Goal: Task Accomplishment & Management: Complete application form

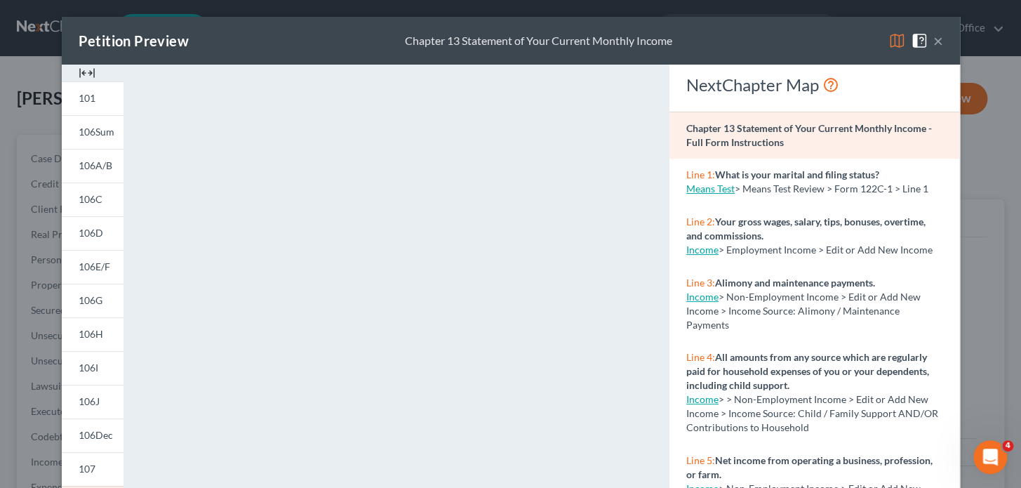
click at [934, 40] on button "×" at bounding box center [939, 40] width 10 height 17
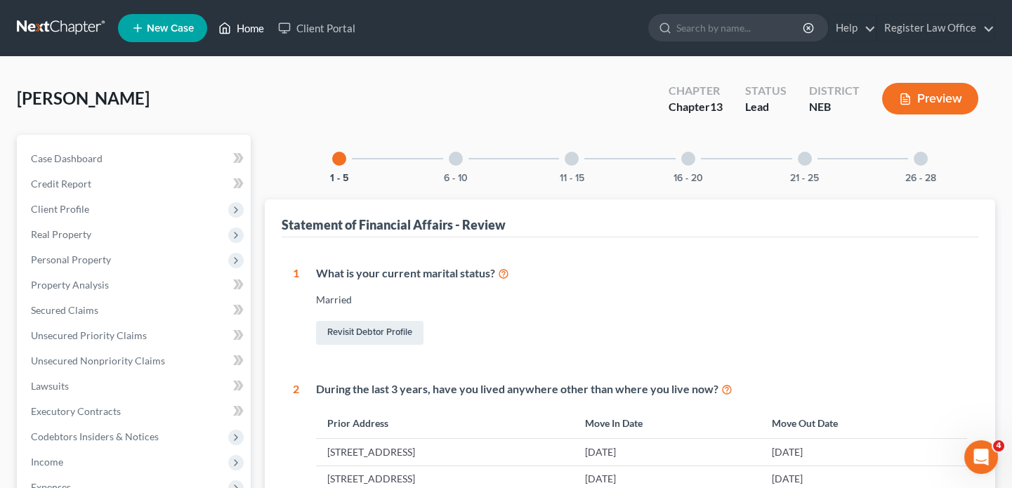
click at [243, 26] on link "Home" at bounding box center [241, 27] width 60 height 25
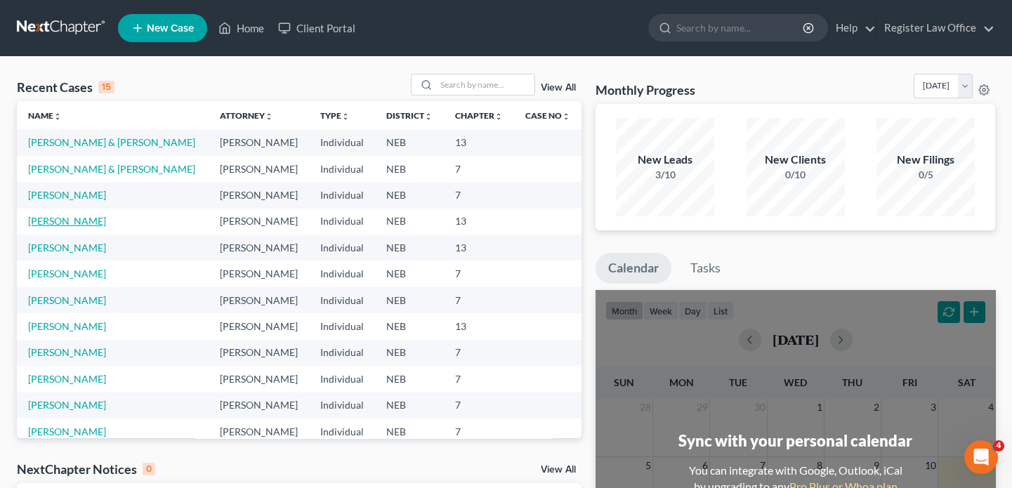
click at [68, 223] on link "[PERSON_NAME]" at bounding box center [67, 221] width 78 height 12
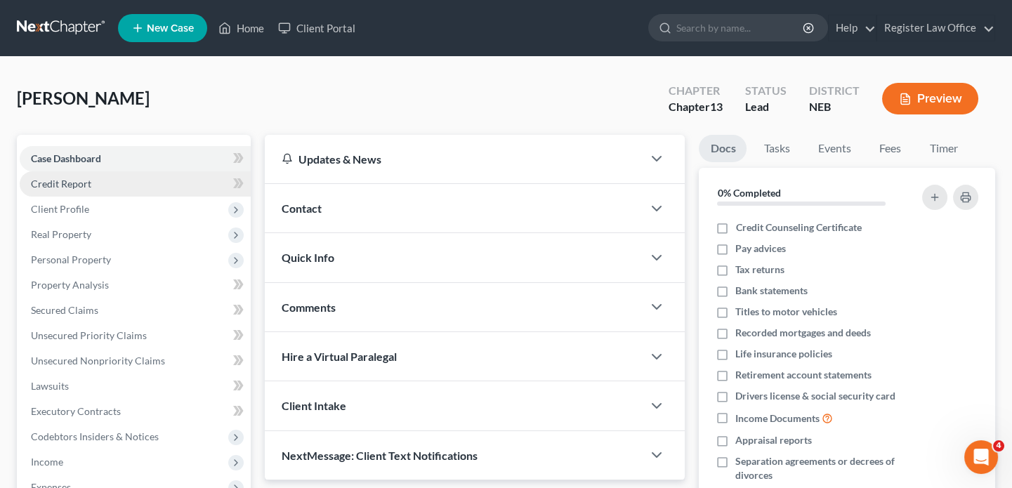
click at [121, 183] on link "Credit Report" at bounding box center [135, 183] width 231 height 25
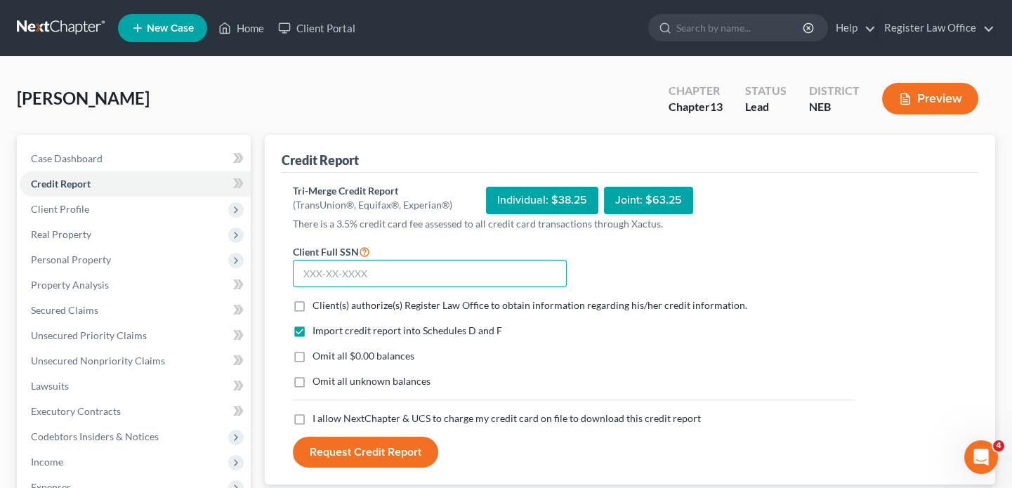
click at [333, 274] on input "text" at bounding box center [430, 274] width 274 height 28
type input "535-39-3558"
click at [312, 302] on label "Client(s) authorize(s) Register Law Office to obtain information regarding his/…" at bounding box center [529, 305] width 435 height 14
click at [318, 302] on input "Client(s) authorize(s) Register Law Office to obtain information regarding his/…" at bounding box center [322, 302] width 9 height 9
checkbox input "true"
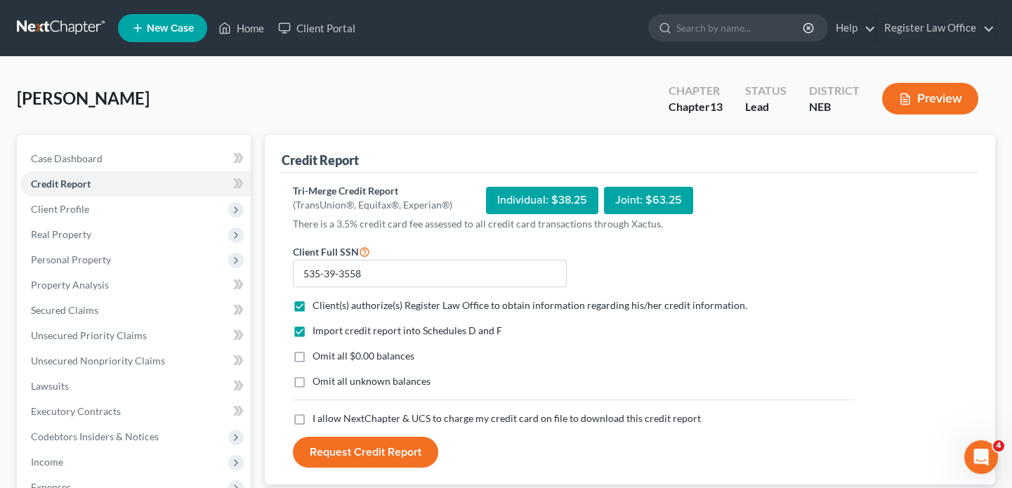
drag, startPoint x: 298, startPoint y: 414, endPoint x: 312, endPoint y: 435, distance: 25.3
click at [312, 418] on label "I allow NextChapter & UCS to charge my credit card on file to download this cre…" at bounding box center [506, 418] width 388 height 14
click at [318, 418] on input "I allow NextChapter & UCS to charge my credit card on file to download this cre…" at bounding box center [322, 415] width 9 height 9
checkbox input "true"
click at [330, 445] on button "Request Credit Report" at bounding box center [365, 452] width 145 height 31
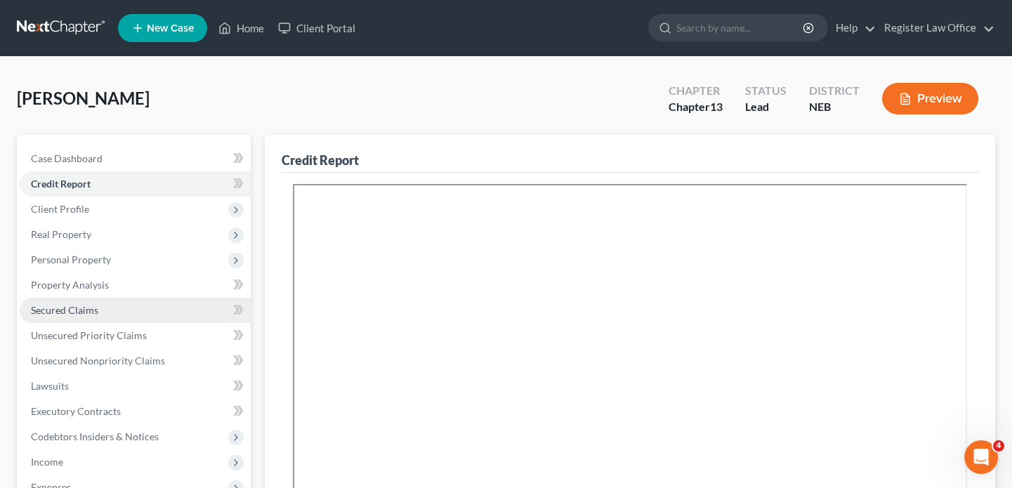
click at [77, 311] on span "Secured Claims" at bounding box center [64, 310] width 67 height 12
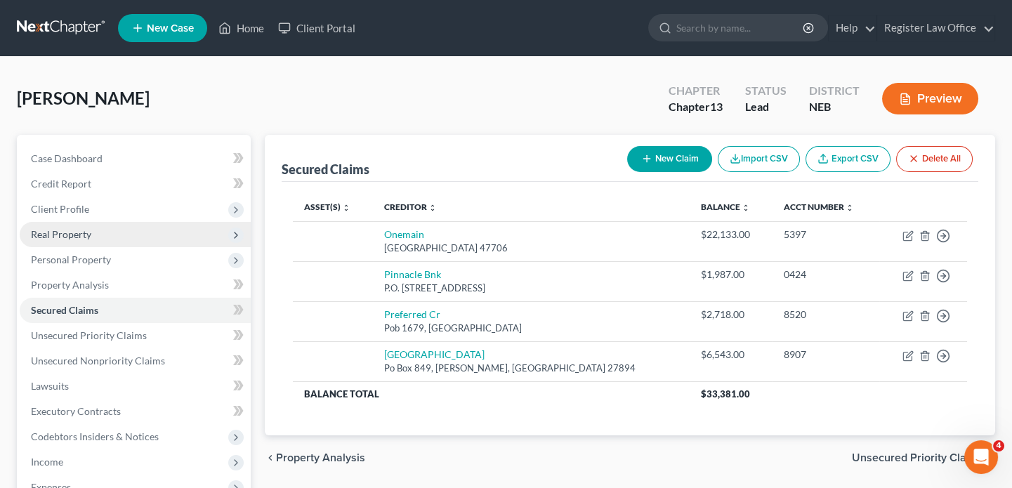
click at [93, 232] on span "Real Property" at bounding box center [135, 234] width 231 height 25
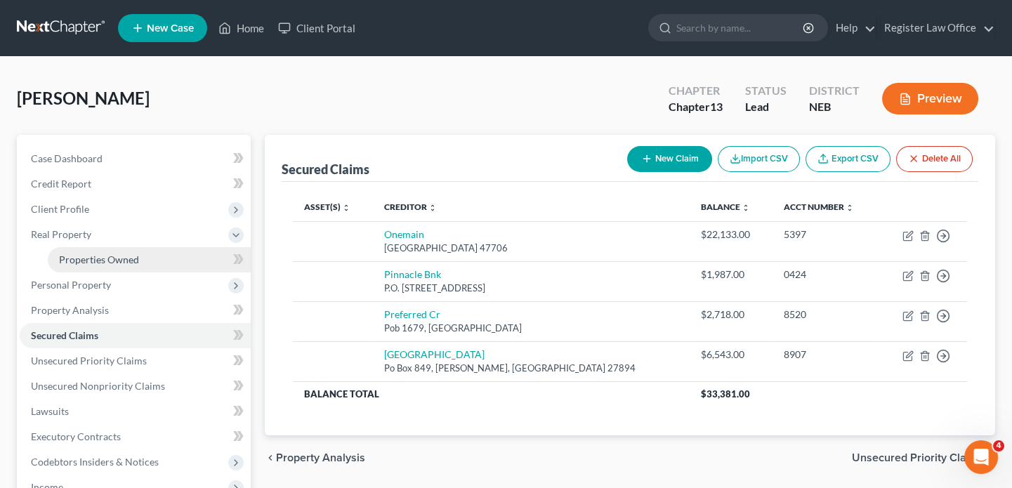
click at [104, 260] on span "Properties Owned" at bounding box center [99, 259] width 80 height 12
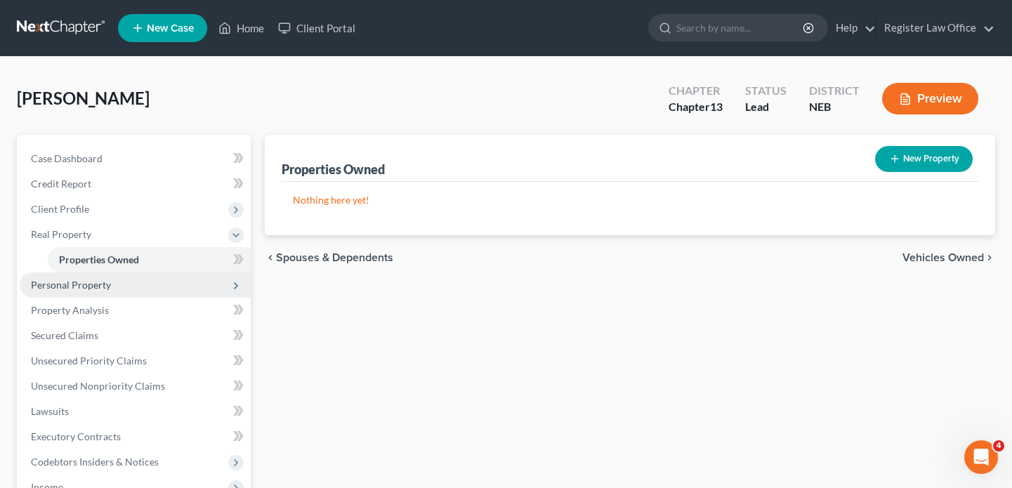
click at [96, 287] on span "Personal Property" at bounding box center [71, 285] width 80 height 12
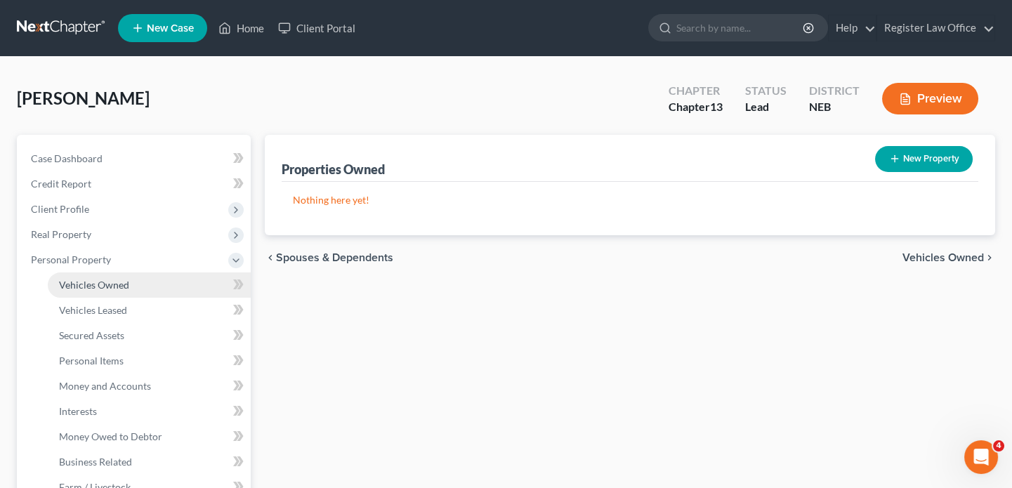
click at [122, 285] on span "Vehicles Owned" at bounding box center [94, 285] width 70 height 12
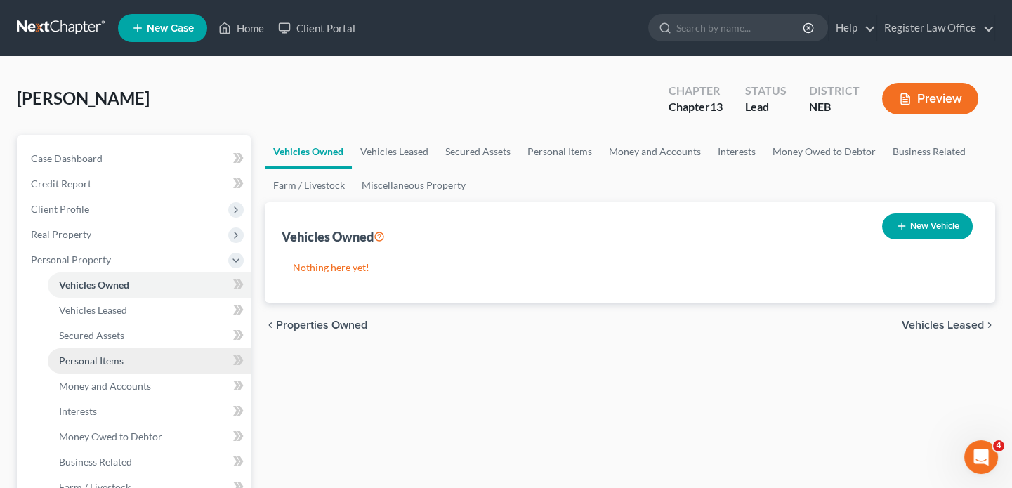
click at [113, 361] on span "Personal Items" at bounding box center [91, 360] width 65 height 12
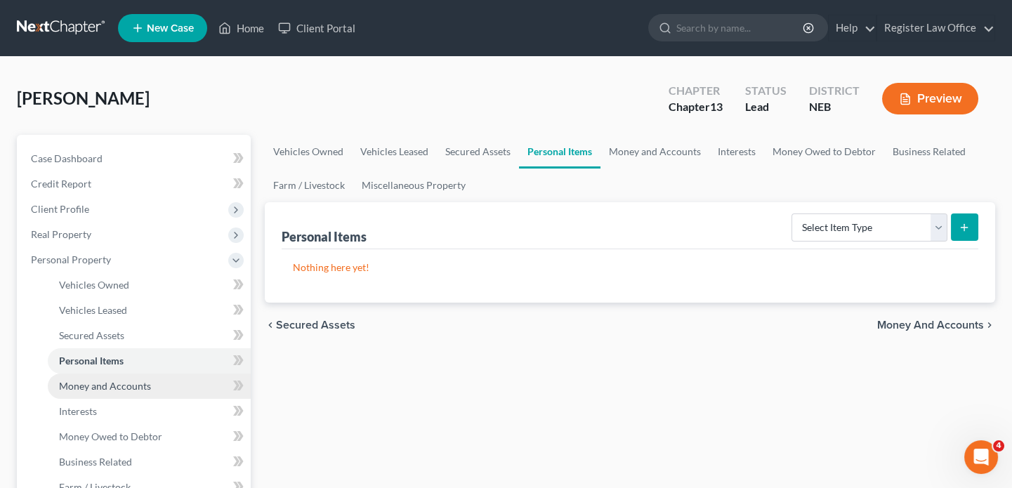
click at [110, 385] on span "Money and Accounts" at bounding box center [105, 386] width 92 height 12
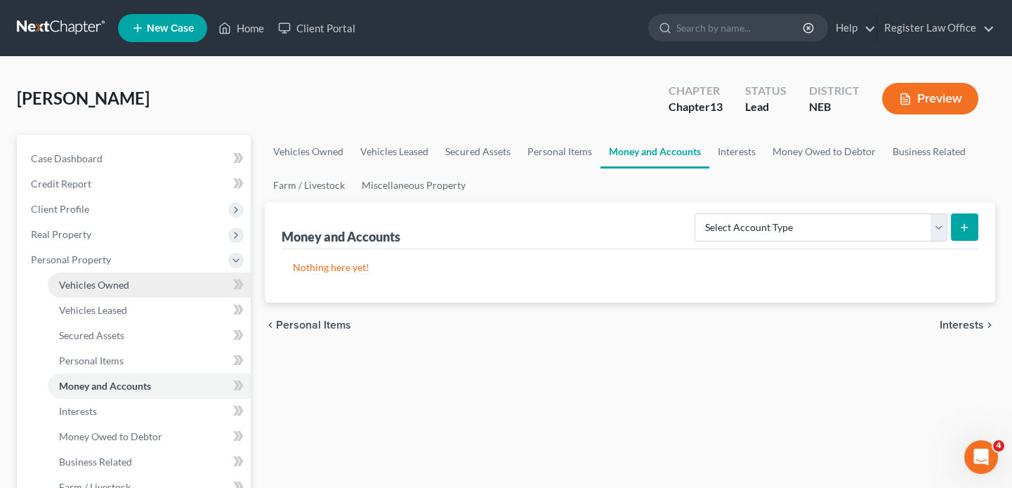
click at [114, 282] on span "Vehicles Owned" at bounding box center [94, 285] width 70 height 12
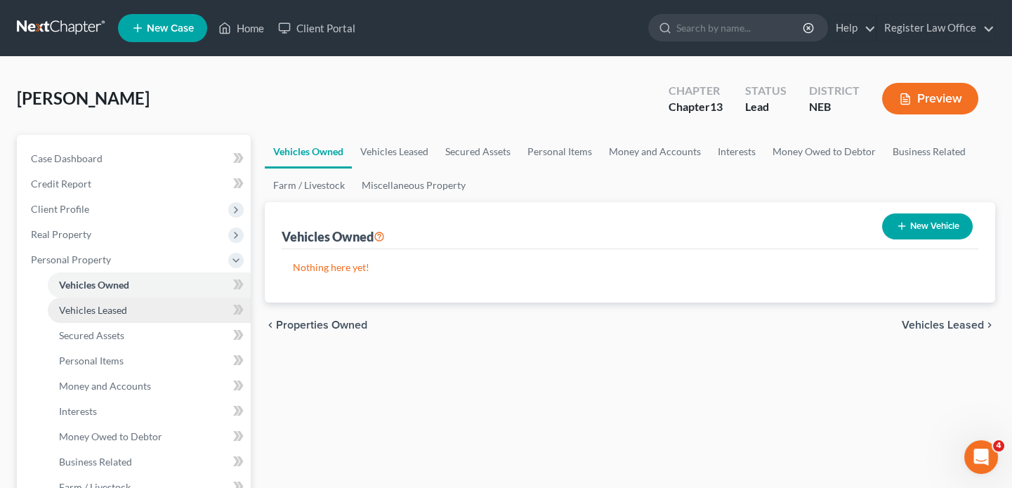
click at [115, 307] on span "Vehicles Leased" at bounding box center [93, 310] width 68 height 12
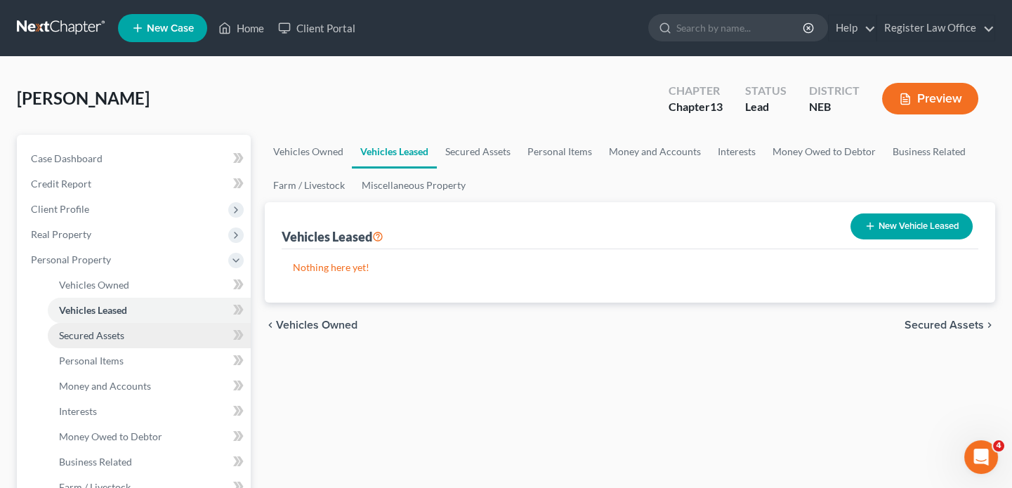
click at [117, 329] on span "Secured Assets" at bounding box center [91, 335] width 65 height 12
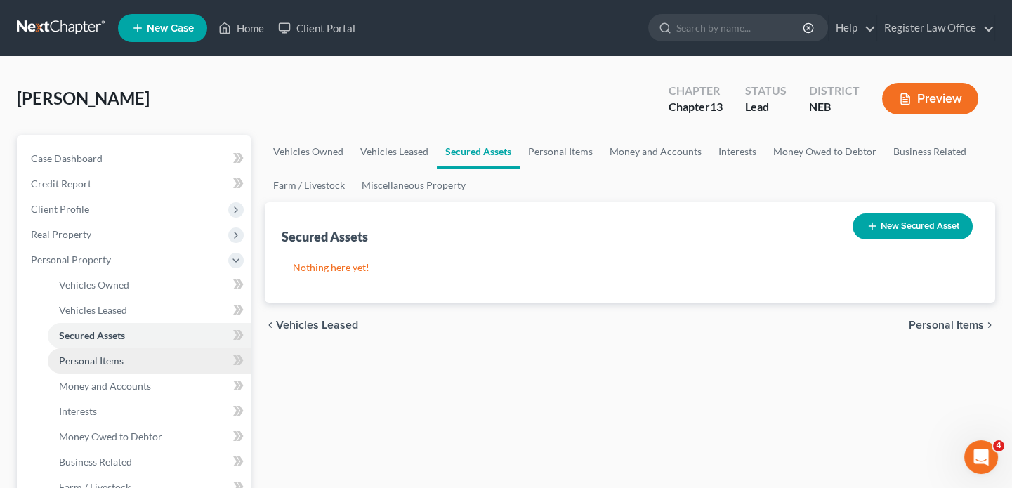
click at [120, 360] on span "Personal Items" at bounding box center [91, 360] width 65 height 12
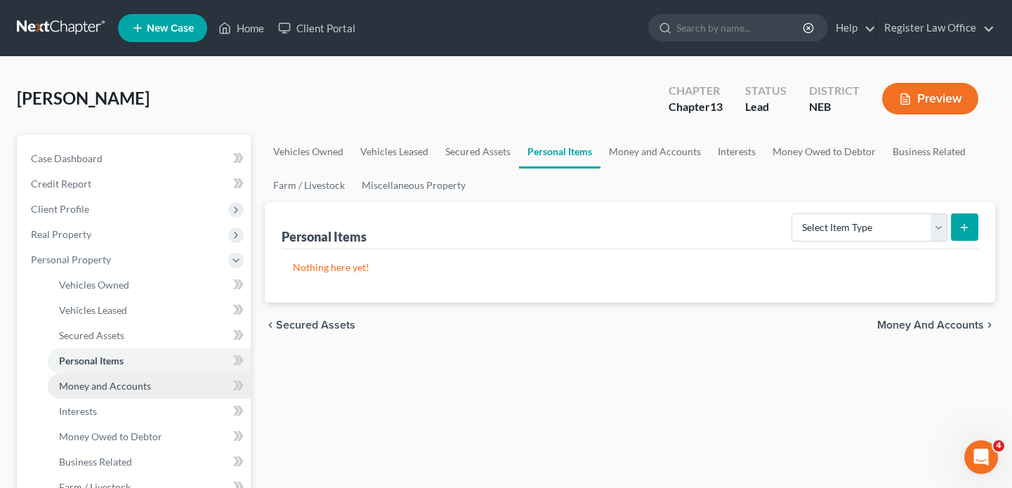
click at [135, 383] on span "Money and Accounts" at bounding box center [105, 386] width 92 height 12
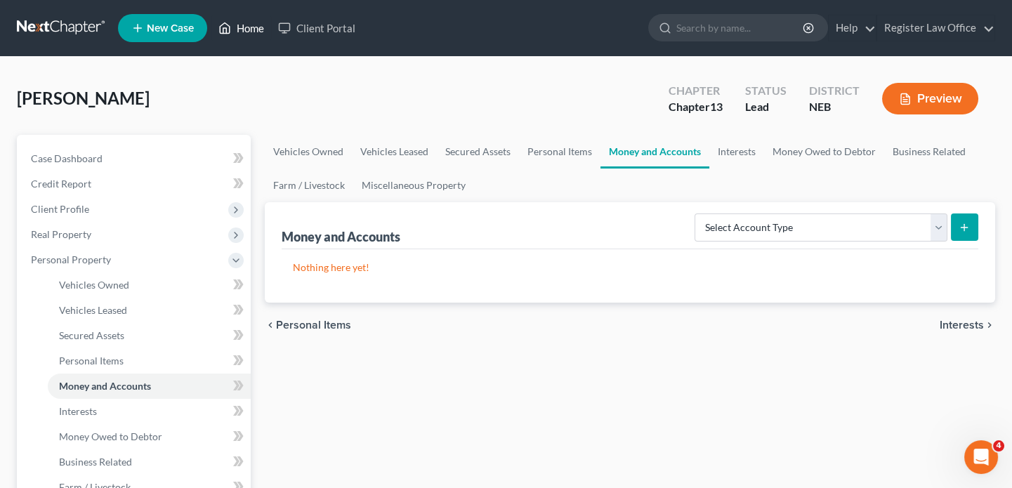
click at [253, 28] on link "Home" at bounding box center [241, 27] width 60 height 25
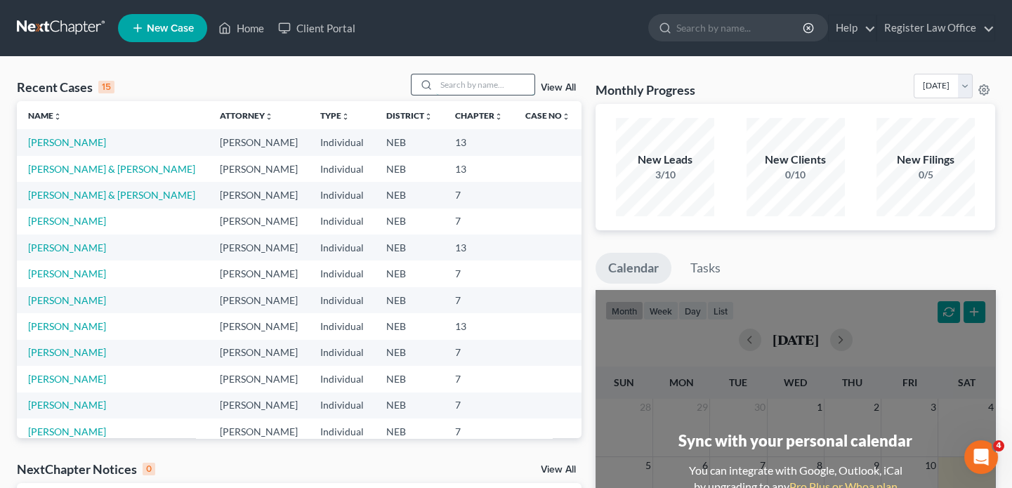
click at [456, 84] on input "search" at bounding box center [485, 84] width 98 height 20
type input "[PERSON_NAME]"
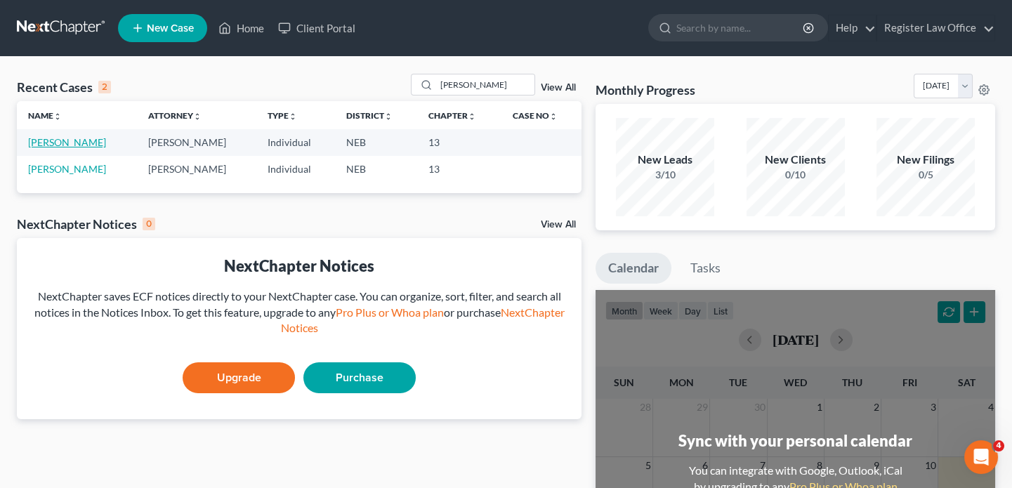
click at [77, 146] on link "[PERSON_NAME]" at bounding box center [67, 142] width 78 height 12
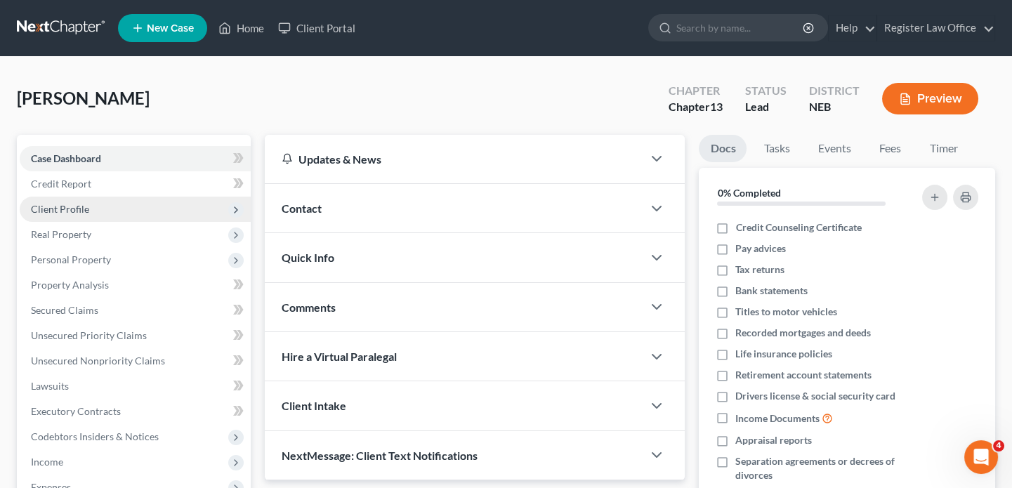
click at [99, 211] on span "Client Profile" at bounding box center [135, 209] width 231 height 25
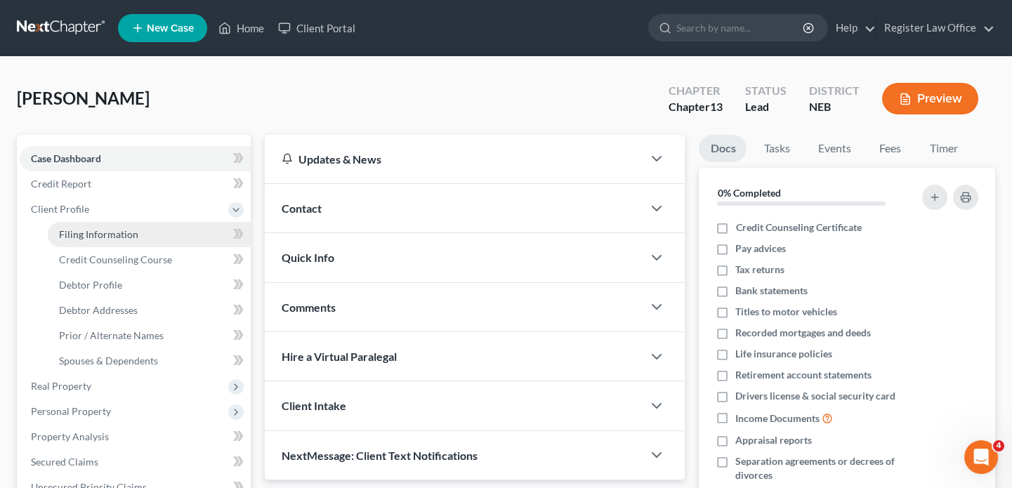
click at [145, 234] on link "Filing Information" at bounding box center [149, 234] width 203 height 25
select select "1"
select select "0"
select select "3"
select select "48"
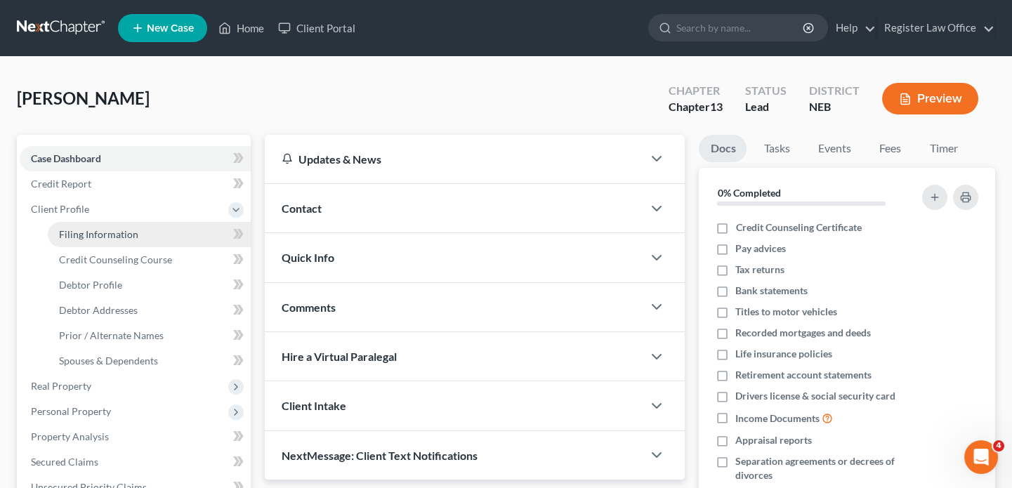
select select "0"
select select "30"
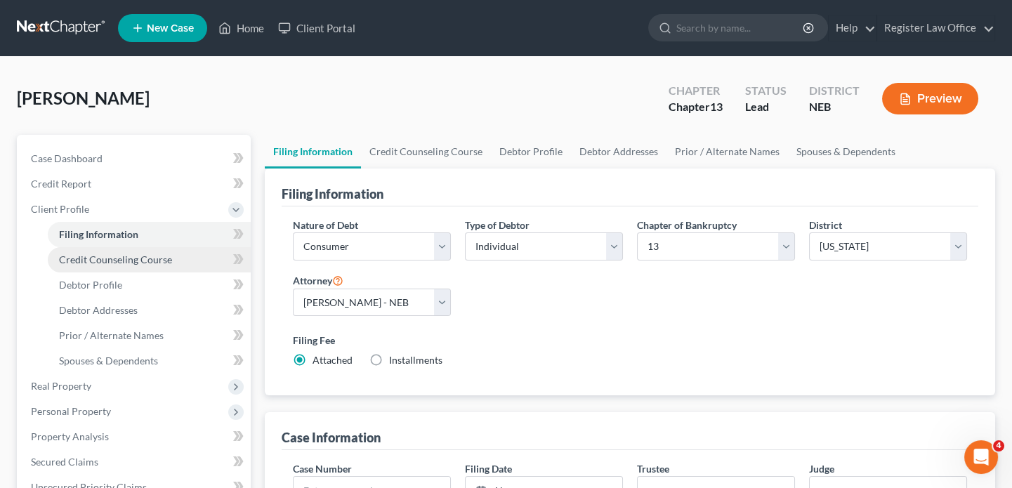
click at [140, 261] on span "Credit Counseling Course" at bounding box center [115, 259] width 113 height 12
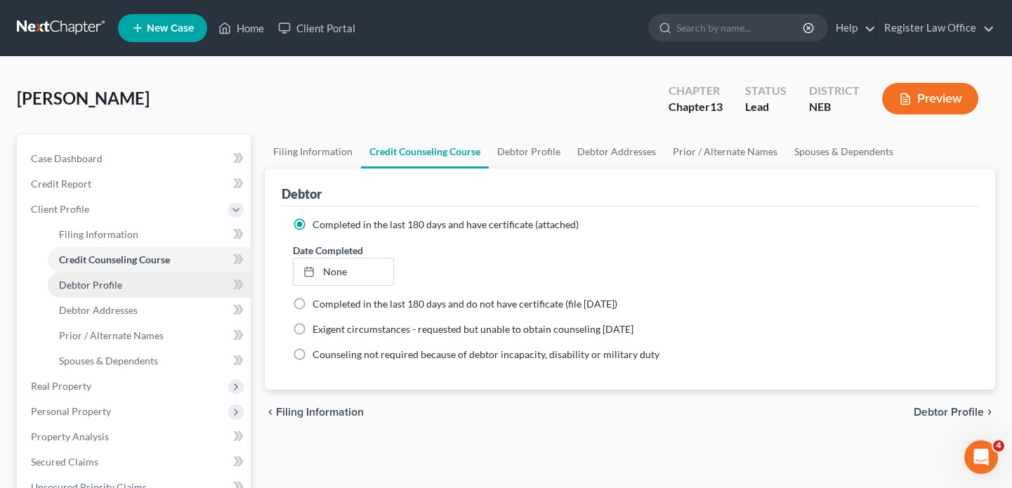
click at [133, 286] on link "Debtor Profile" at bounding box center [149, 284] width 203 height 25
select select "1"
select select "0"
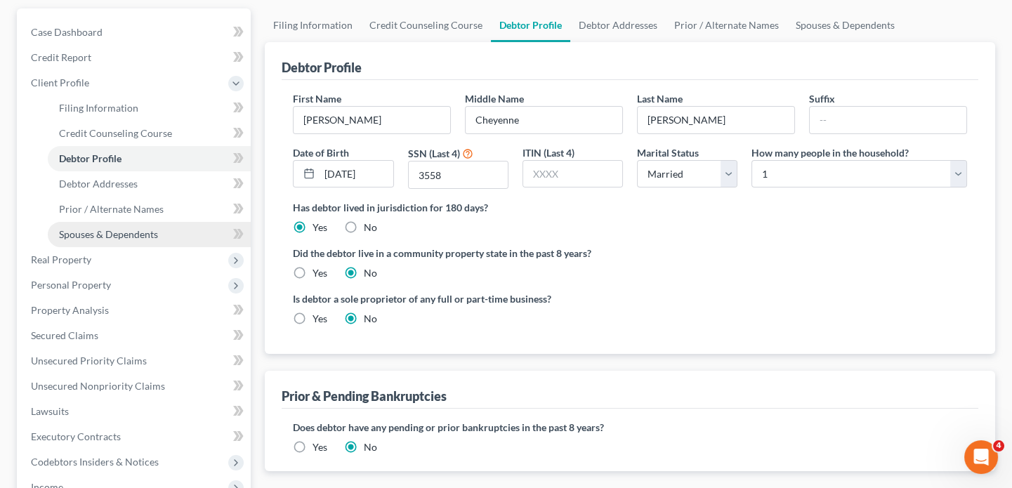
scroll to position [127, 0]
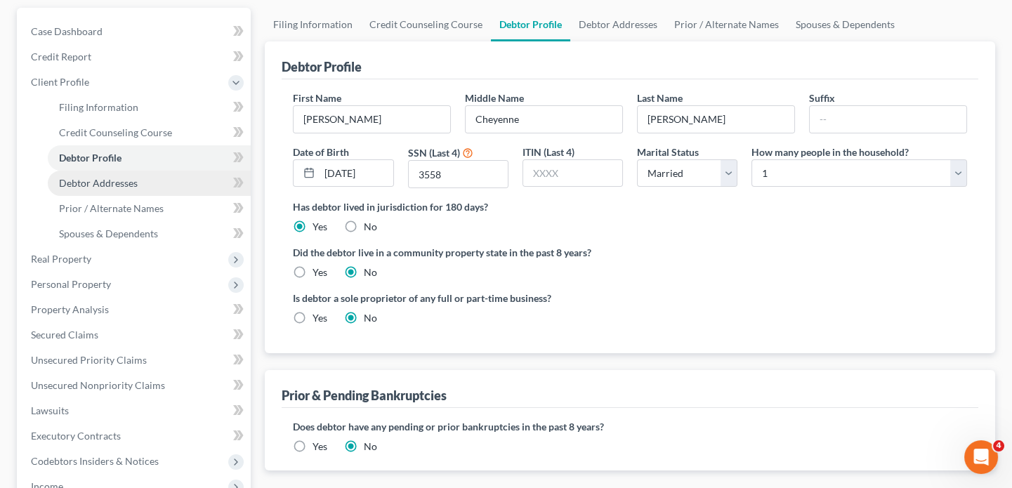
click at [102, 185] on span "Debtor Addresses" at bounding box center [98, 183] width 79 height 12
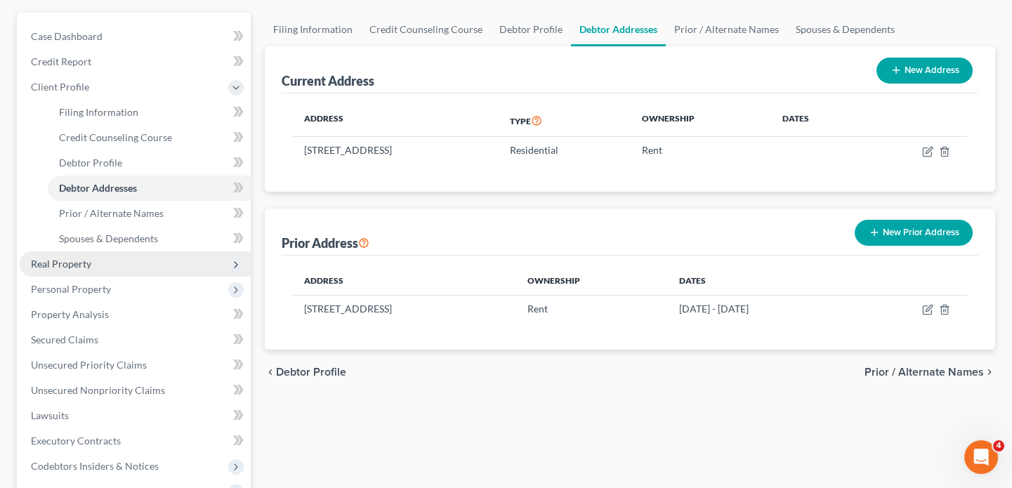
scroll to position [127, 0]
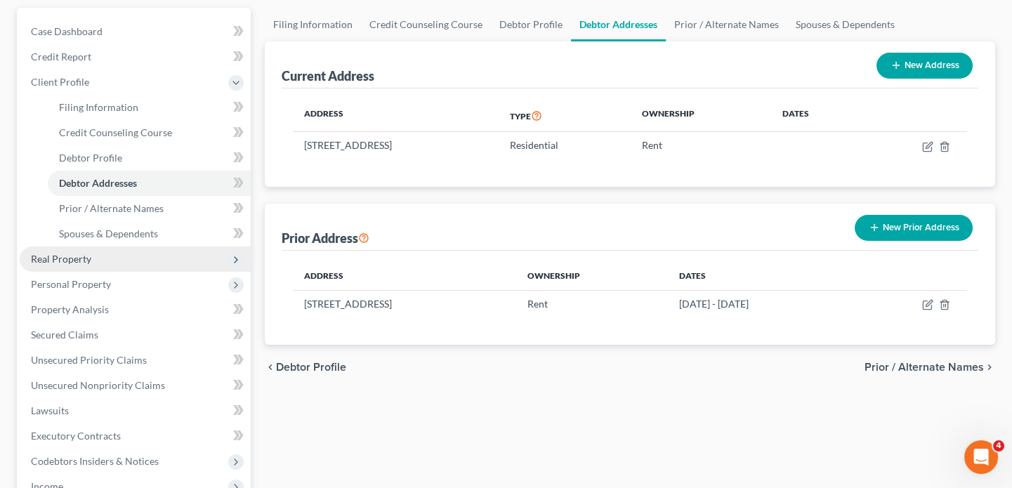
click at [94, 260] on span "Real Property" at bounding box center [135, 258] width 231 height 25
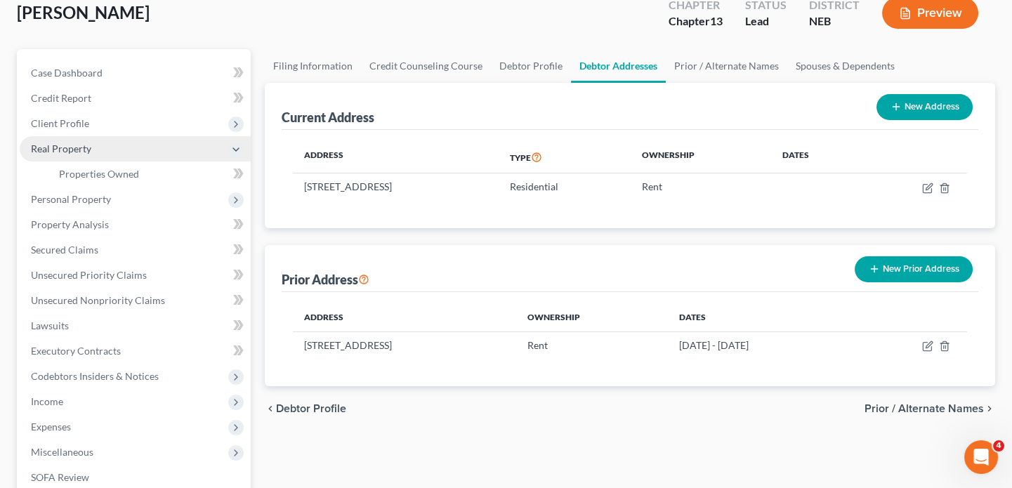
scroll to position [63, 0]
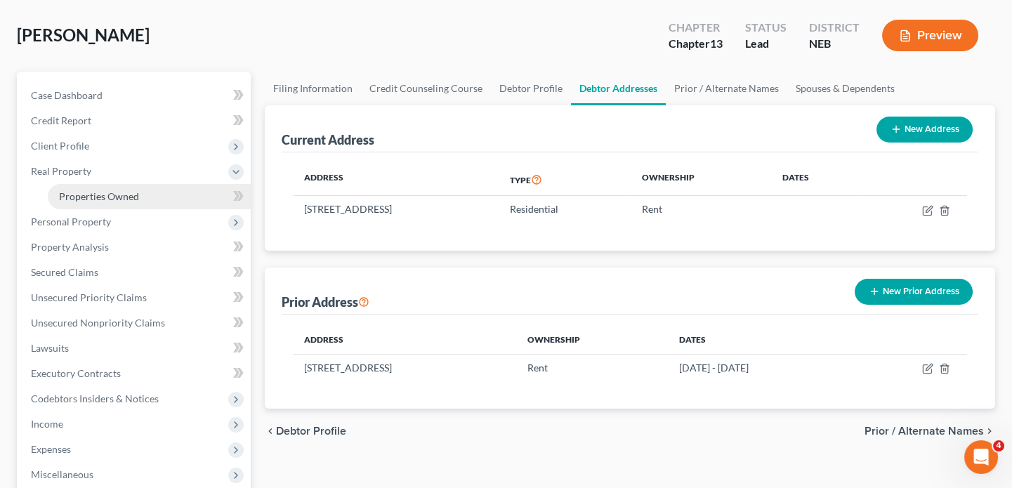
click at [116, 193] on span "Properties Owned" at bounding box center [99, 196] width 80 height 12
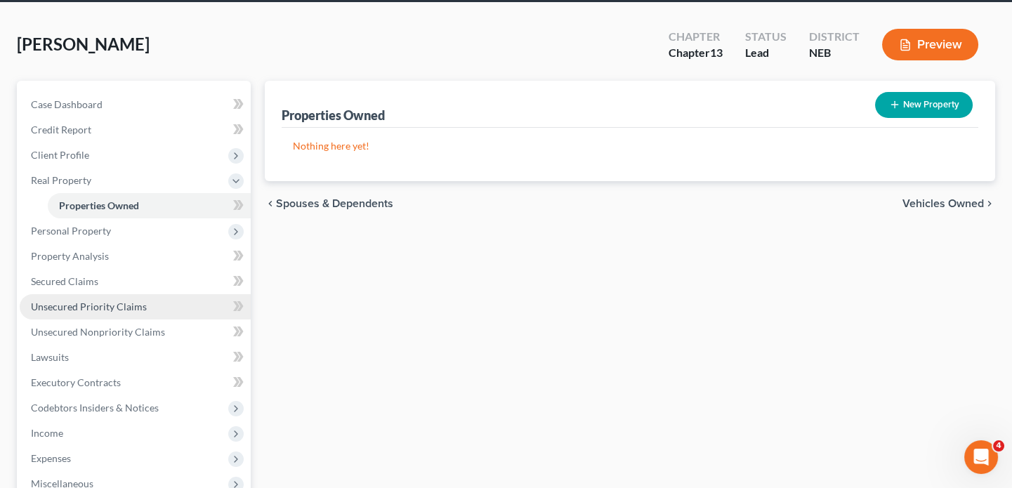
scroll to position [127, 0]
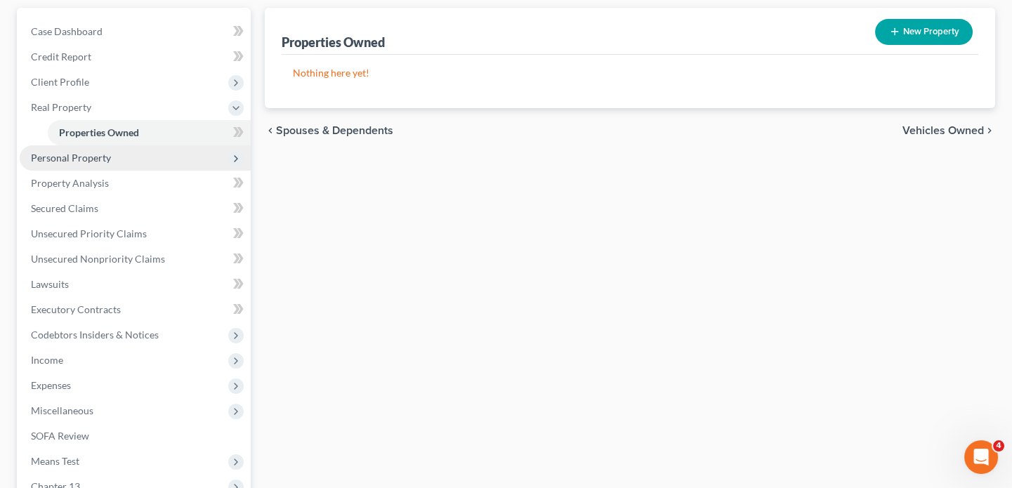
click at [105, 157] on span "Personal Property" at bounding box center [71, 158] width 80 height 12
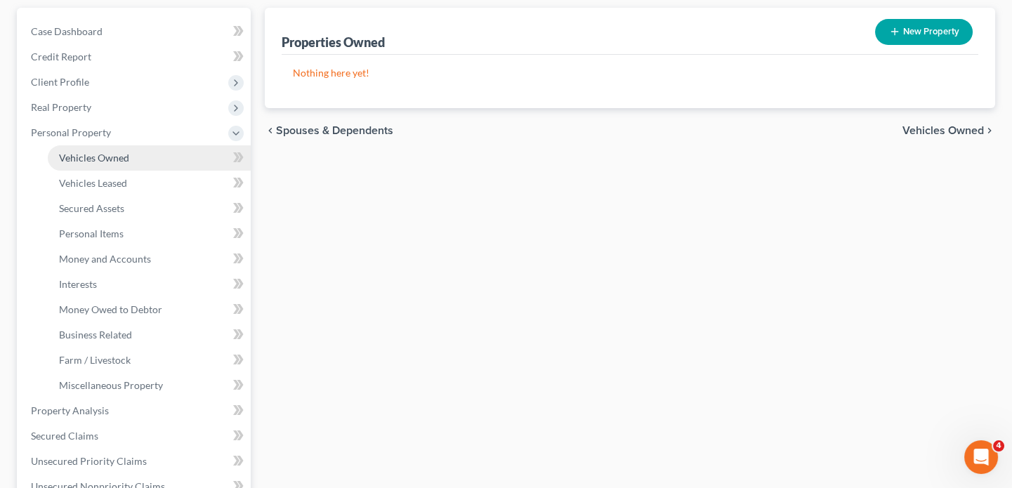
click at [119, 161] on span "Vehicles Owned" at bounding box center [94, 158] width 70 height 12
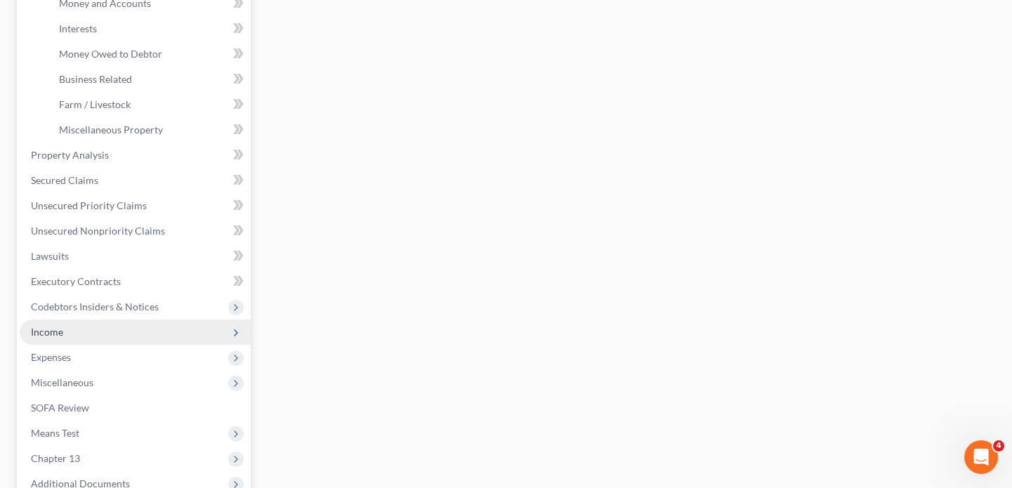
scroll to position [446, 0]
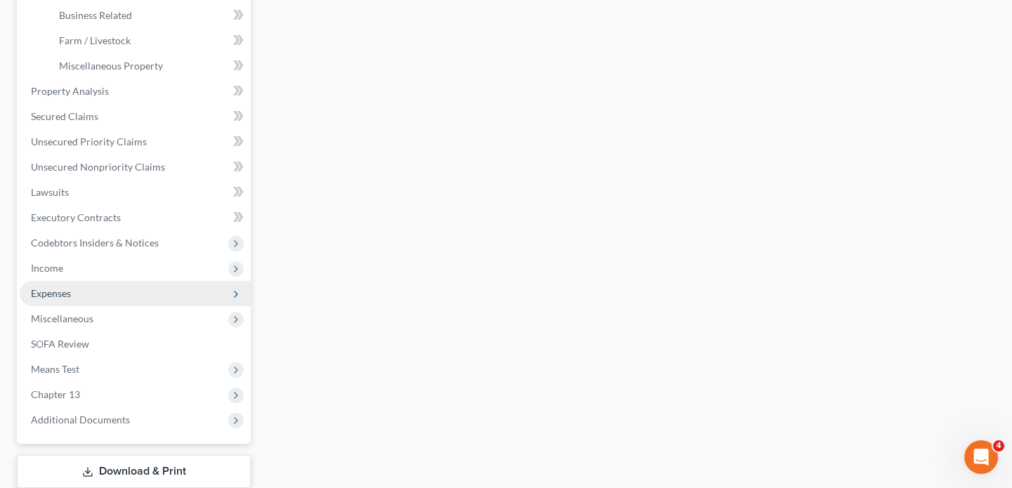
click at [74, 287] on span "Expenses" at bounding box center [135, 293] width 231 height 25
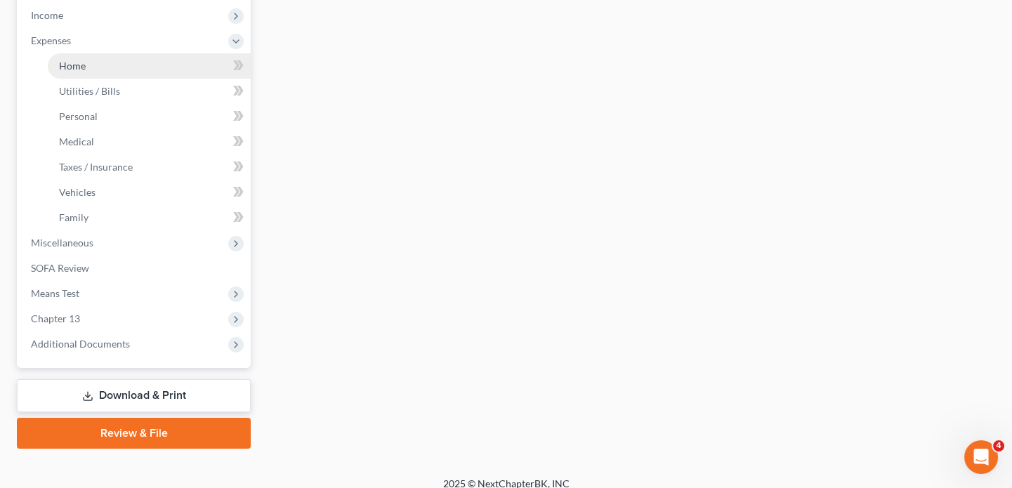
click at [99, 65] on link "Home" at bounding box center [149, 65] width 203 height 25
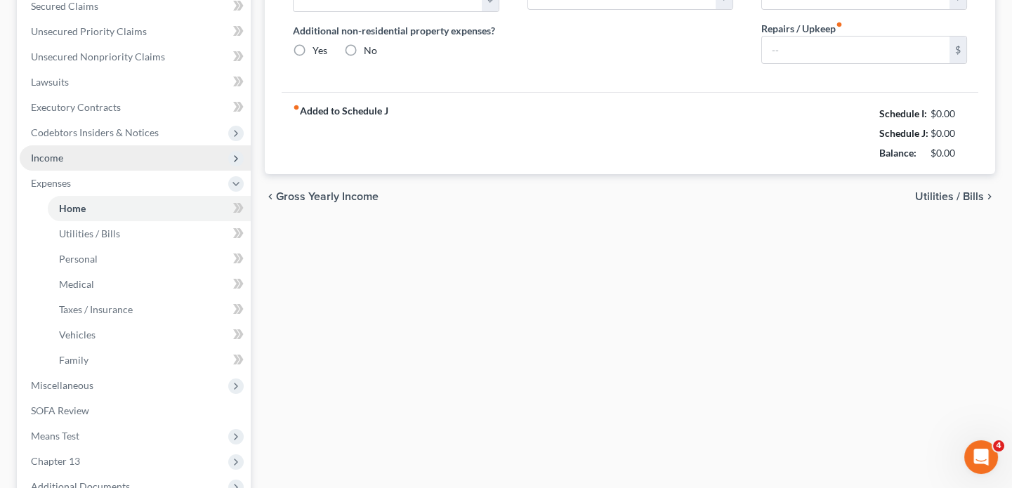
type input "950.00"
type input "0.00"
radio input "true"
type input "0.00"
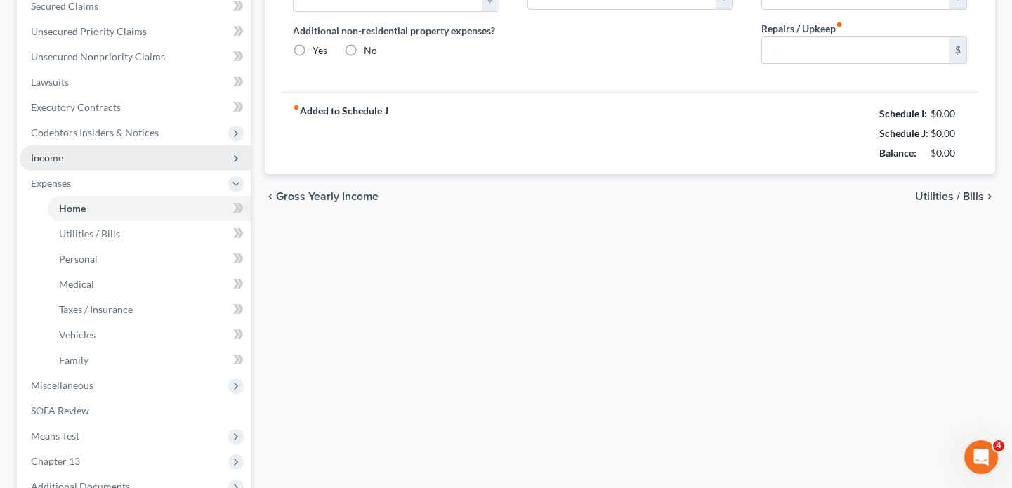
type input "0.00"
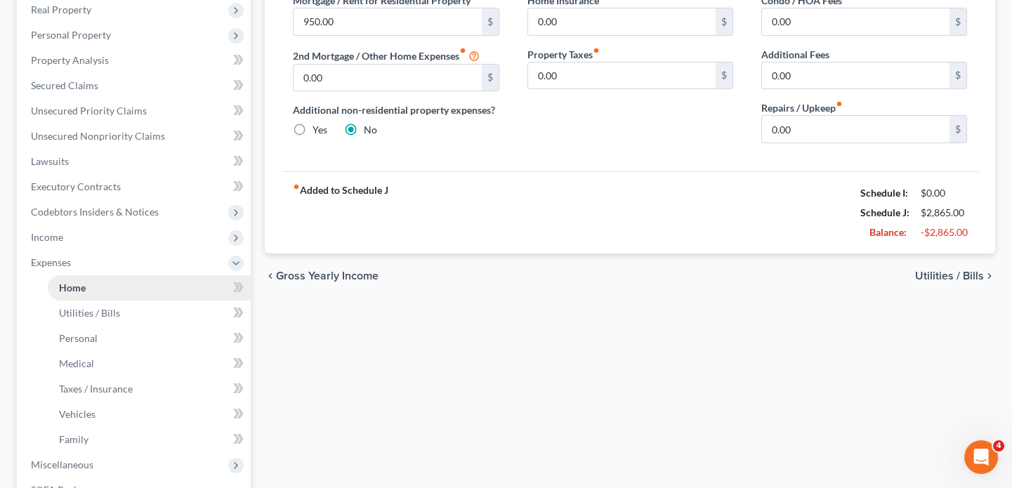
scroll to position [255, 0]
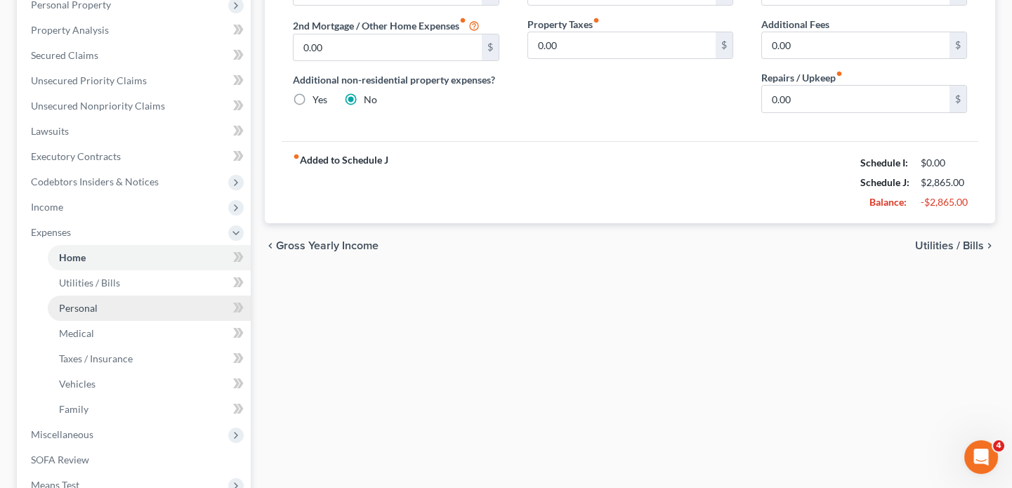
click at [101, 303] on link "Personal" at bounding box center [149, 308] width 203 height 25
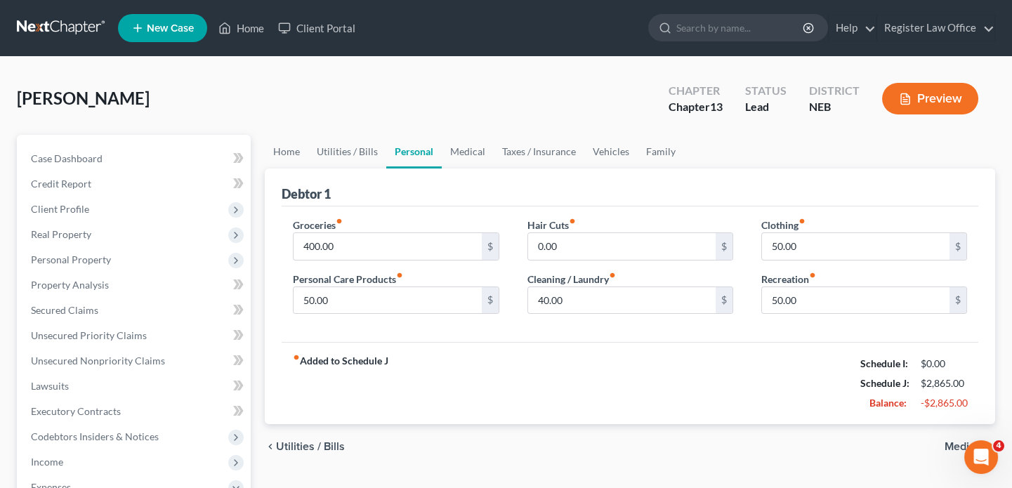
click at [911, 95] on button "Preview" at bounding box center [930, 99] width 96 height 32
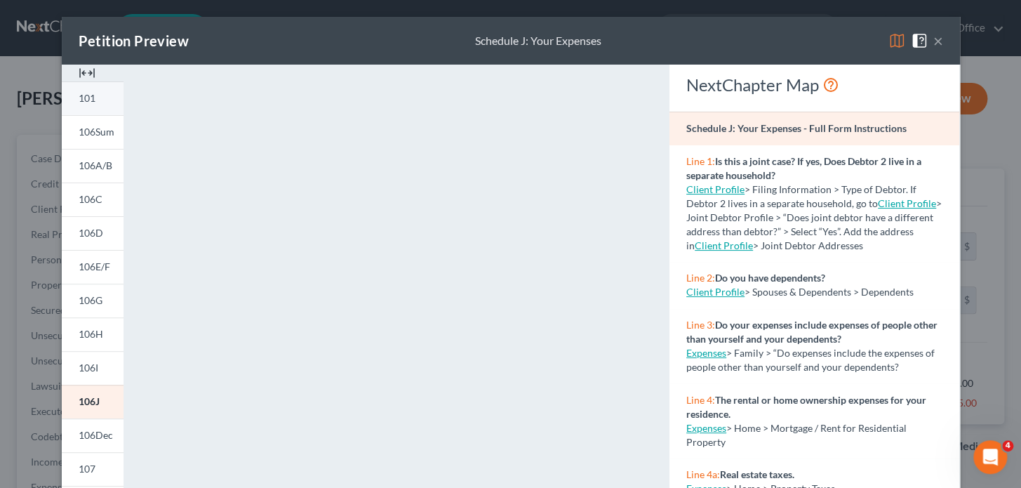
click at [79, 102] on span "101" at bounding box center [87, 98] width 17 height 12
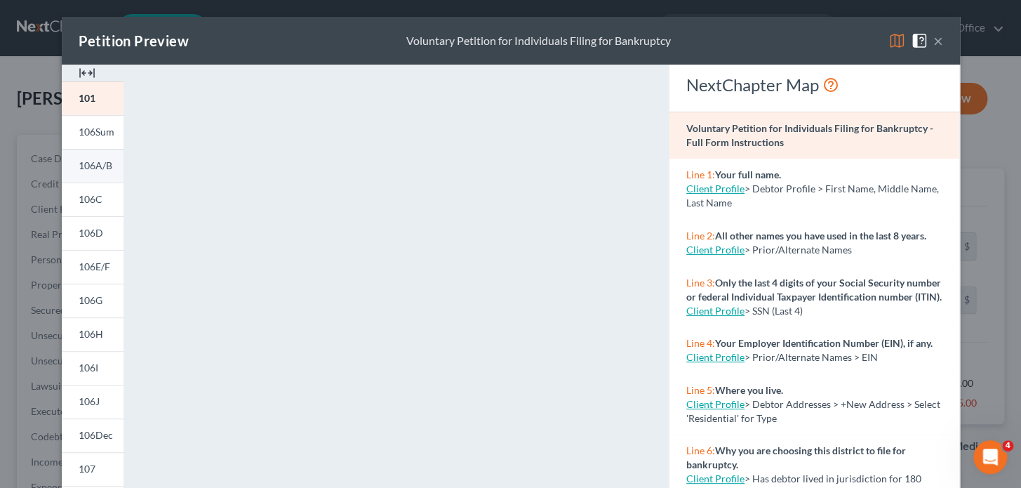
click at [100, 166] on span "106A/B" at bounding box center [96, 165] width 34 height 12
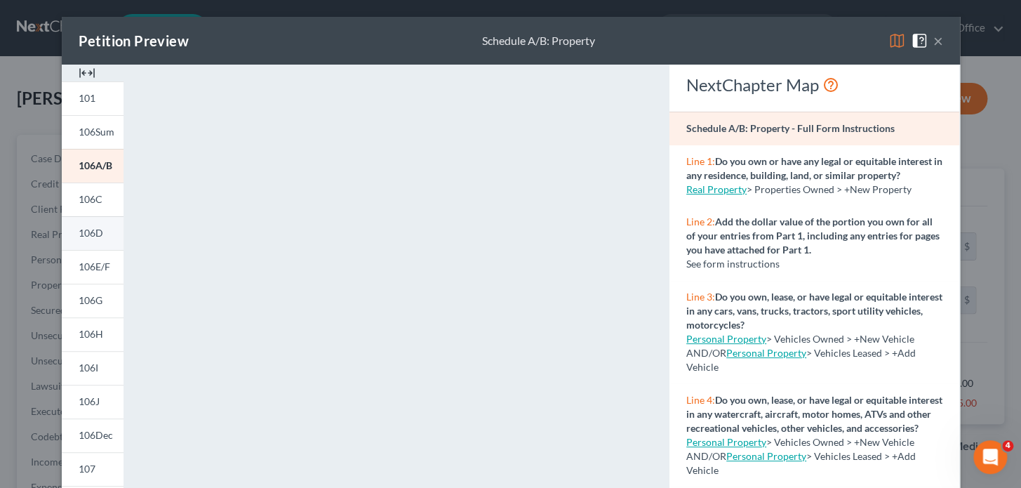
click at [91, 234] on span "106D" at bounding box center [91, 233] width 25 height 12
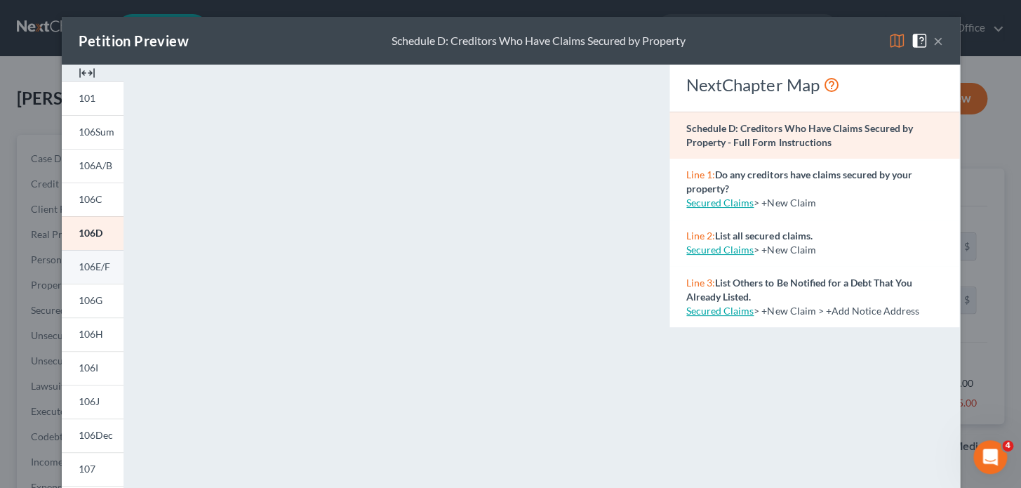
click at [84, 263] on span "106E/F" at bounding box center [95, 266] width 32 height 12
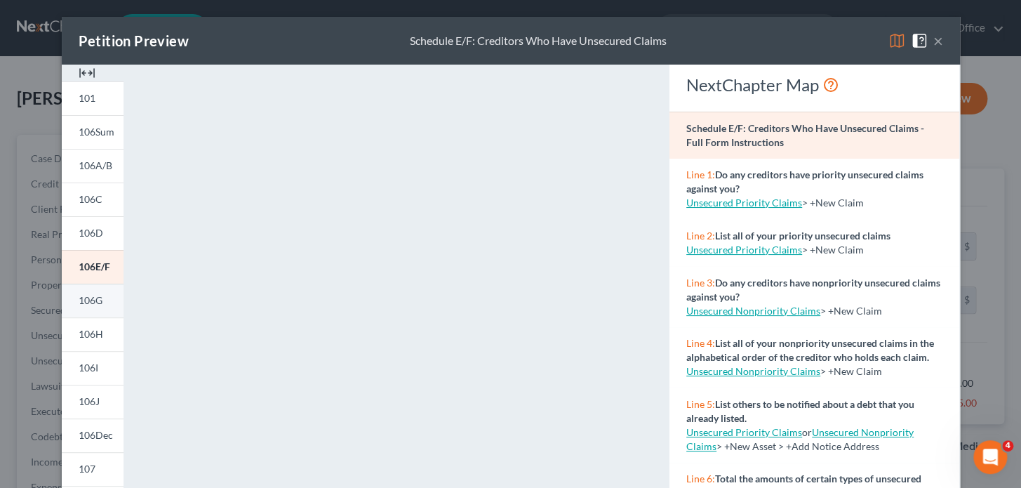
click at [81, 301] on span "106G" at bounding box center [91, 300] width 24 height 12
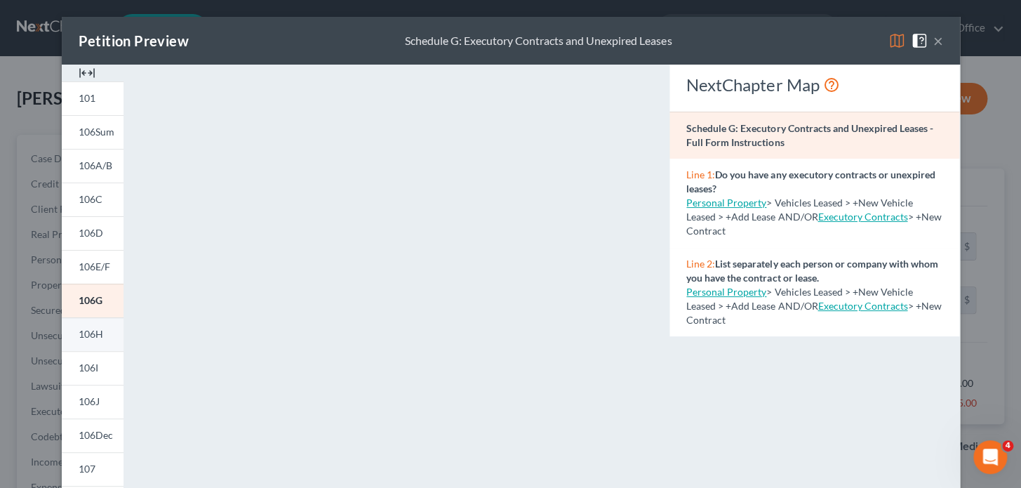
click at [84, 338] on span "106H" at bounding box center [91, 334] width 25 height 12
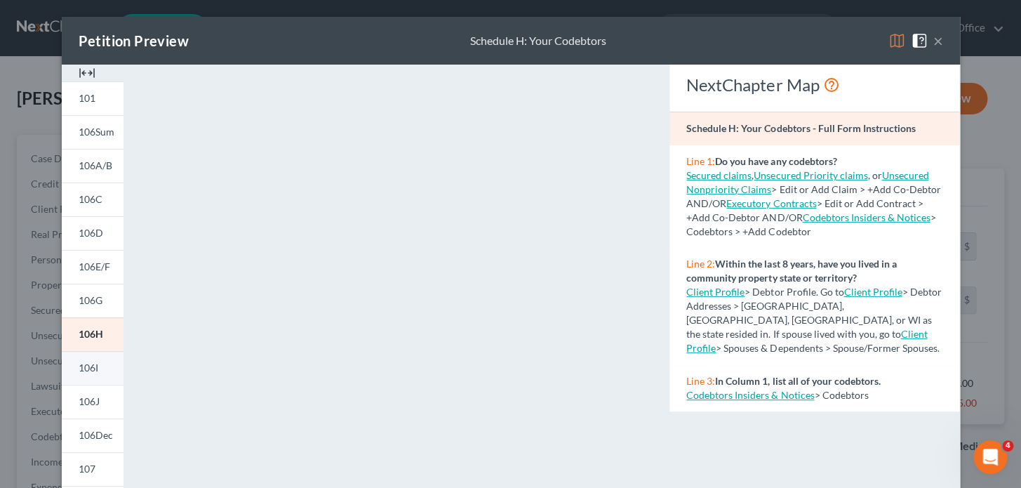
click at [92, 368] on span "106I" at bounding box center [89, 368] width 20 height 12
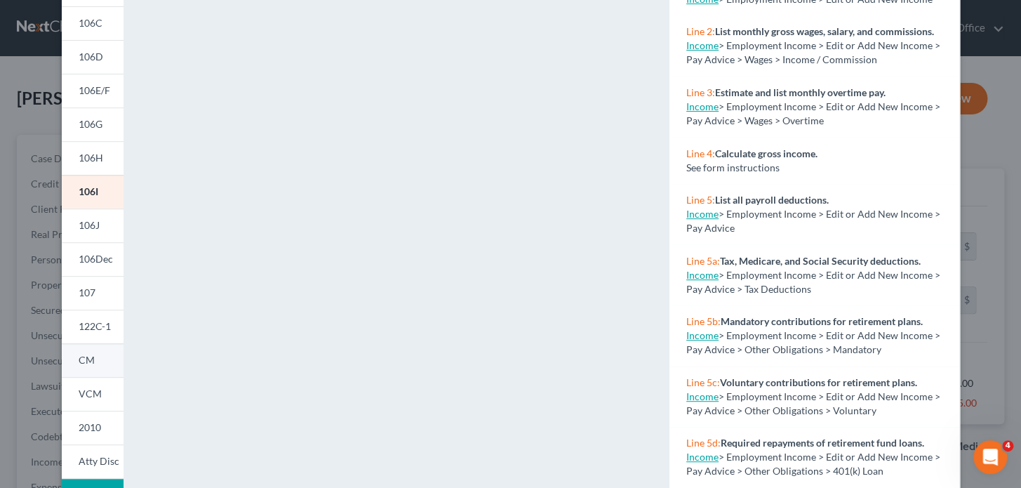
scroll to position [191, 0]
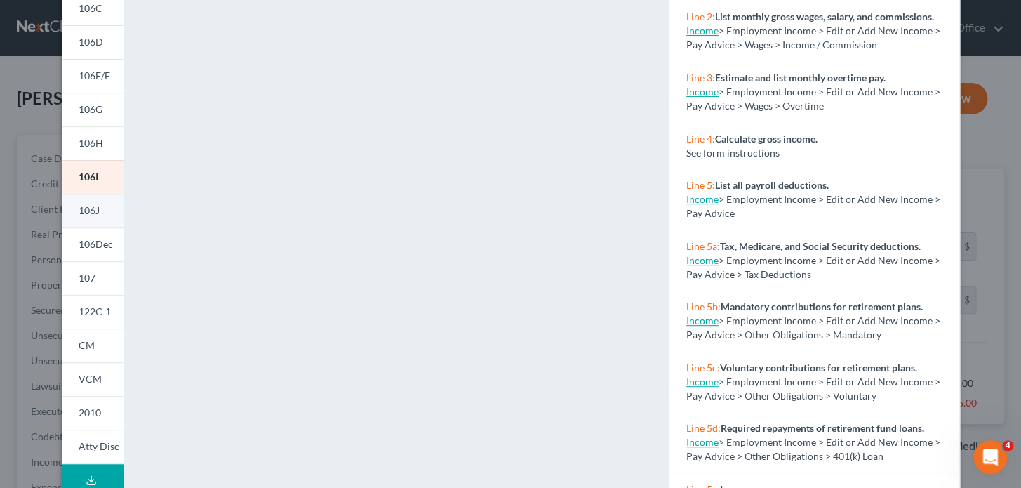
click at [93, 212] on span "106J" at bounding box center [89, 210] width 21 height 12
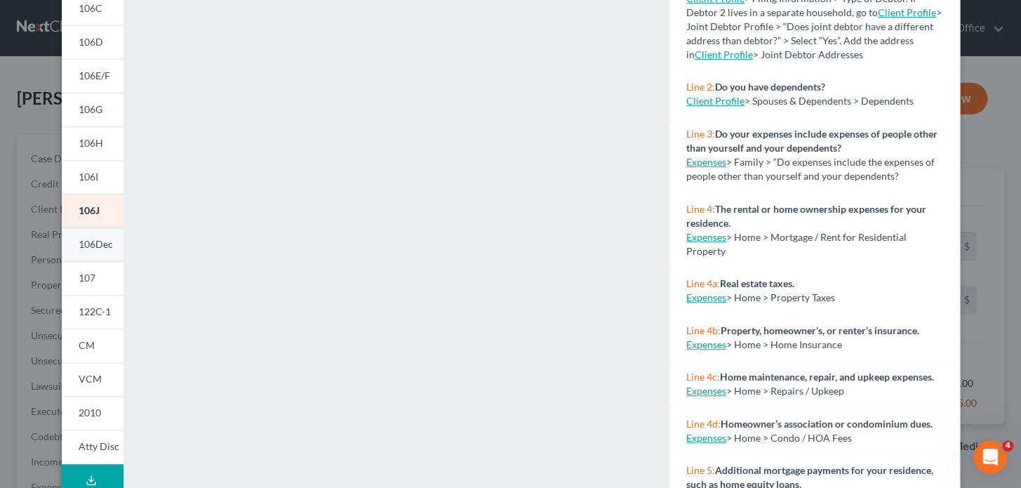
click at [93, 246] on span "106Dec" at bounding box center [96, 244] width 34 height 12
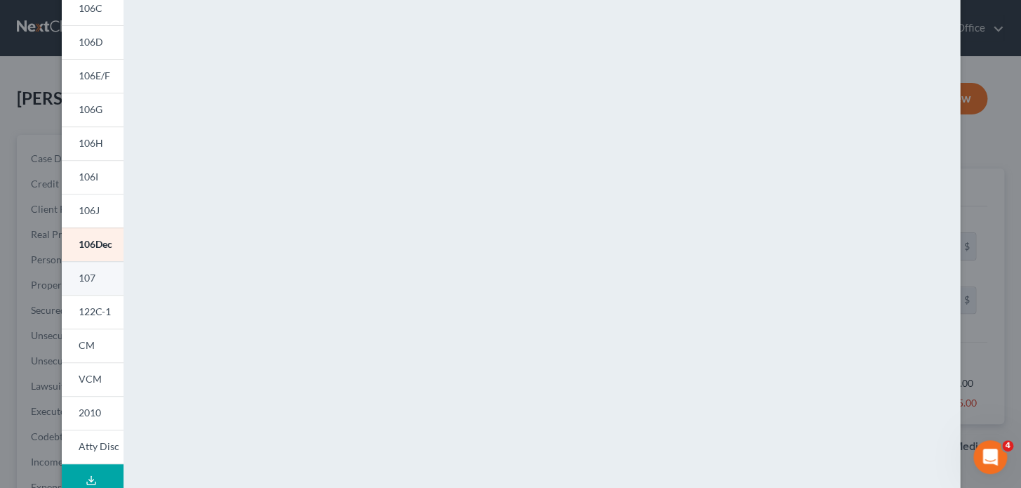
click at [86, 281] on span "107" at bounding box center [87, 278] width 17 height 12
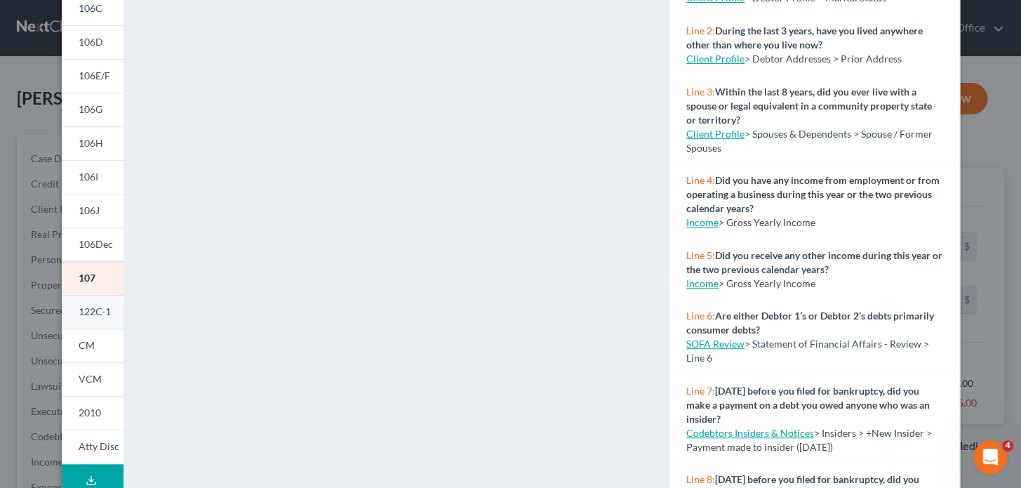
click at [81, 313] on span "122C-1" at bounding box center [95, 311] width 32 height 12
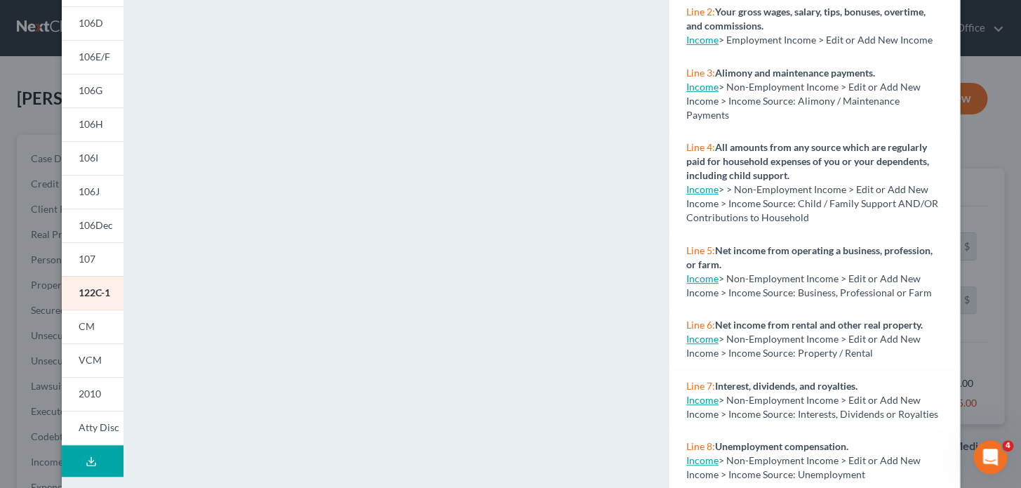
scroll to position [255, 0]
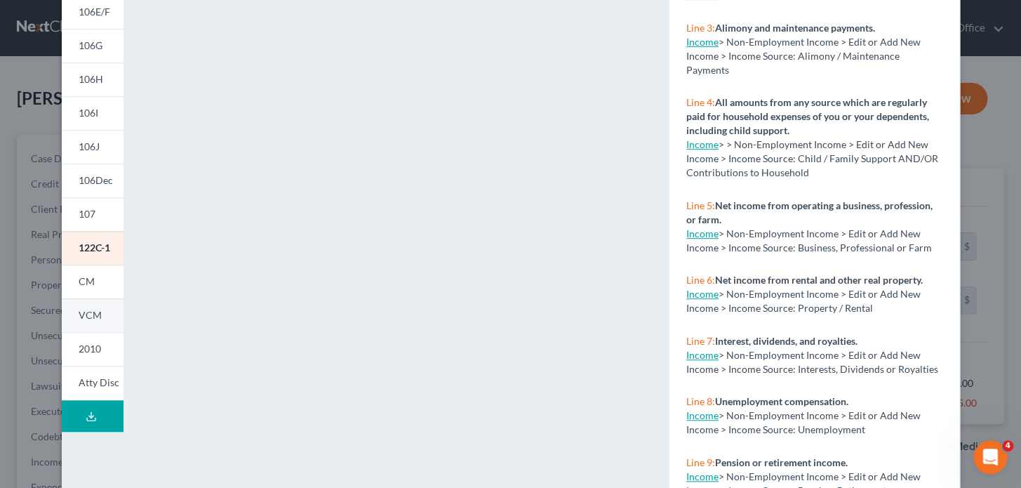
click at [82, 314] on span "VCM" at bounding box center [90, 315] width 23 height 12
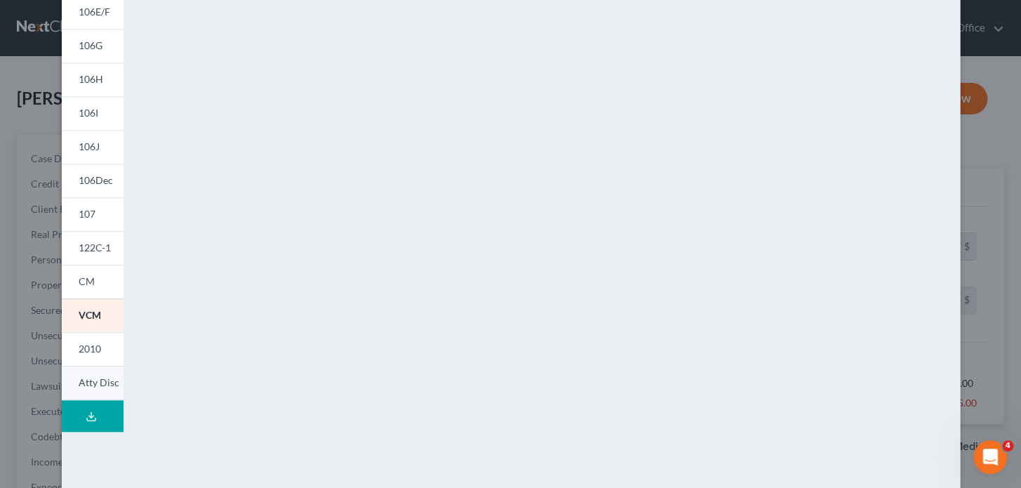
click at [88, 383] on span "Atty Disc" at bounding box center [99, 382] width 41 height 12
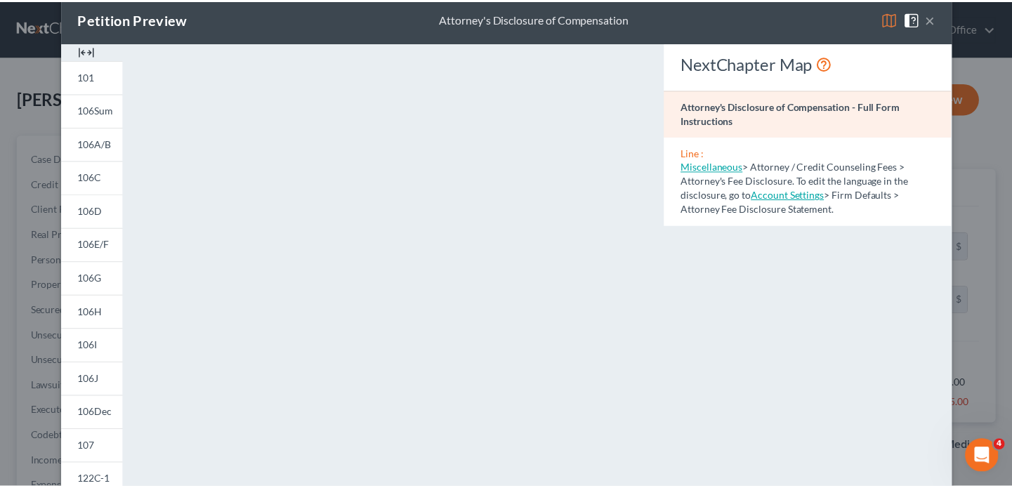
scroll to position [0, 0]
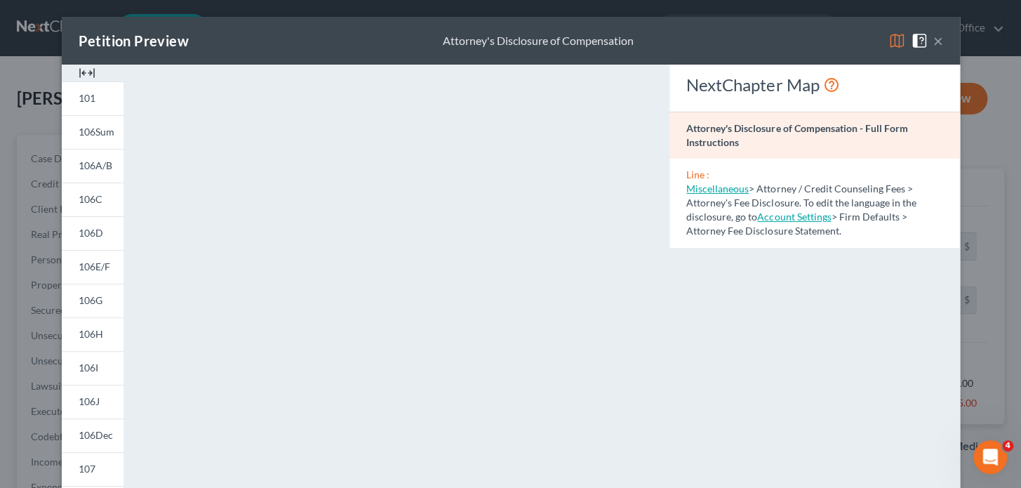
click at [934, 41] on button "×" at bounding box center [939, 40] width 10 height 17
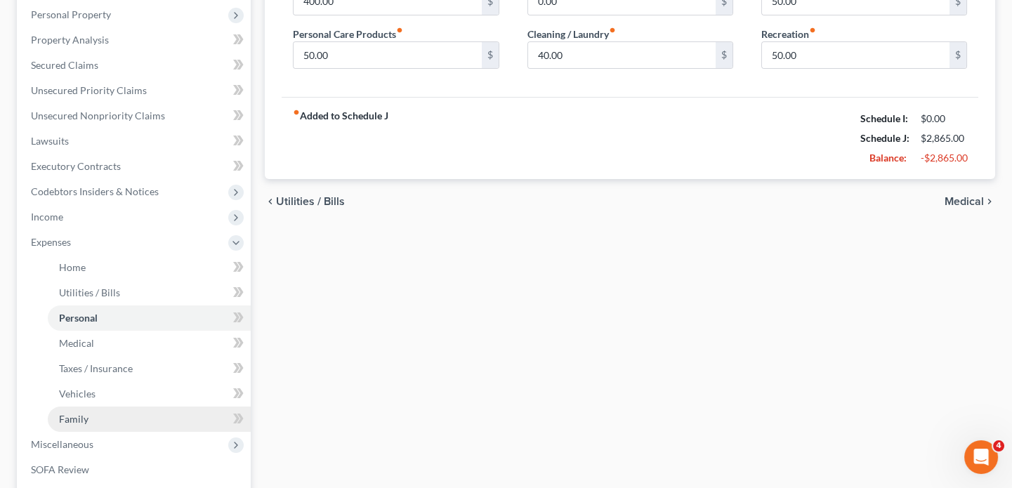
scroll to position [319, 0]
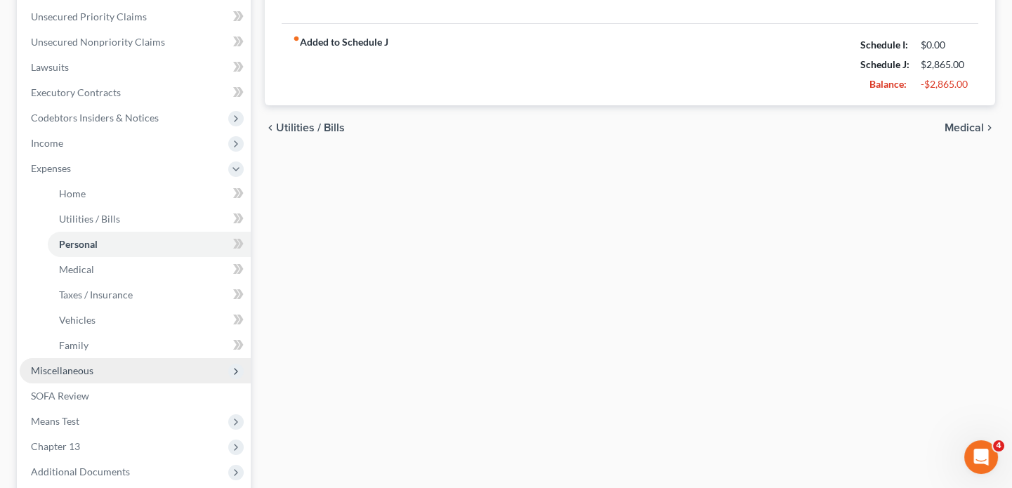
click at [78, 371] on span "Miscellaneous" at bounding box center [62, 370] width 62 height 12
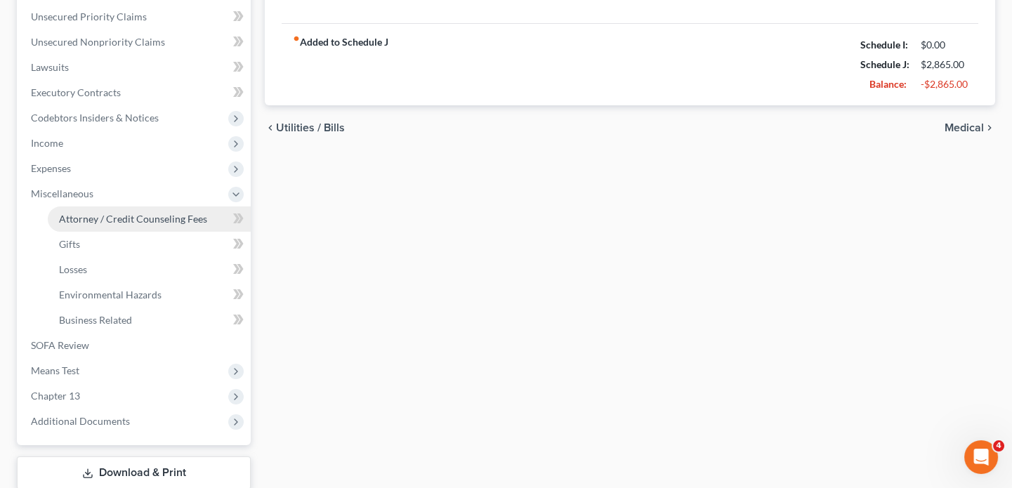
click at [112, 216] on span "Attorney / Credit Counseling Fees" at bounding box center [133, 219] width 148 height 12
select select "0"
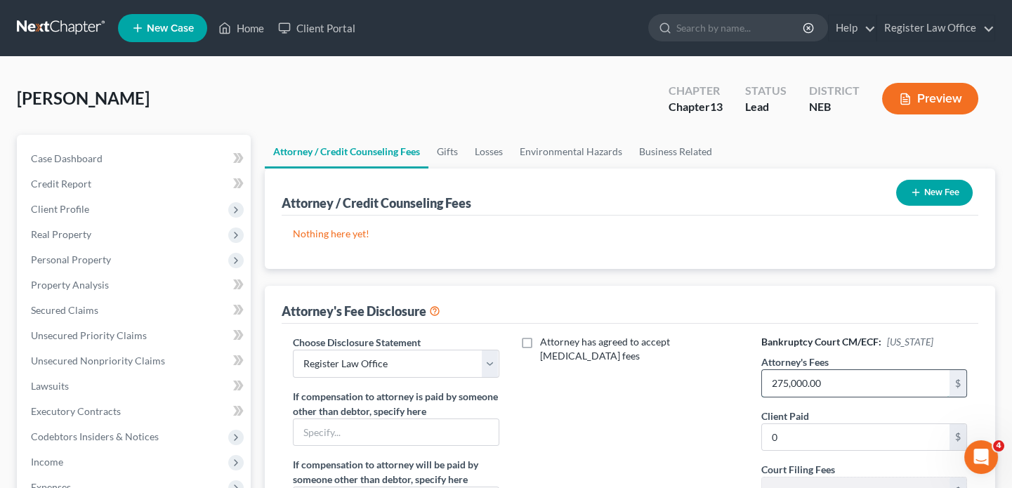
click at [849, 386] on input "275,000.00" at bounding box center [855, 383] width 187 height 27
type input "2,750.00"
click at [590, 448] on div "Attorney has agreed to accept [MEDICAL_DATA] fees" at bounding box center [630, 465] width 234 height 260
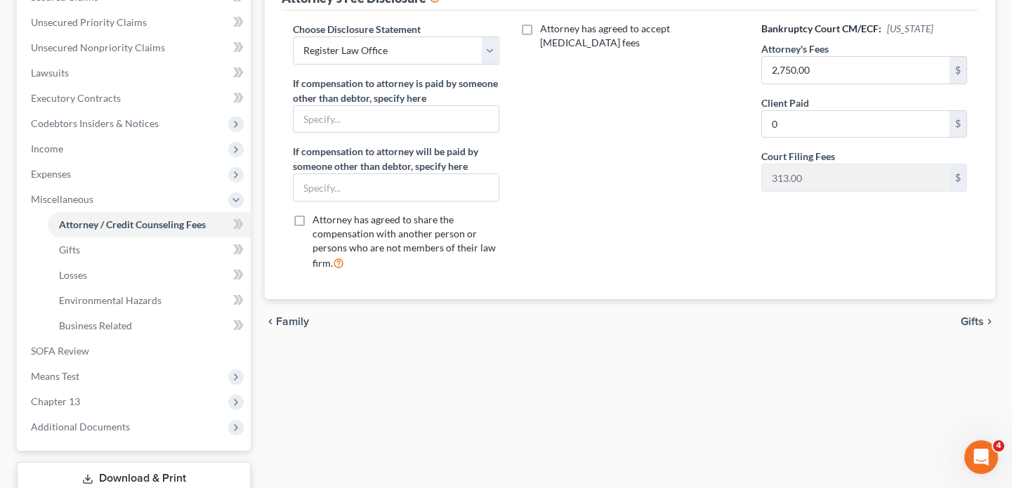
scroll to position [383, 0]
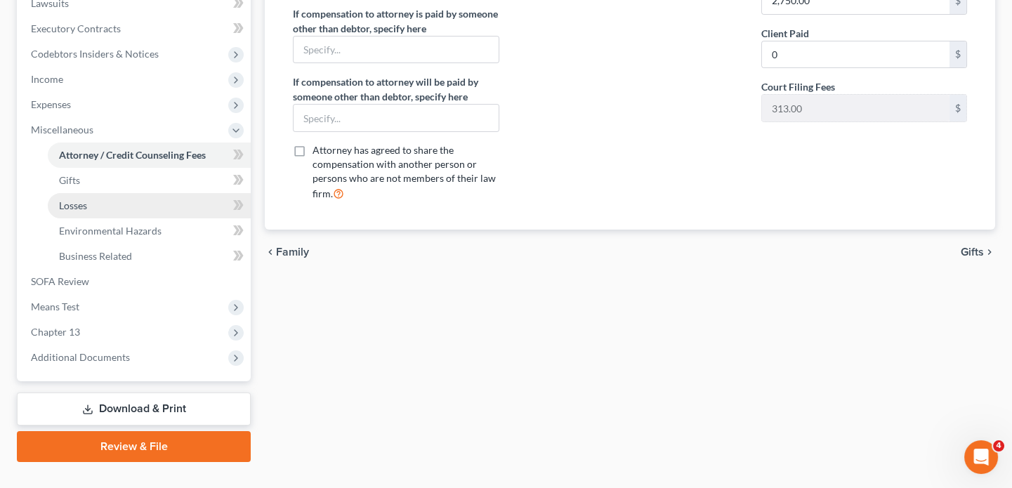
click at [90, 205] on link "Losses" at bounding box center [149, 205] width 203 height 25
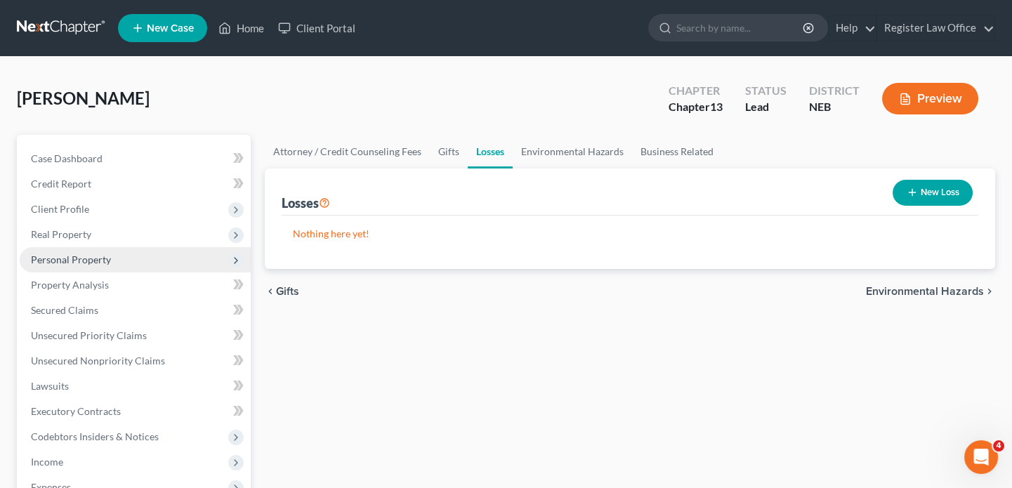
click at [81, 258] on span "Personal Property" at bounding box center [71, 259] width 80 height 12
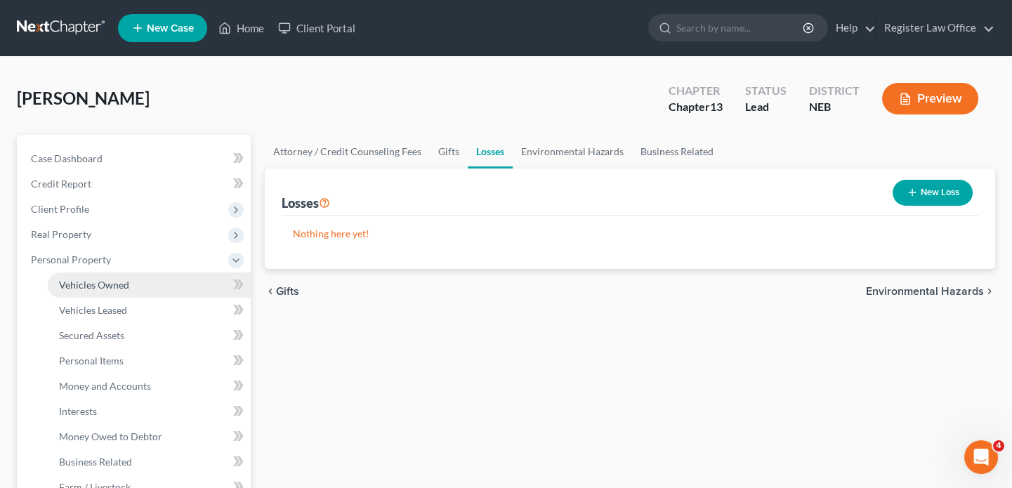
drag, startPoint x: 132, startPoint y: 281, endPoint x: 180, endPoint y: 281, distance: 48.4
click at [133, 281] on link "Vehicles Owned" at bounding box center [149, 284] width 203 height 25
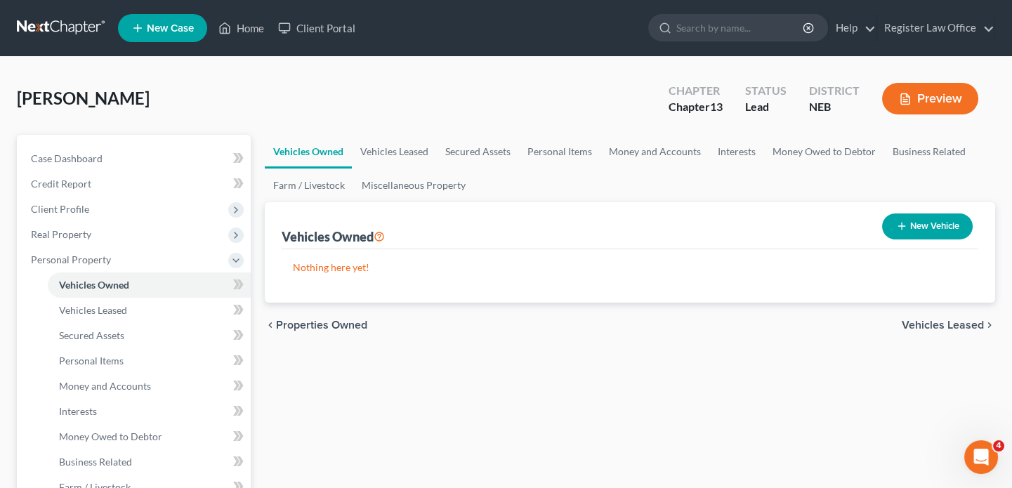
click at [917, 213] on button "New Vehicle" at bounding box center [927, 226] width 91 height 26
select select "0"
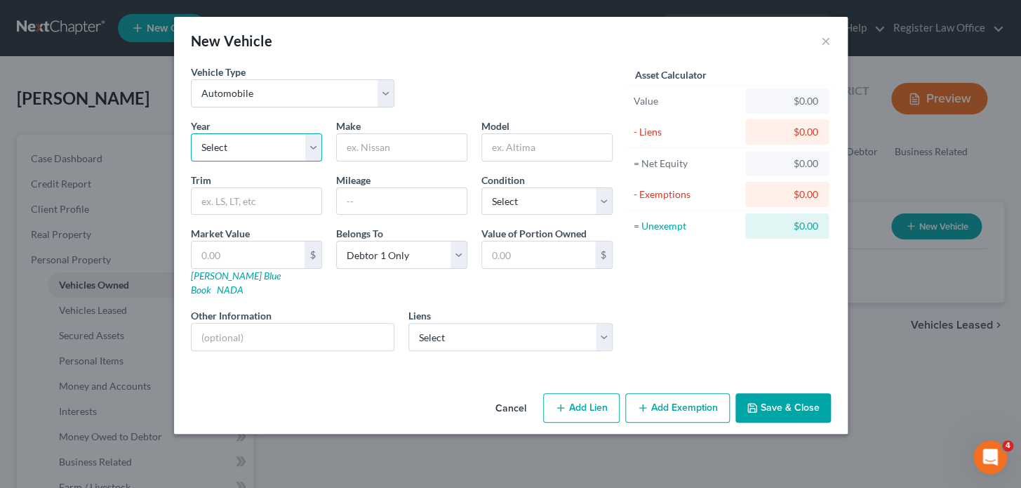
click at [220, 145] on select "Select 2026 2025 2024 2023 2022 2021 2020 2019 2018 2017 2016 2015 2014 2013 20…" at bounding box center [256, 147] width 131 height 28
select select "21"
click at [191, 133] on select "Select 2026 2025 2024 2023 2022 2021 2020 2019 2018 2017 2016 2015 2014 2013 20…" at bounding box center [256, 147] width 131 height 28
drag, startPoint x: 383, startPoint y: 157, endPoint x: 370, endPoint y: 161, distance: 13.6
click at [383, 157] on input "text" at bounding box center [402, 147] width 130 height 27
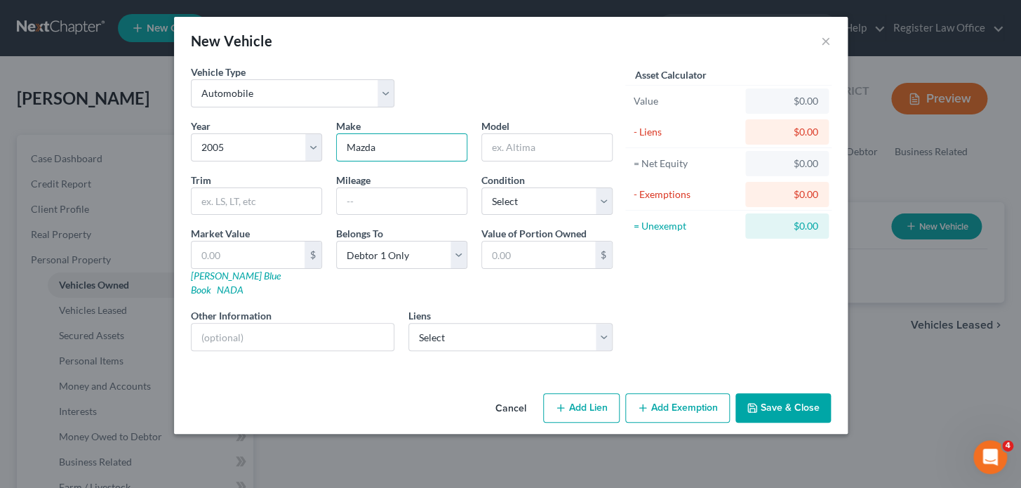
type input "Mazda"
type input "Tribute"
click at [375, 196] on input "text" at bounding box center [402, 201] width 130 height 27
type input "170000"
click at [477, 214] on div "Condition Select Excellent Very Good Good Fair Poor" at bounding box center [547, 194] width 145 height 43
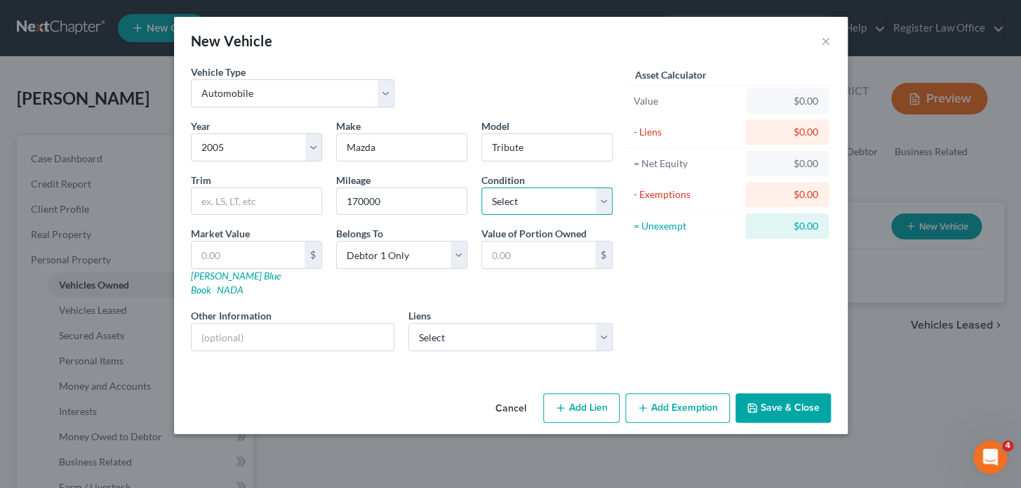
click at [512, 199] on select "Select Excellent Very Good Good Fair Poor" at bounding box center [547, 201] width 131 height 28
select select "2"
click at [482, 187] on select "Select Excellent Very Good Good Fair Poor" at bounding box center [547, 201] width 131 height 28
click at [211, 255] on input "text" at bounding box center [248, 254] width 113 height 27
type input "1"
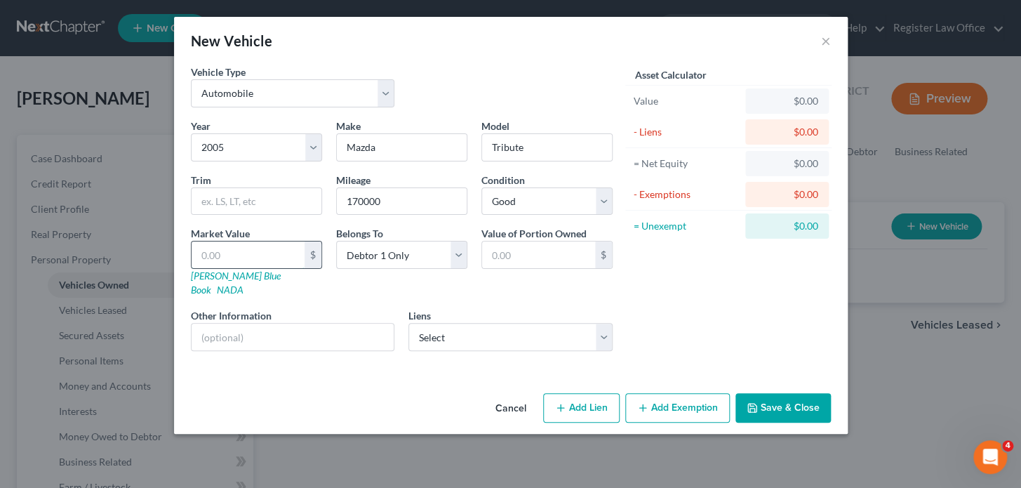
type input "1.00"
type input "15"
type input "15.00"
type input "150"
type input "150.00"
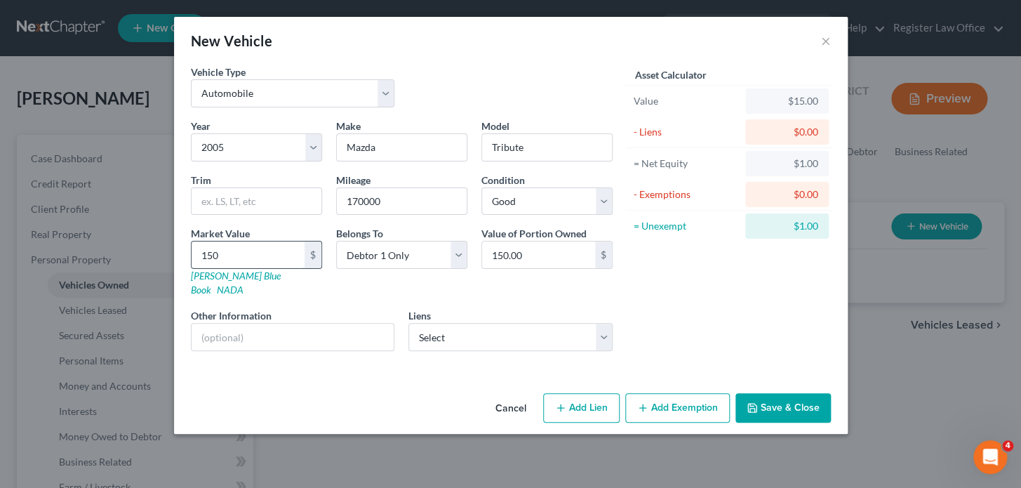
type input "1500"
type input "1,500.00"
click at [675, 308] on div "Asset Calculator Value $1,500.00 - Liens $0.00 = Net Equity $1,500.00 - Exempti…" at bounding box center [729, 214] width 218 height 298
click at [770, 393] on button "Save & Close" at bounding box center [783, 407] width 95 height 29
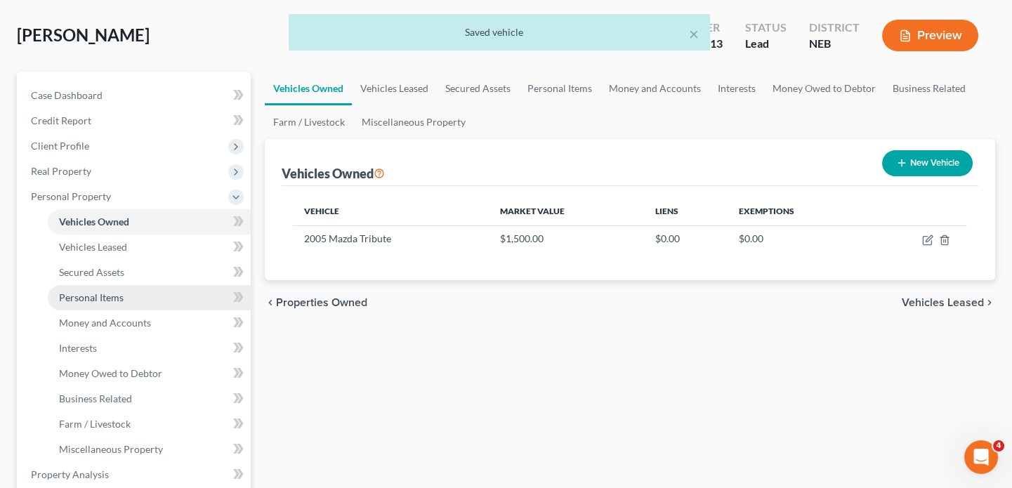
click at [109, 293] on span "Personal Items" at bounding box center [91, 297] width 65 height 12
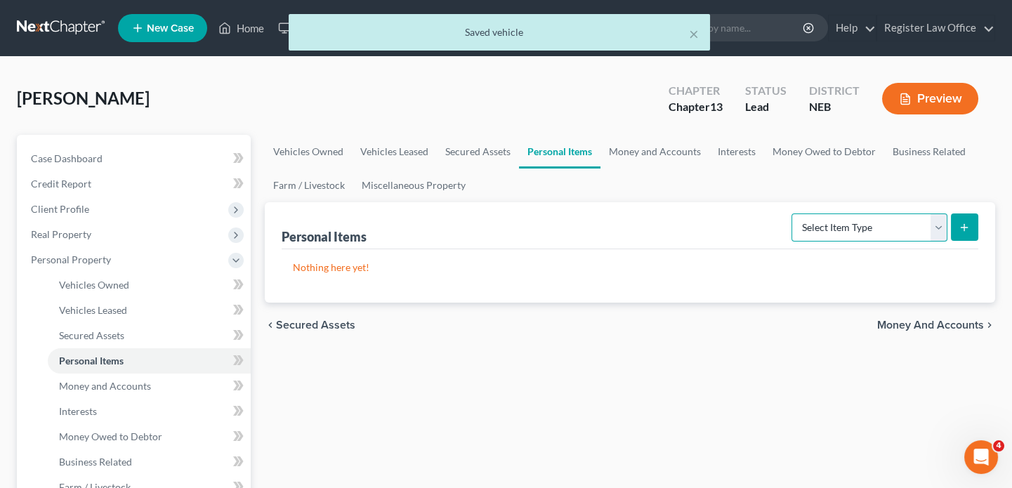
click at [844, 224] on select "Select Item Type Clothing Collectibles Of Value Electronics Firearms Household …" at bounding box center [869, 227] width 156 height 28
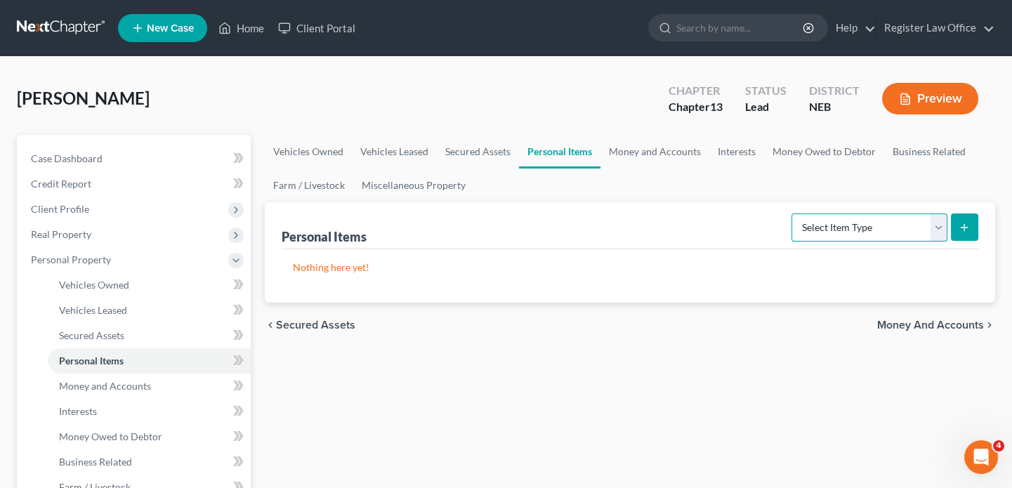
select select "clothing"
click at [793, 213] on select "Select Item Type Clothing Collectibles Of Value Electronics Firearms Household …" at bounding box center [869, 227] width 156 height 28
click at [958, 222] on icon "submit" at bounding box center [963, 227] width 11 height 11
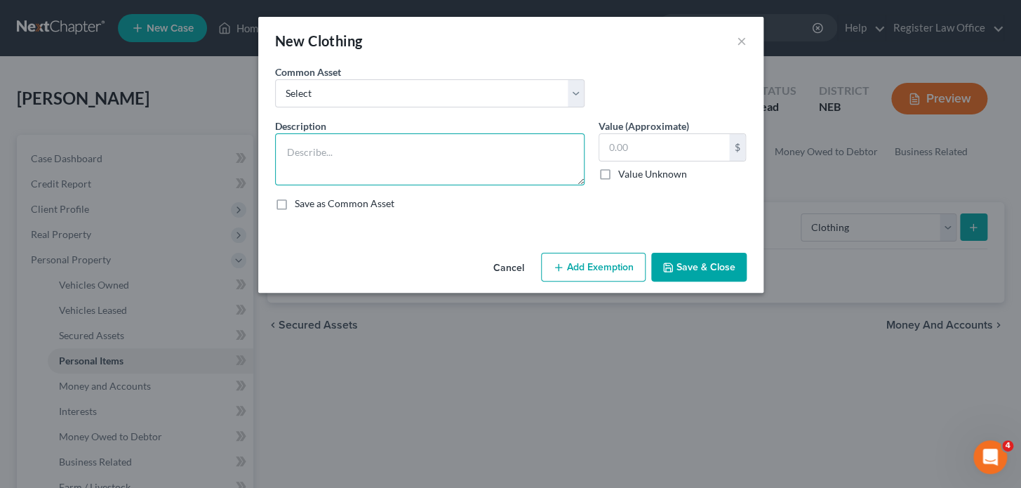
click at [319, 173] on textarea at bounding box center [430, 159] width 310 height 52
type textarea "clothing"
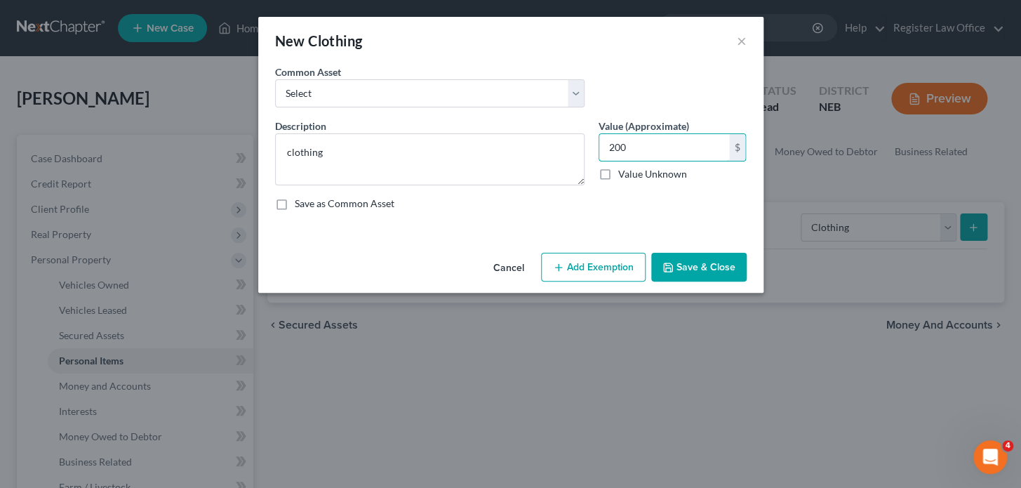
type input "200"
click at [584, 263] on button "Add Exemption" at bounding box center [593, 267] width 105 height 29
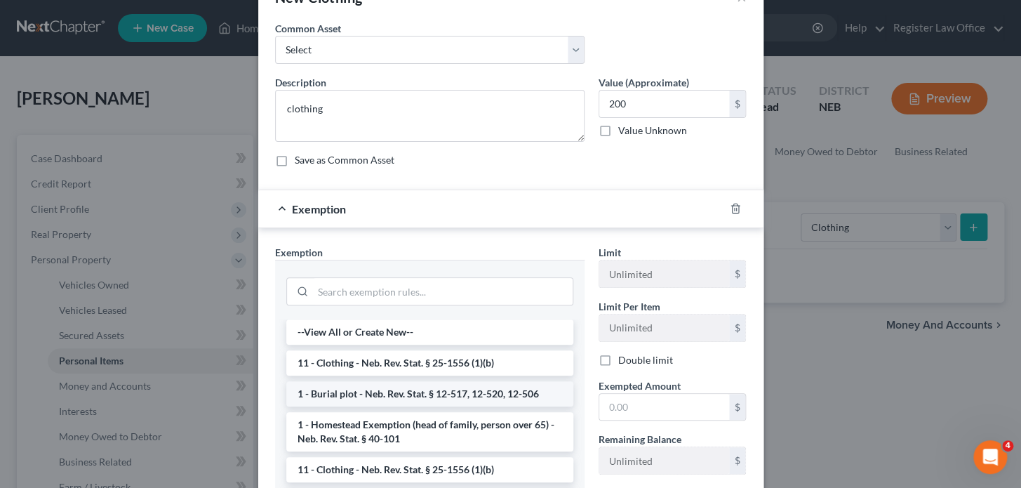
scroll to position [127, 0]
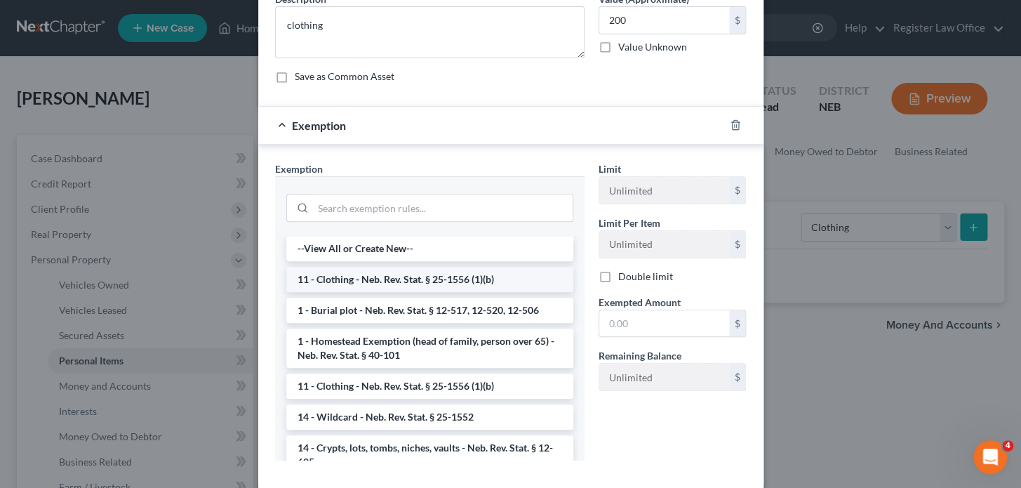
click at [399, 276] on li "11 - Clothing - Neb. Rev. Stat. § 25-1556 (1)(b)" at bounding box center [429, 279] width 287 height 25
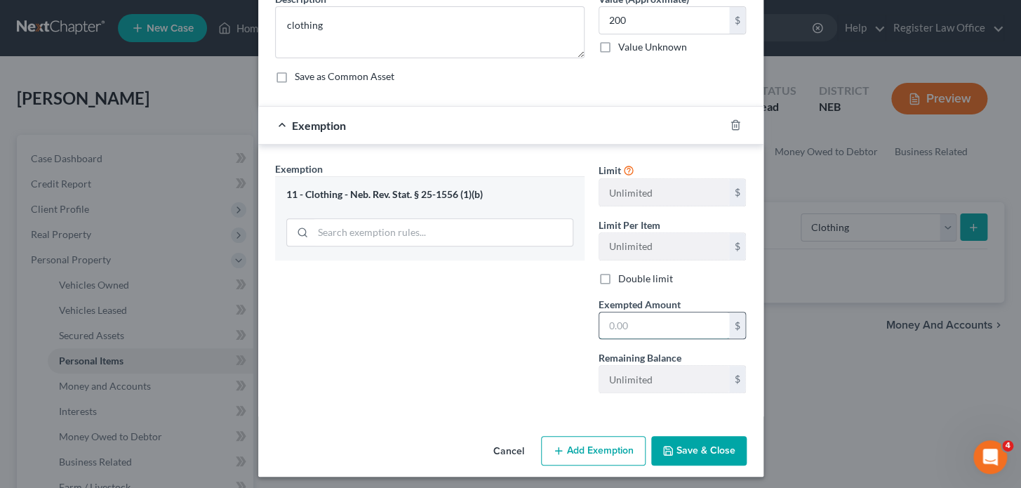
click at [613, 325] on input "text" at bounding box center [664, 325] width 130 height 27
type input "200.00"
click at [695, 450] on button "Save & Close" at bounding box center [698, 450] width 95 height 29
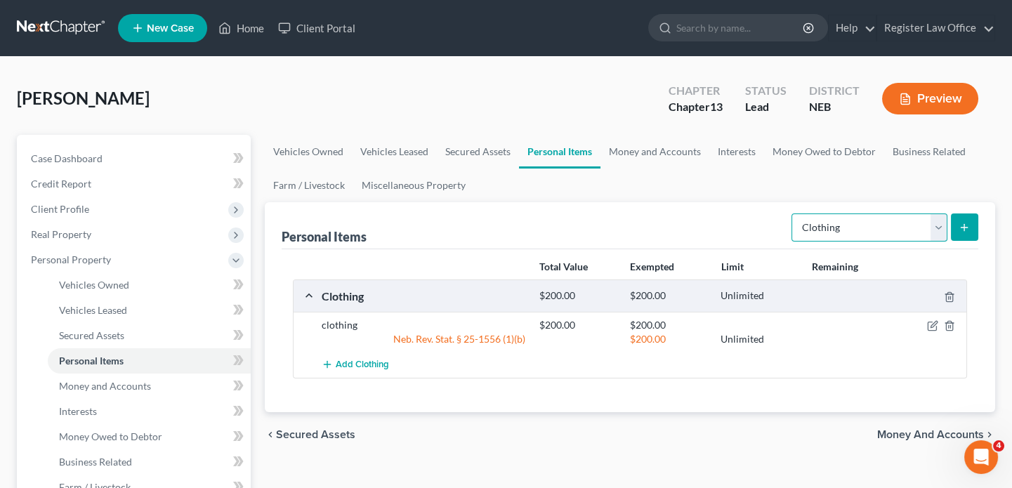
click at [892, 224] on select "Select Item Type Clothing Collectibles Of Value Electronics Firearms Household …" at bounding box center [869, 227] width 156 height 28
select select "electronics"
click at [793, 213] on select "Select Item Type Clothing Collectibles Of Value Electronics Firearms Household …" at bounding box center [869, 227] width 156 height 28
click at [964, 224] on line "submit" at bounding box center [964, 227] width 0 height 6
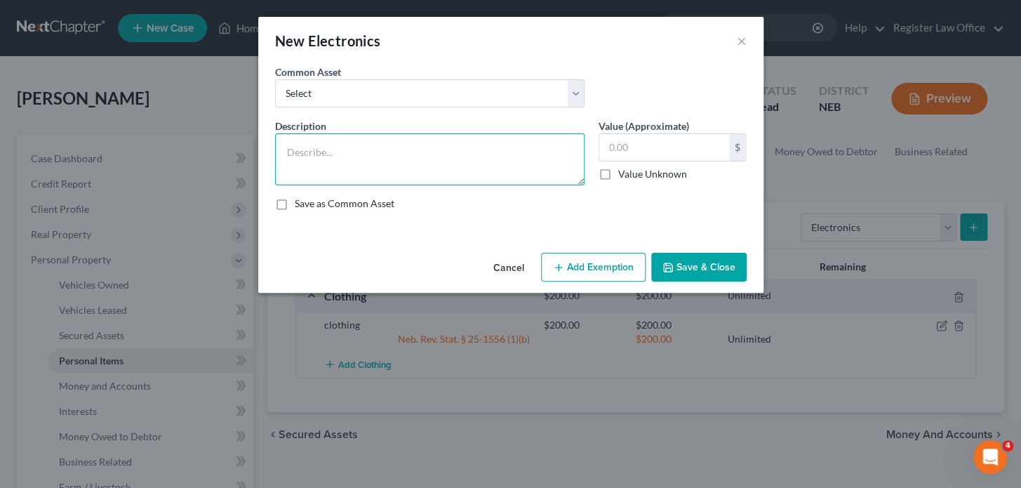
click at [305, 152] on textarea at bounding box center [430, 159] width 310 height 52
type textarea "3 TV, cell phone,"
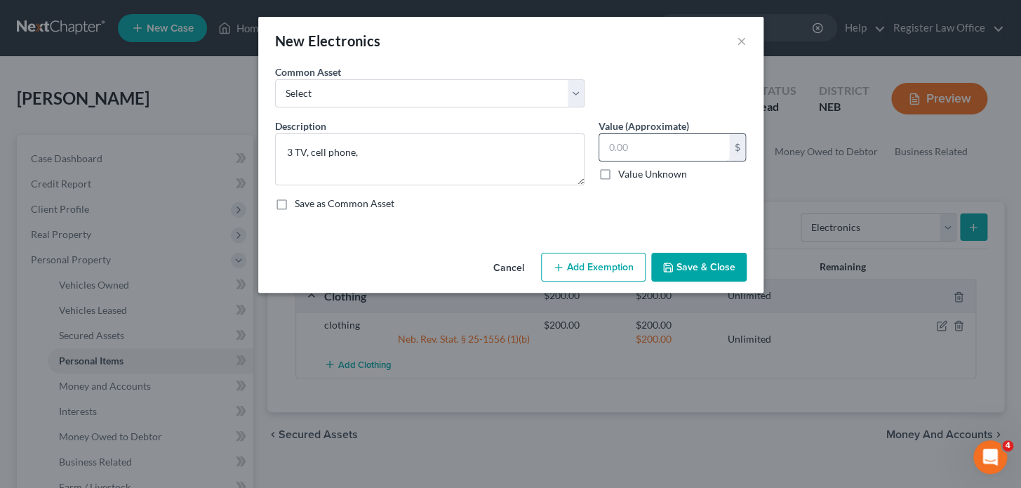
click at [623, 147] on input "text" at bounding box center [664, 147] width 130 height 27
type input "500.00"
click at [576, 262] on button "Add Exemption" at bounding box center [593, 267] width 105 height 29
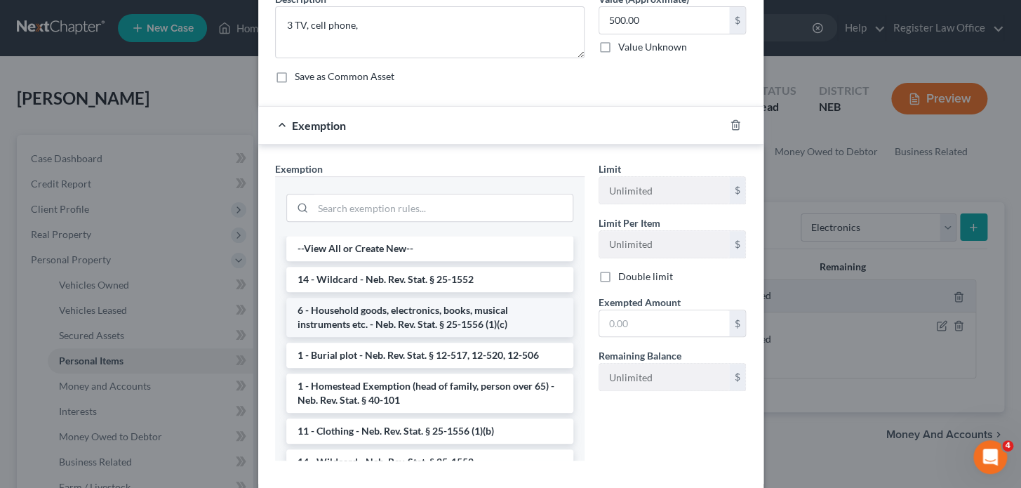
click at [378, 310] on li "6 - Household goods, electronics, books, musical instruments etc. - Neb. Rev. S…" at bounding box center [429, 317] width 287 height 39
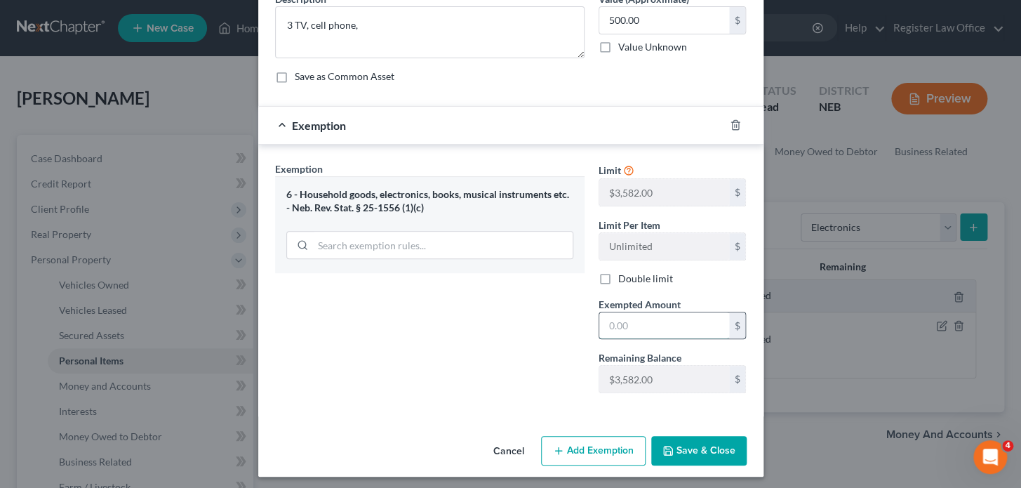
click at [639, 328] on input "text" at bounding box center [664, 325] width 130 height 27
type input "500.00"
click at [591, 451] on button "Add Exemption" at bounding box center [593, 450] width 105 height 29
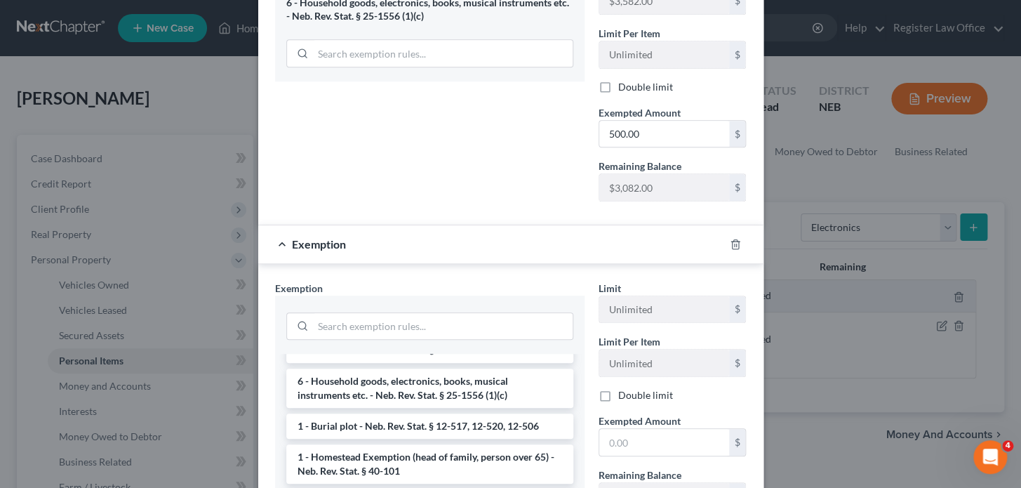
scroll to position [0, 0]
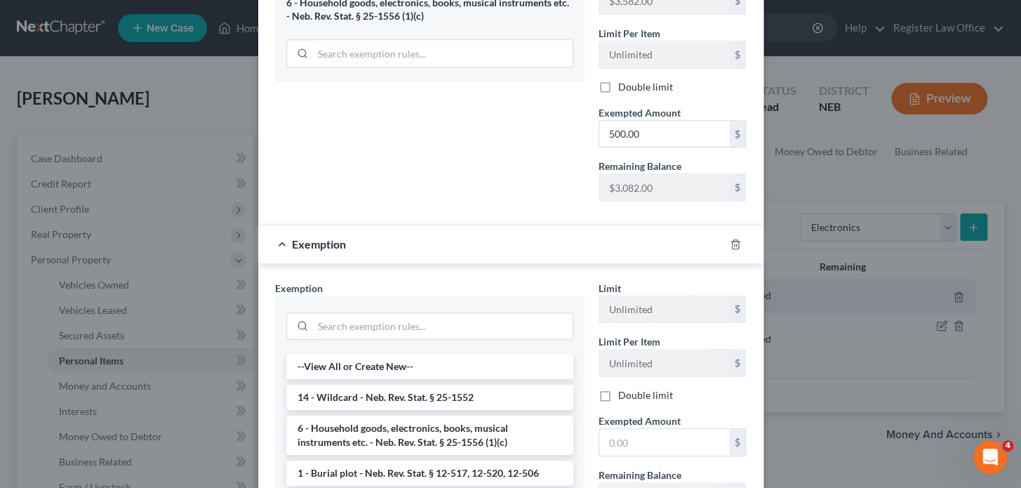
drag, startPoint x: 378, startPoint y: 267, endPoint x: 353, endPoint y: 274, distance: 25.6
click at [378, 269] on div "Exemption Set must be selected for CA. Exemption * --View All or Create New-- 1…" at bounding box center [510, 433] width 505 height 338
click at [274, 241] on div "Exemption" at bounding box center [491, 243] width 466 height 37
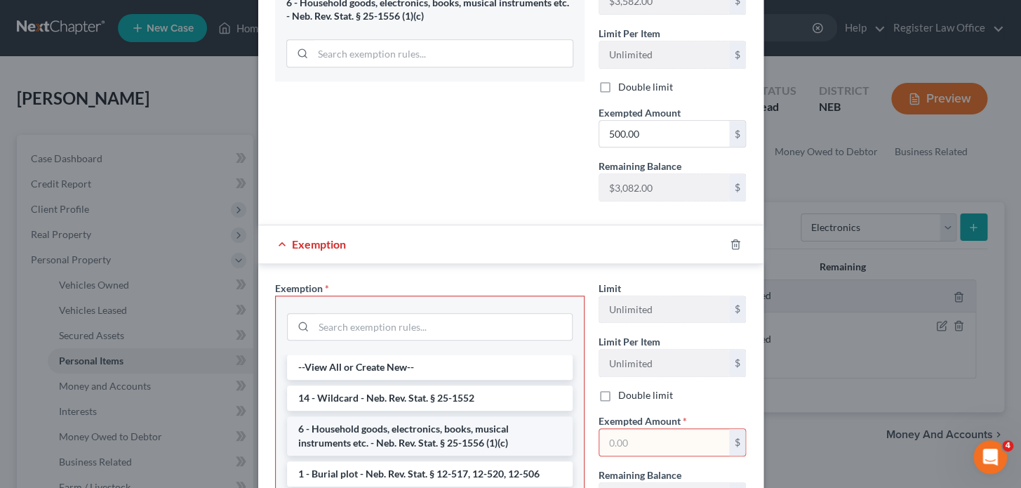
click at [379, 432] on li "6 - Household goods, electronics, books, musical instruments etc. - Neb. Rev. S…" at bounding box center [430, 435] width 286 height 39
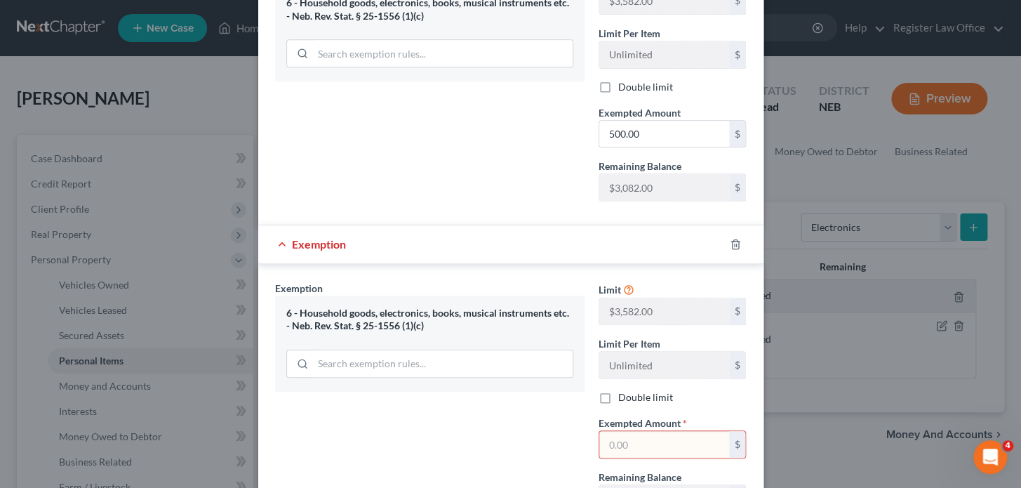
click at [627, 442] on input "text" at bounding box center [664, 444] width 130 height 27
type input "500.00"
drag, startPoint x: 519, startPoint y: 432, endPoint x: 456, endPoint y: 415, distance: 65.6
click at [517, 437] on div "Exemption Set must be selected for CA. Exemption * 6 - Household goods, electro…" at bounding box center [430, 402] width 324 height 243
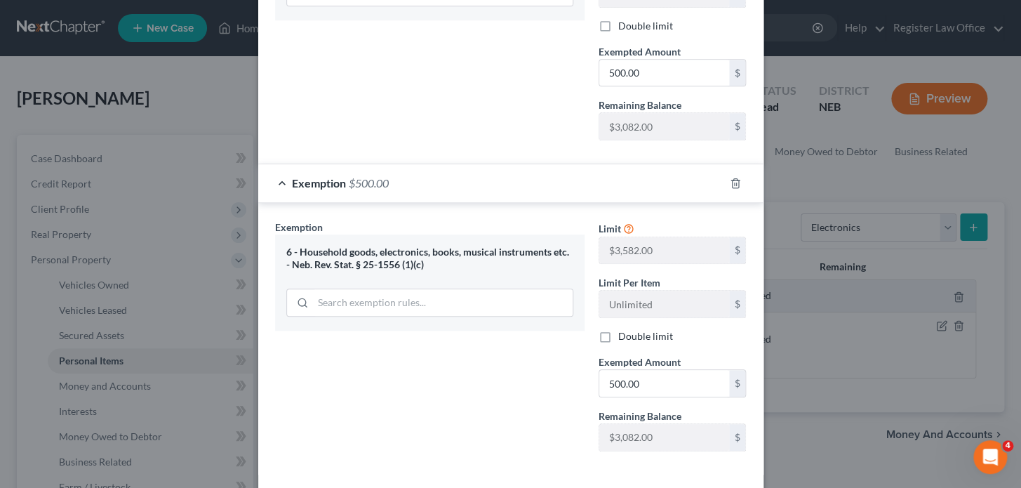
scroll to position [441, 0]
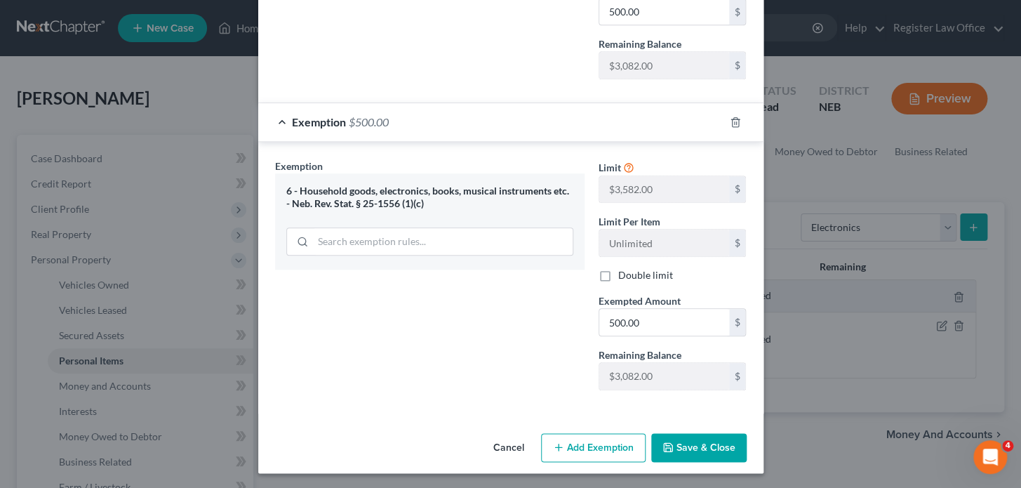
click at [676, 448] on button "Save & Close" at bounding box center [698, 447] width 95 height 29
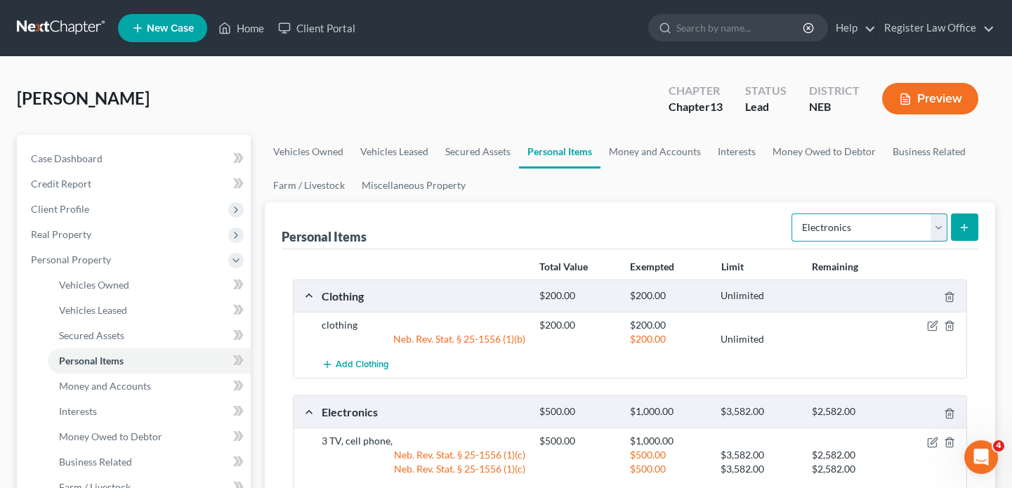
click at [833, 231] on select "Select Item Type Clothing Collectibles Of Value Electronics Firearms Household …" at bounding box center [869, 227] width 156 height 28
select select "household_goods"
click at [793, 213] on select "Select Item Type Clothing Collectibles Of Value Electronics Firearms Household …" at bounding box center [869, 227] width 156 height 28
click at [962, 223] on icon "submit" at bounding box center [963, 227] width 11 height 11
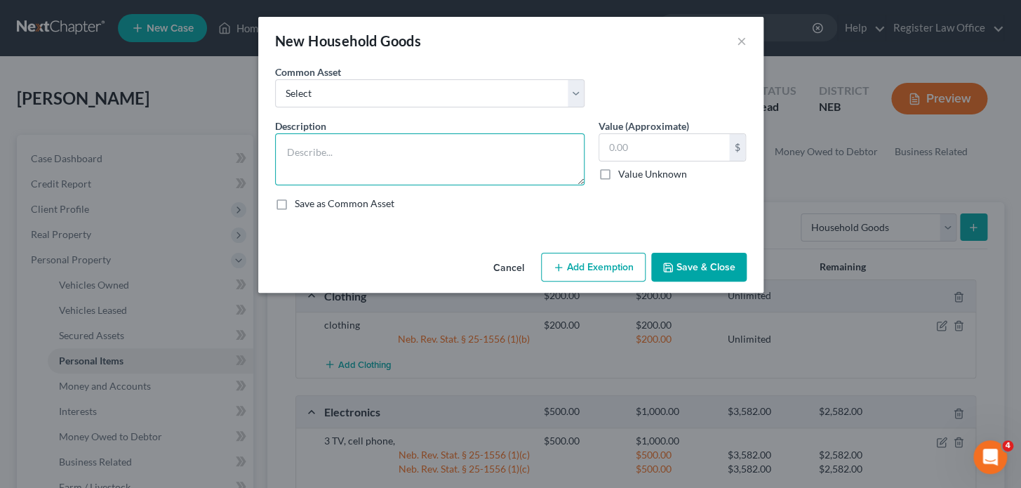
click at [343, 157] on textarea at bounding box center [430, 159] width 310 height 52
type textarea "household goods"
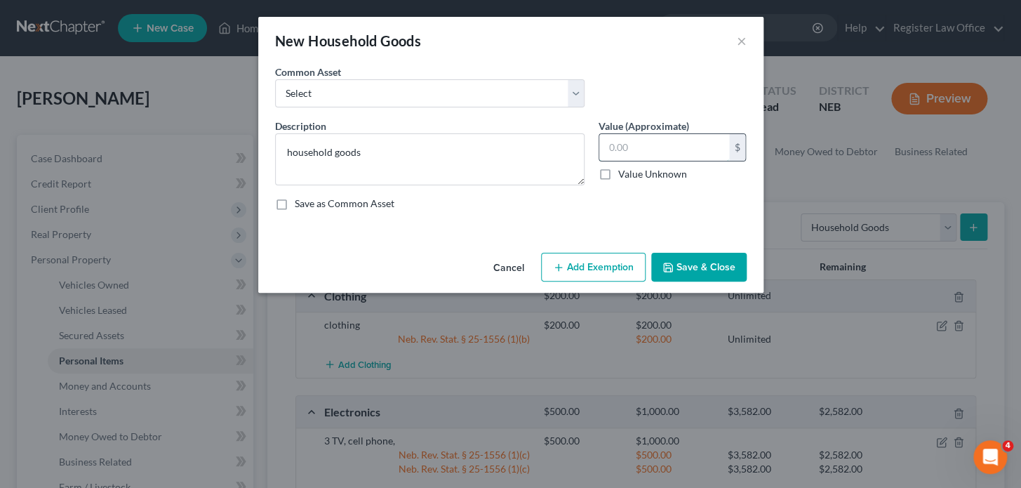
drag, startPoint x: 623, startPoint y: 149, endPoint x: 609, endPoint y: 156, distance: 15.7
click at [623, 149] on input "text" at bounding box center [664, 147] width 130 height 27
type input "200.00"
click at [564, 269] on icon "button" at bounding box center [558, 267] width 11 height 11
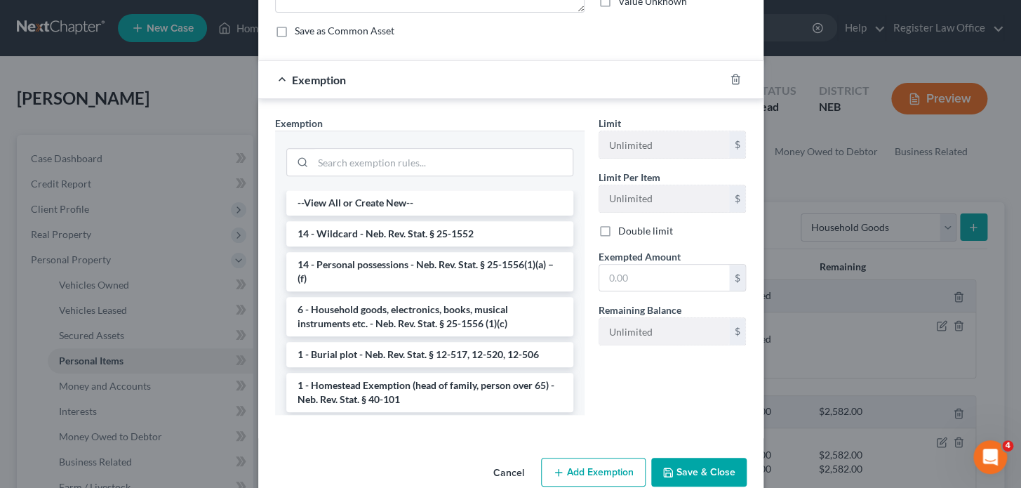
scroll to position [191, 0]
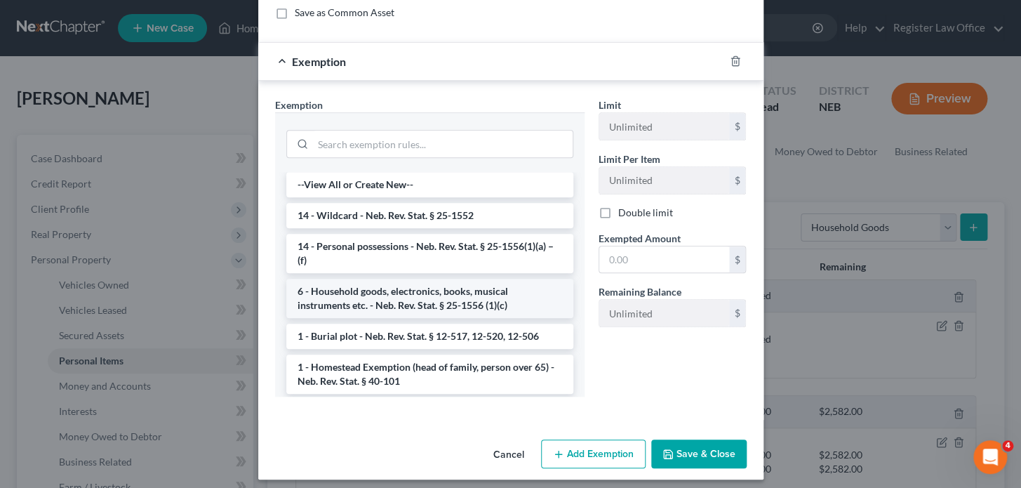
click at [505, 298] on li "6 - Household goods, electronics, books, musical instruments etc. - Neb. Rev. S…" at bounding box center [429, 298] width 287 height 39
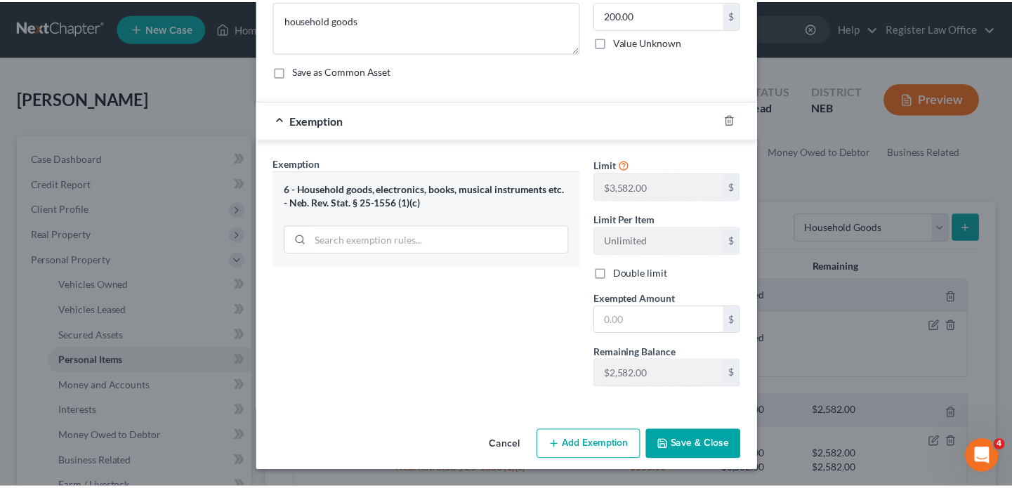
scroll to position [131, 0]
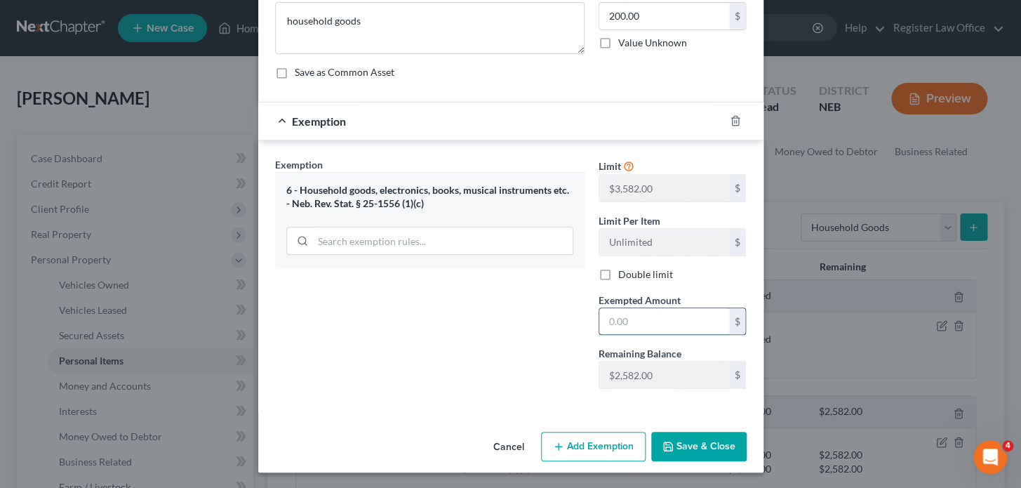
drag, startPoint x: 629, startPoint y: 320, endPoint x: 628, endPoint y: 329, distance: 9.2
click at [631, 321] on input "text" at bounding box center [664, 321] width 130 height 27
type input "200.00"
drag, startPoint x: 685, startPoint y: 446, endPoint x: 684, endPoint y: 438, distance: 7.8
click at [684, 446] on button "Save & Close" at bounding box center [698, 446] width 95 height 29
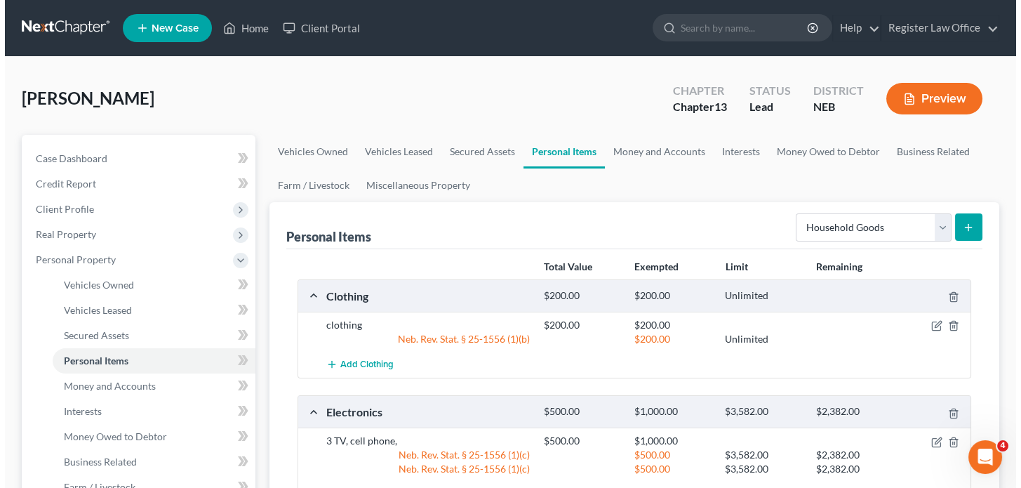
scroll to position [127, 0]
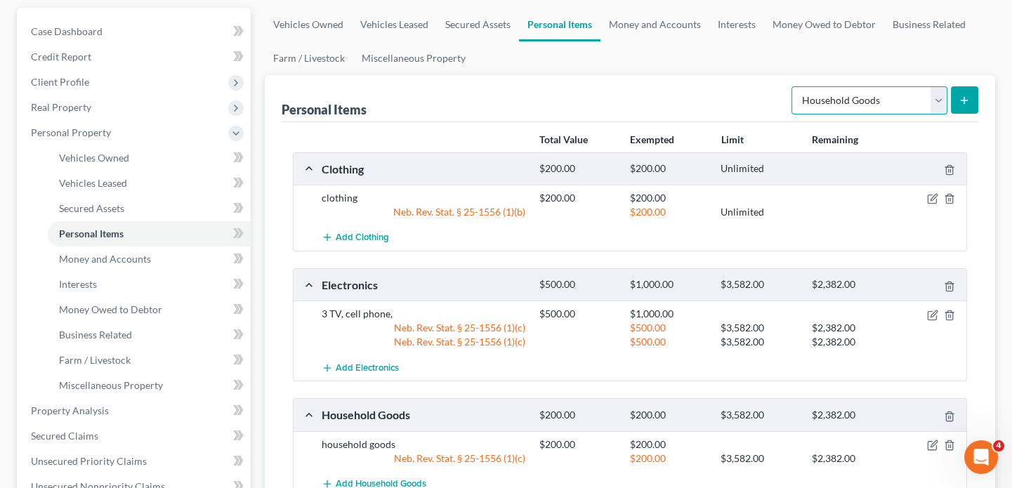
click at [856, 96] on select "Select Item Type Clothing Collectibles Of Value Electronics Firearms Household …" at bounding box center [869, 100] width 156 height 28
select select "jewelry"
click at [793, 86] on select "Select Item Type Clothing Collectibles Of Value Electronics Firearms Household …" at bounding box center [869, 100] width 156 height 28
click at [957, 95] on button "submit" at bounding box center [963, 99] width 27 height 27
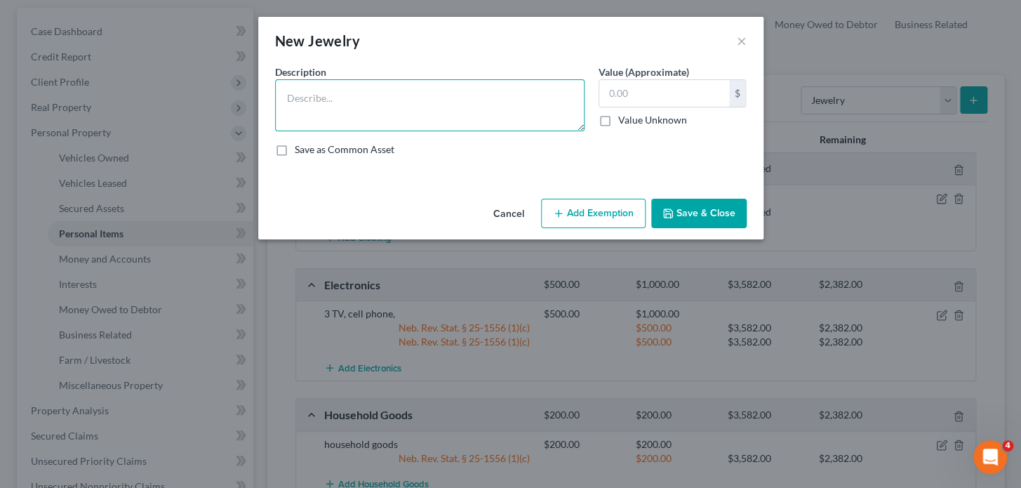
click at [314, 105] on textarea at bounding box center [430, 105] width 310 height 52
type textarea "jewelry"
drag, startPoint x: 616, startPoint y: 91, endPoint x: 578, endPoint y: 91, distance: 37.9
click at [616, 91] on input "text" at bounding box center [664, 93] width 130 height 27
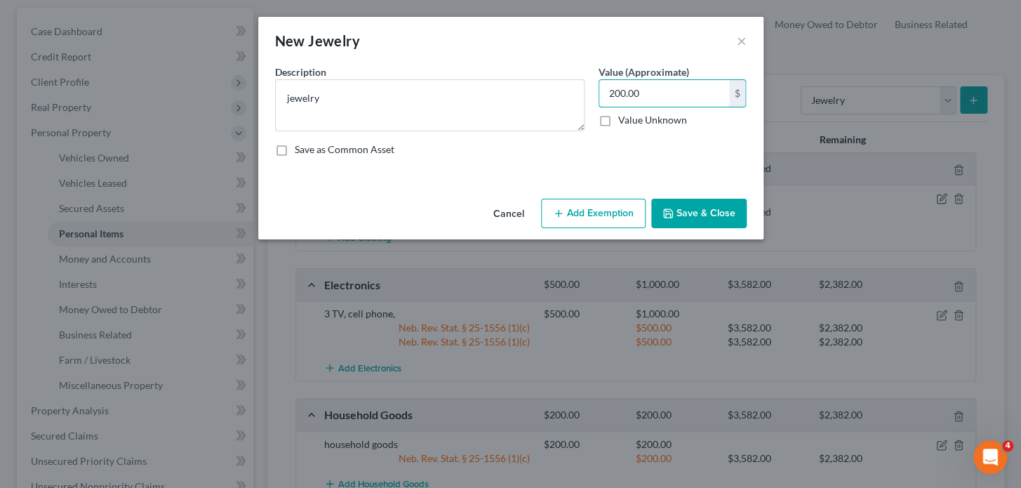
type input "200.00"
click at [580, 218] on button "Add Exemption" at bounding box center [593, 213] width 105 height 29
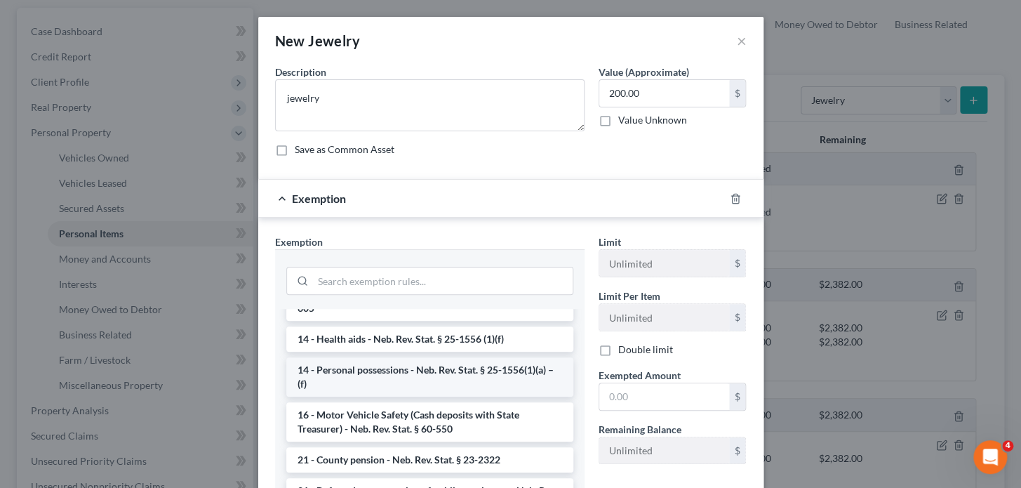
scroll to position [255, 0]
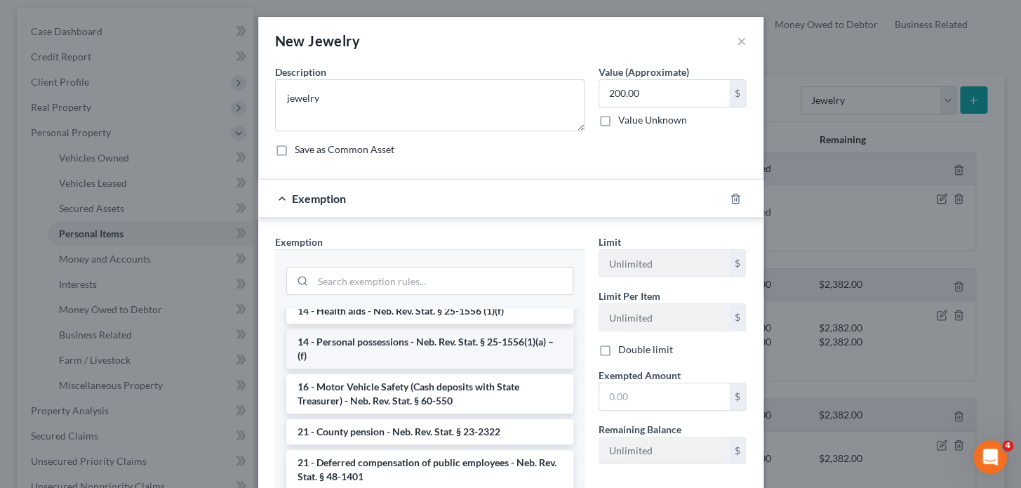
click at [388, 340] on li "14 - Personal possessions - Neb. Rev. Stat. § 25-1556(1)(a) – (f)" at bounding box center [429, 348] width 287 height 39
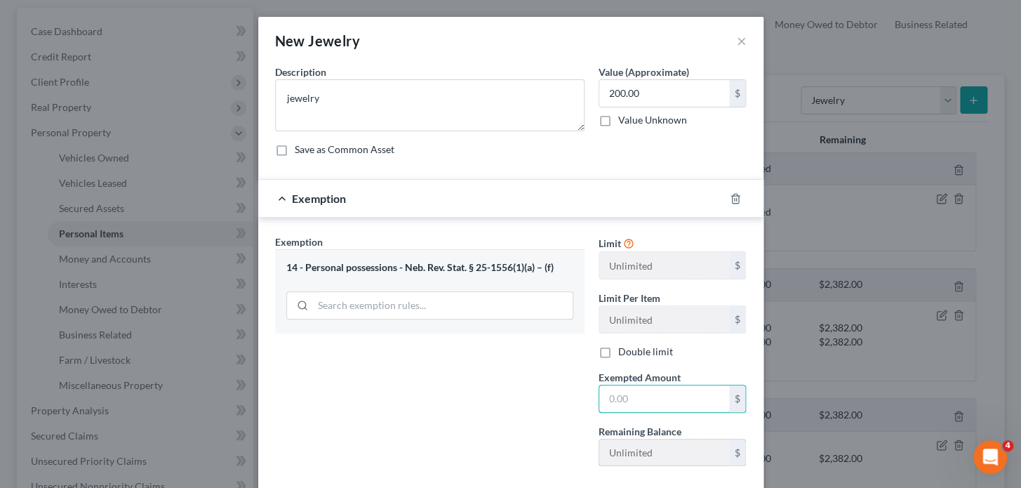
drag, startPoint x: 614, startPoint y: 406, endPoint x: 611, endPoint y: 441, distance: 34.5
click at [616, 411] on div "$" at bounding box center [673, 399] width 148 height 28
type input "200.00"
click at [571, 417] on div "Exemption Set must be selected for CA. Exemption * 14 - Personal possessions - …" at bounding box center [430, 355] width 324 height 243
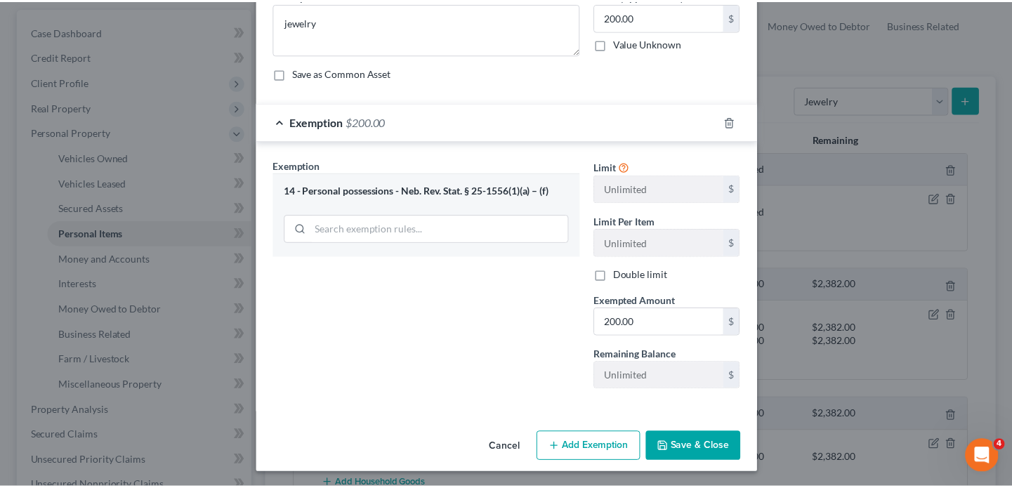
scroll to position [77, 0]
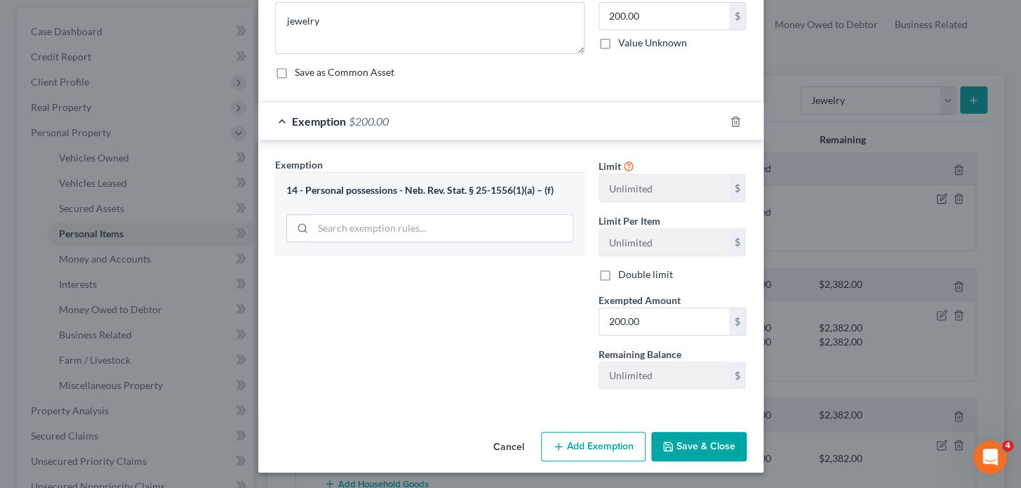
click at [698, 447] on button "Save & Close" at bounding box center [698, 446] width 95 height 29
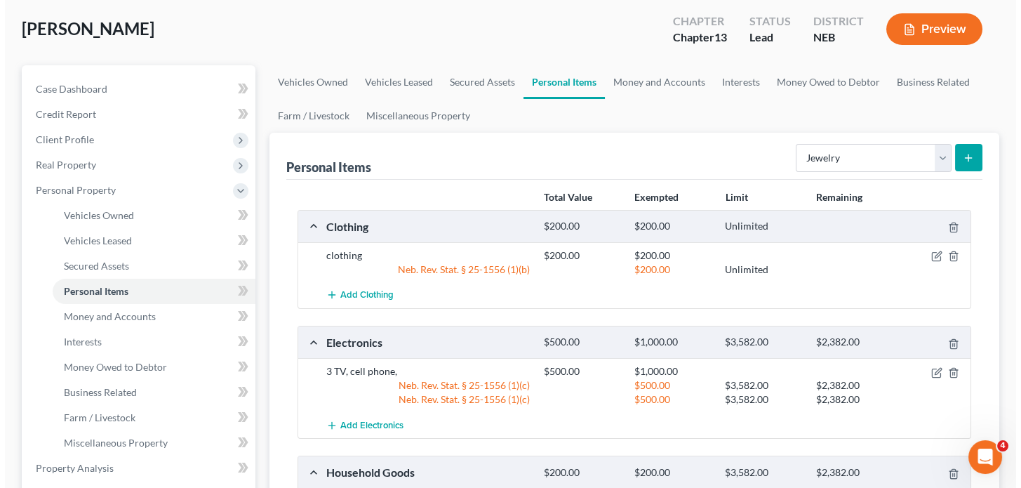
scroll to position [0, 0]
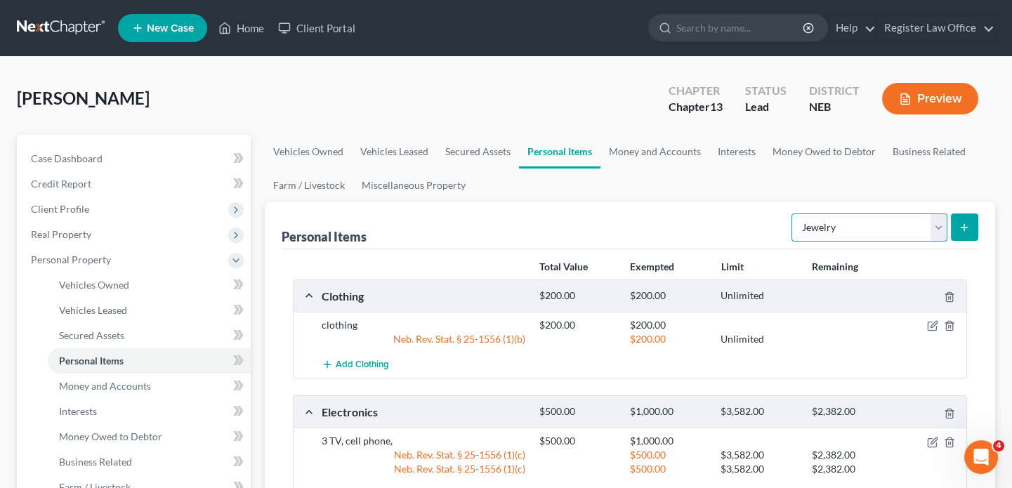
click at [935, 225] on select "Select Item Type Clothing Collectibles Of Value Electronics Firearms Household …" at bounding box center [869, 227] width 156 height 28
drag, startPoint x: 661, startPoint y: 148, endPoint x: 663, endPoint y: 163, distance: 14.8
click at [661, 147] on link "Money and Accounts" at bounding box center [654, 152] width 109 height 34
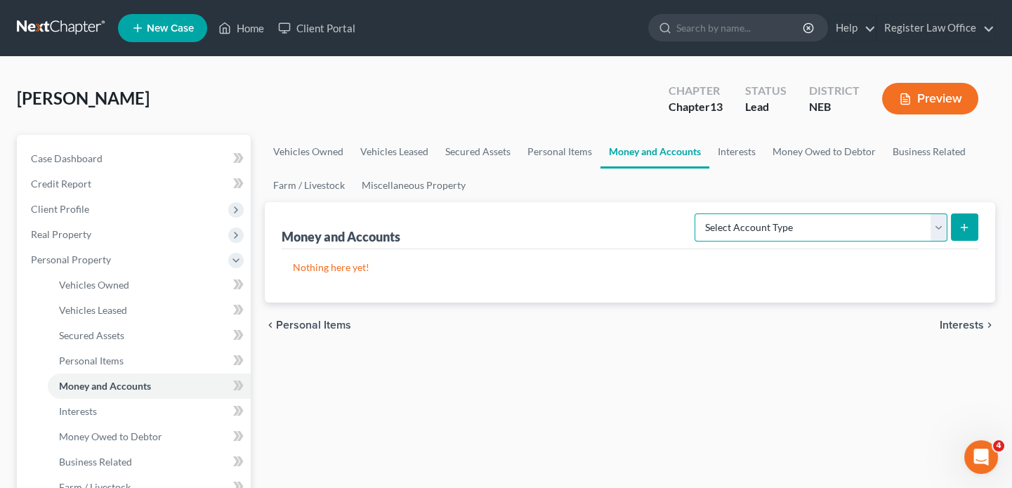
click at [795, 226] on select "Select Account Type Brokerage Cash on Hand Certificates of Deposit Checking Acc…" at bounding box center [820, 227] width 253 height 28
select select "checking"
click at [698, 213] on select "Select Account Type Brokerage Cash on Hand Certificates of Deposit Checking Acc…" at bounding box center [820, 227] width 253 height 28
click at [967, 222] on icon "submit" at bounding box center [963, 227] width 11 height 11
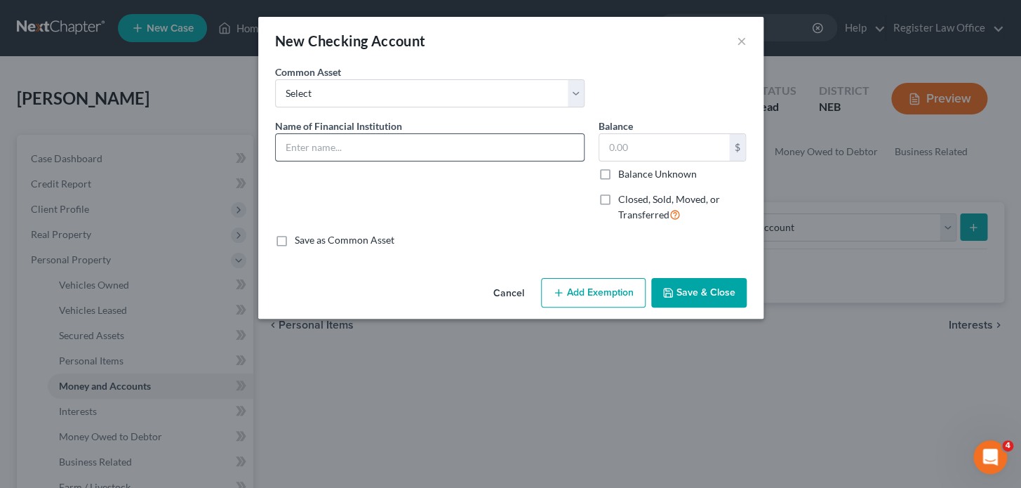
click at [324, 145] on input "text" at bounding box center [430, 147] width 308 height 27
type input "Pinnacle Bank"
click at [647, 148] on input "text" at bounding box center [664, 147] width 130 height 27
type input "100.00"
click at [571, 291] on button "Add Exemption" at bounding box center [593, 292] width 105 height 29
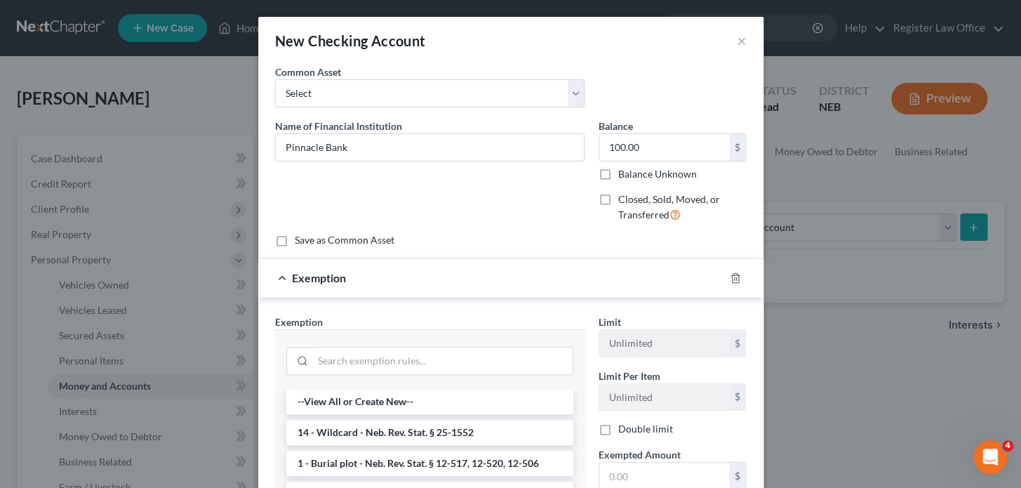
scroll to position [63, 0]
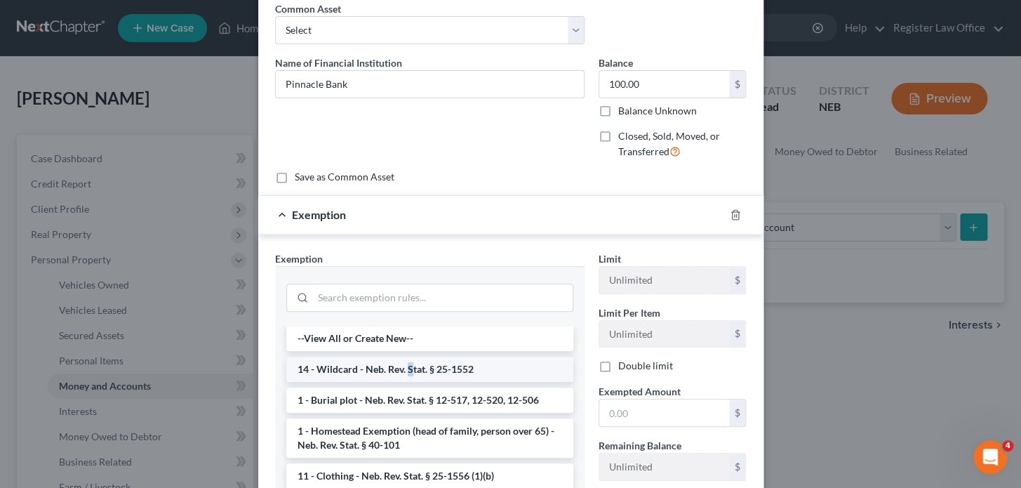
click at [404, 372] on li "14 - Wildcard - Neb. Rev. Stat. § 25-1552" at bounding box center [429, 369] width 287 height 25
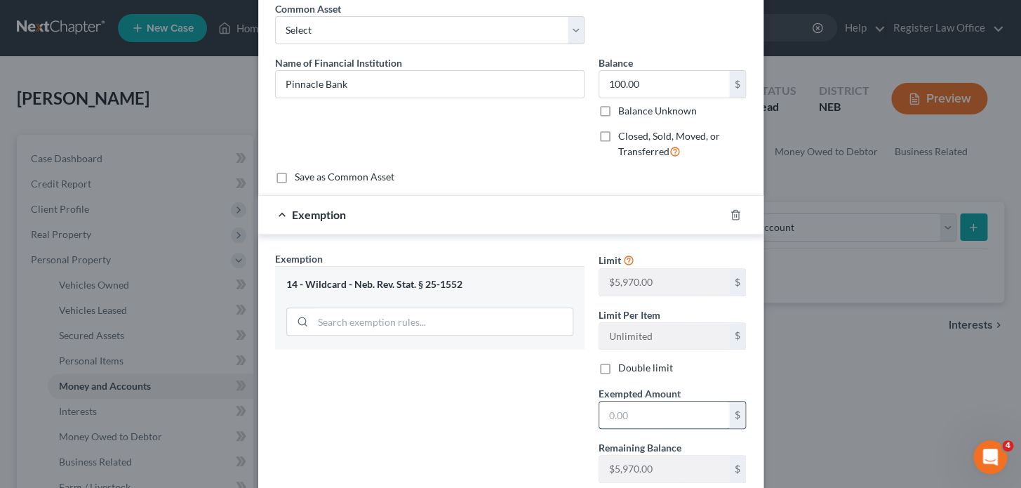
click at [630, 412] on input "text" at bounding box center [664, 415] width 130 height 27
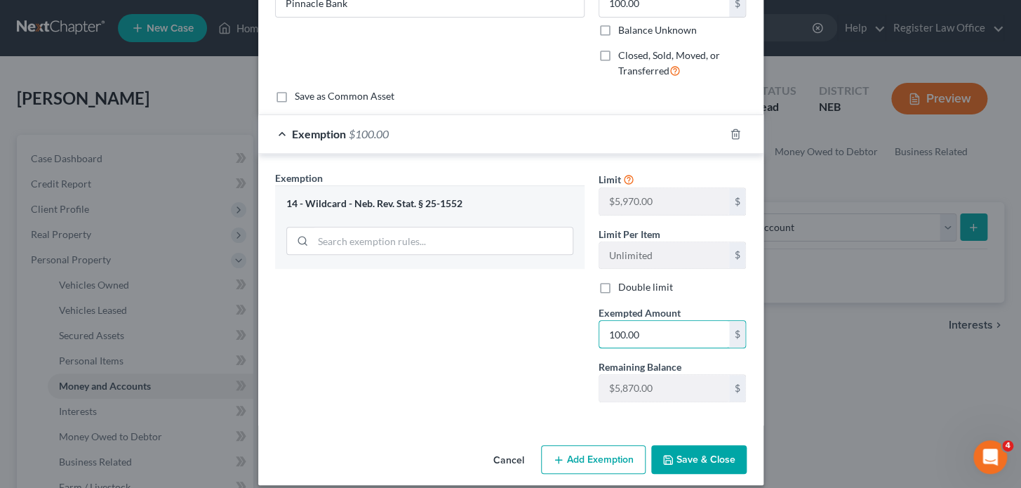
scroll to position [157, 0]
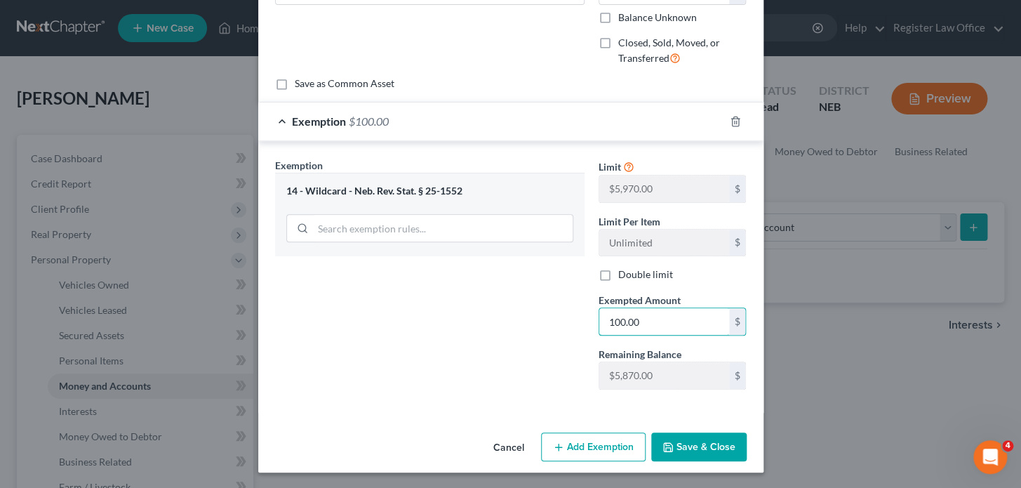
type input "100.00"
click at [677, 437] on button "Save & Close" at bounding box center [698, 446] width 95 height 29
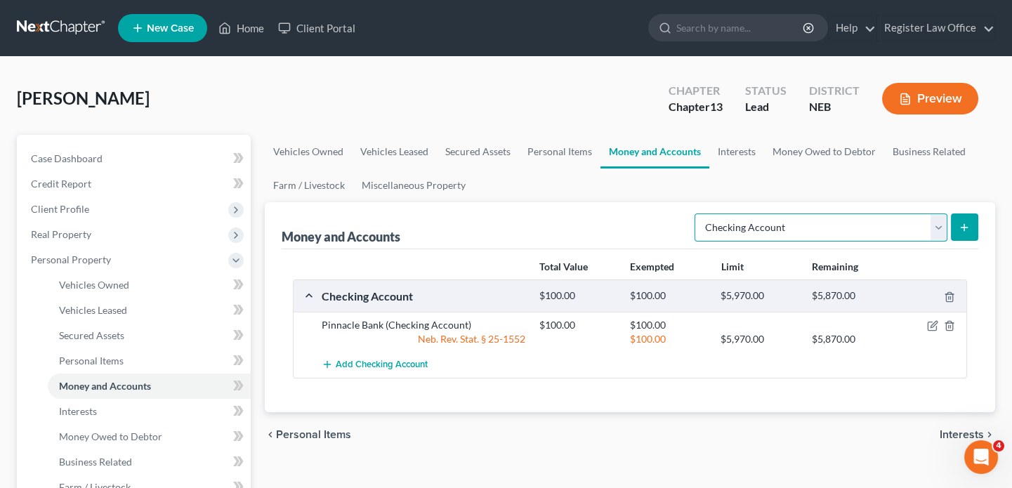
click at [822, 220] on select "Select Account Type Brokerage Cash on Hand Certificates of Deposit Checking Acc…" at bounding box center [820, 227] width 253 height 28
select select "brokerage"
click at [698, 213] on select "Select Account Type Brokerage Cash on Hand Certificates of Deposit Checking Acc…" at bounding box center [820, 227] width 253 height 28
click at [965, 227] on icon "submit" at bounding box center [963, 227] width 11 height 11
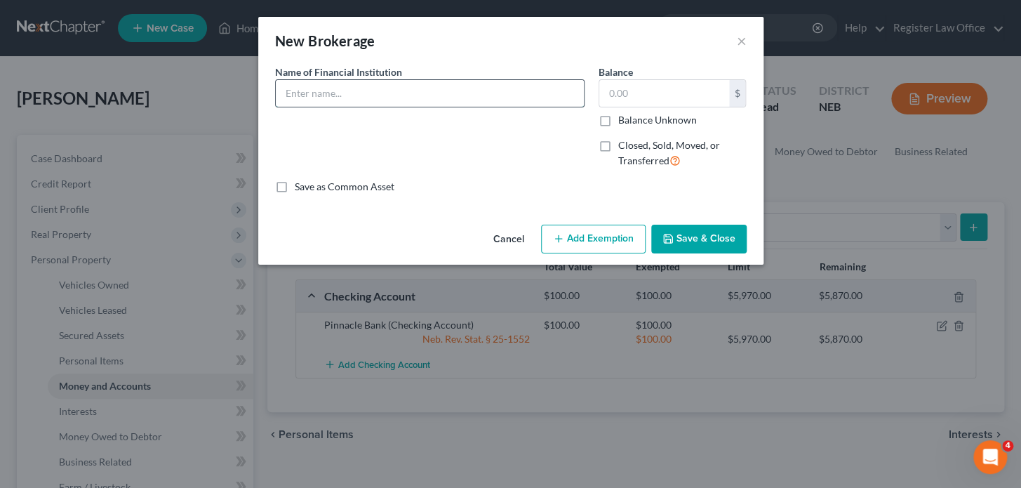
click at [428, 93] on input "text" at bounding box center [430, 93] width 308 height 27
type input "cash"
click at [647, 89] on input "text" at bounding box center [664, 93] width 130 height 27
type input "10.00"
click at [583, 234] on button "Add Exemption" at bounding box center [593, 239] width 105 height 29
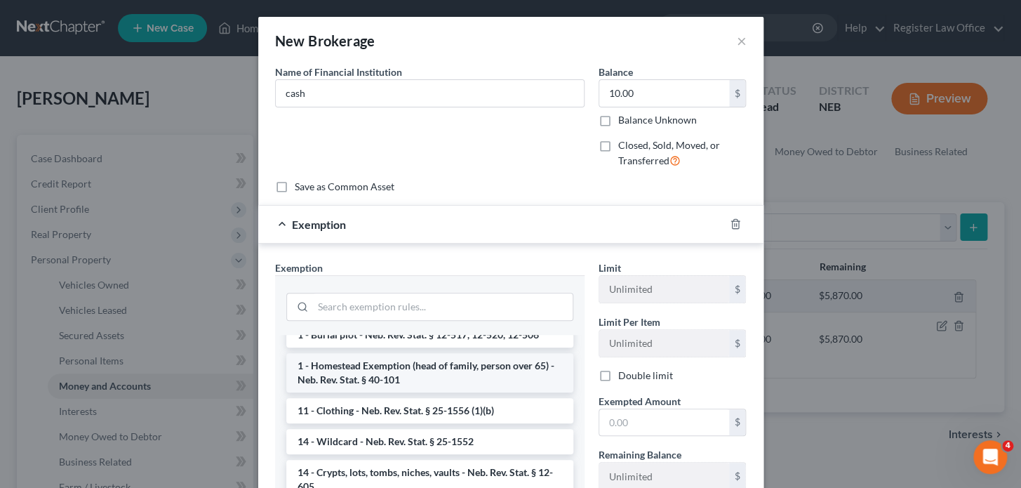
scroll to position [63, 0]
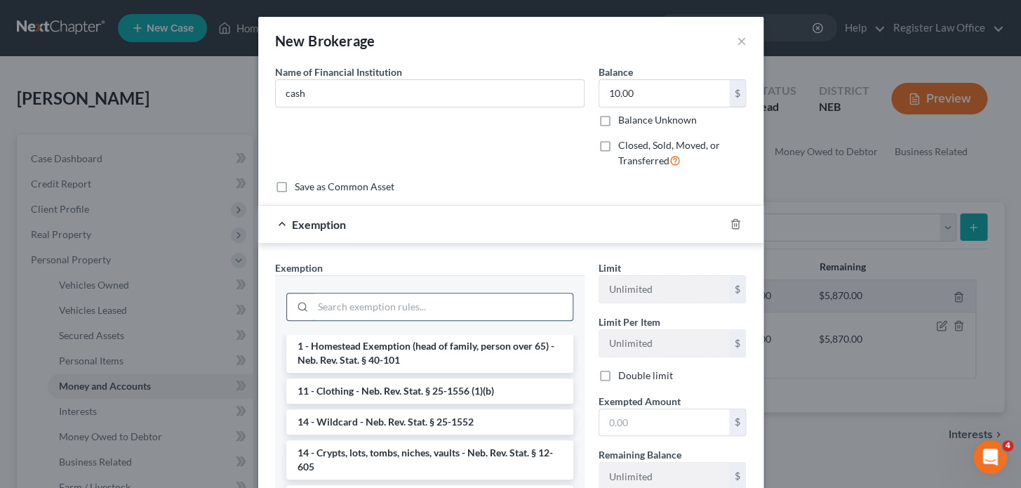
click at [371, 307] on input "search" at bounding box center [443, 306] width 260 height 27
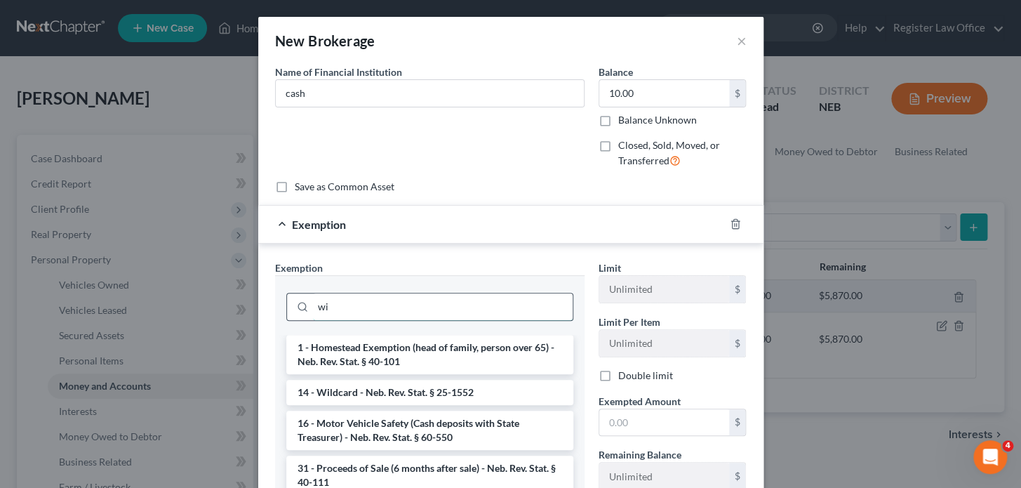
scroll to position [0, 0]
type input "wi"
click at [347, 390] on li "14 - Wildcard - Neb. Rev. Stat. § 25-1552" at bounding box center [429, 392] width 287 height 25
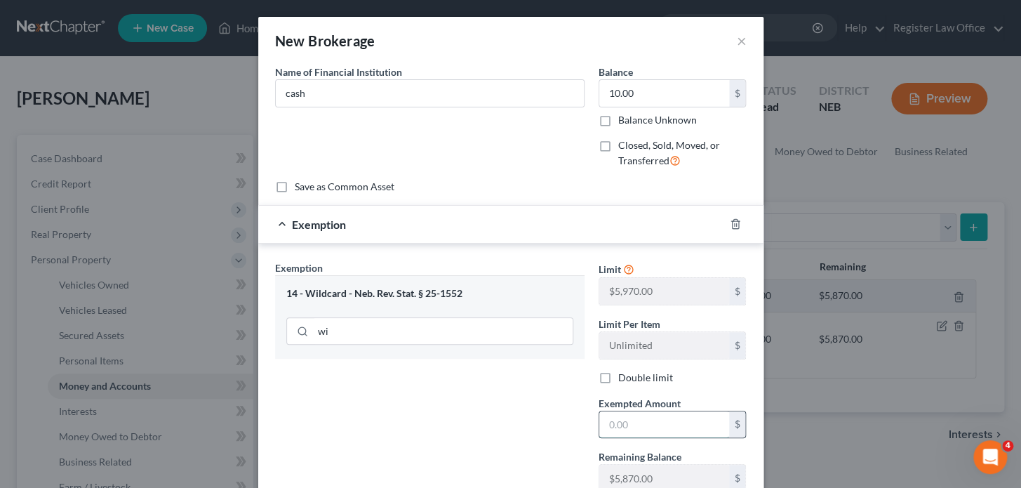
click at [665, 430] on input "text" at bounding box center [664, 424] width 130 height 27
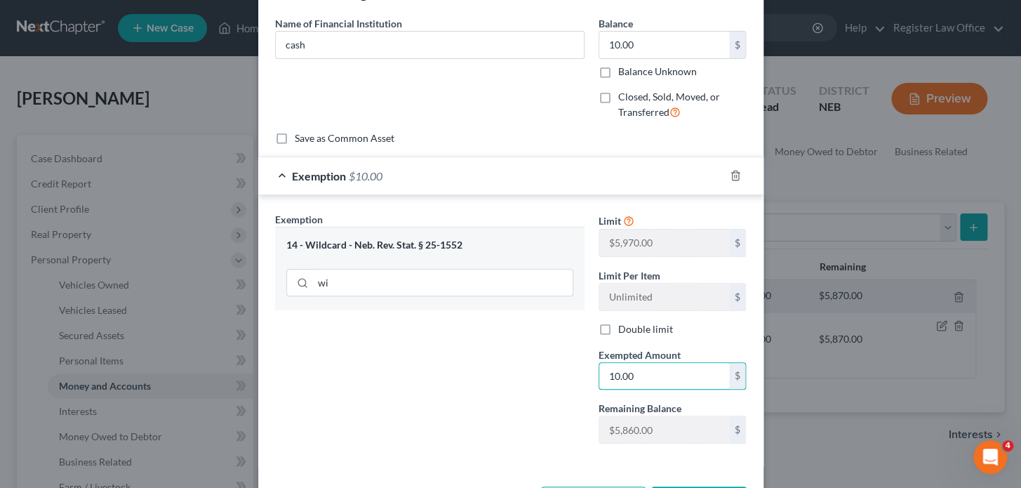
scroll to position [103, 0]
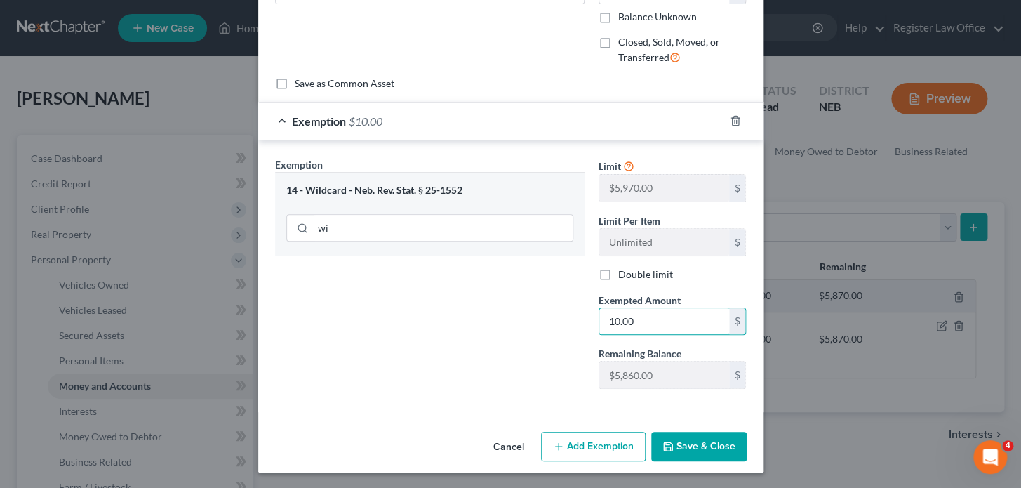
type input "10.00"
click at [705, 444] on button "Save & Close" at bounding box center [698, 446] width 95 height 29
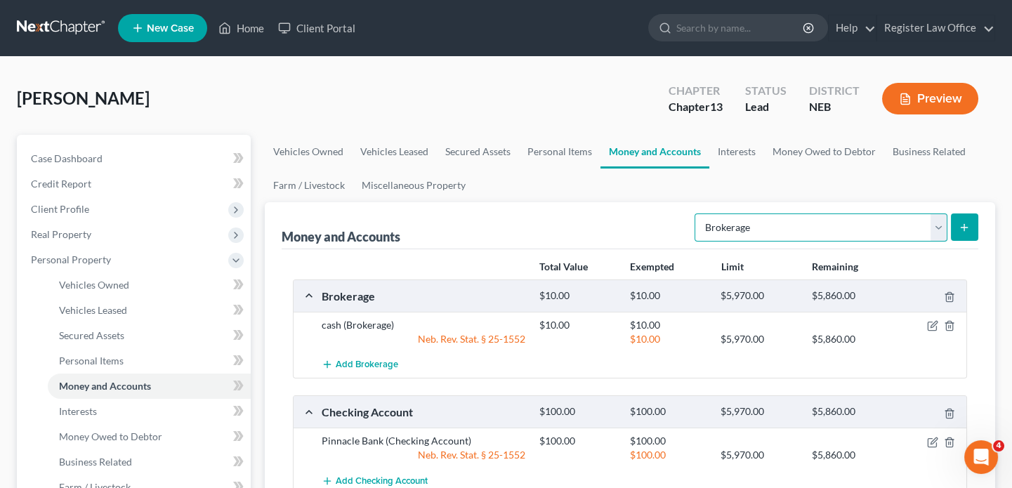
click at [775, 221] on select "Select Account Type Brokerage Cash on Hand Certificates of Deposit Checking Acc…" at bounding box center [820, 227] width 253 height 28
select select "security_deposits"
click at [698, 213] on select "Select Account Type Brokerage Cash on Hand Certificates of Deposit Checking Acc…" at bounding box center [820, 227] width 253 height 28
click at [966, 229] on icon "submit" at bounding box center [963, 227] width 11 height 11
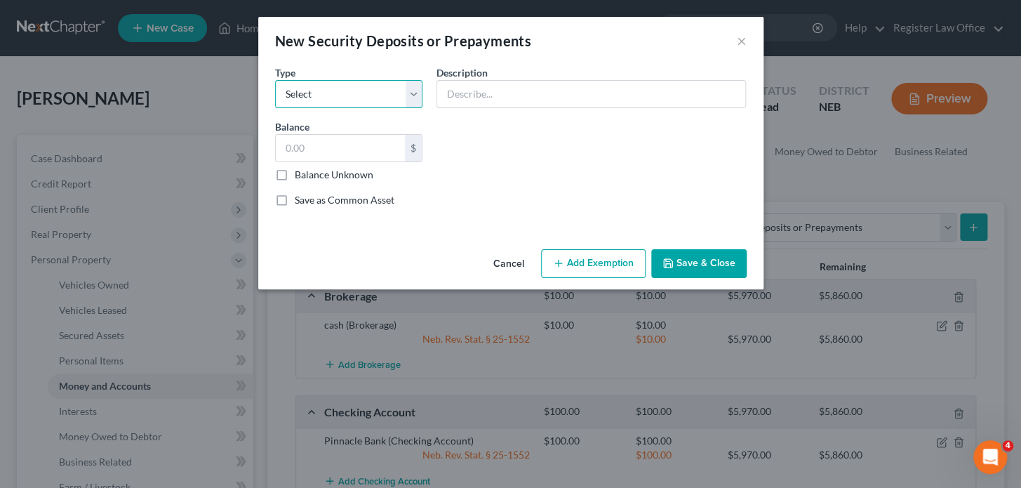
click at [308, 91] on select "Select Electric Gas Heating Oil Security Deposit On Rental Unit Prepaid Rent Te…" at bounding box center [349, 94] width 148 height 28
select select "2"
click at [275, 80] on select "Select Electric Gas Heating Oil Security Deposit On Rental Unit Prepaid Rent Te…" at bounding box center [349, 94] width 148 height 28
click at [490, 92] on input "text" at bounding box center [591, 94] width 308 height 27
type input "landlord"
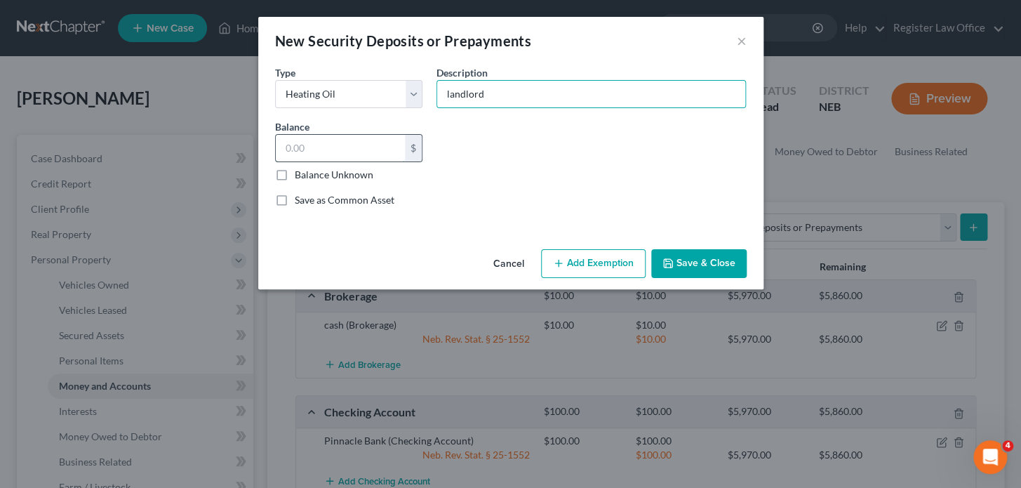
click at [335, 157] on input "text" at bounding box center [341, 148] width 130 height 27
type input "9"
type input "950.00"
click at [591, 260] on button "Add Exemption" at bounding box center [593, 263] width 105 height 29
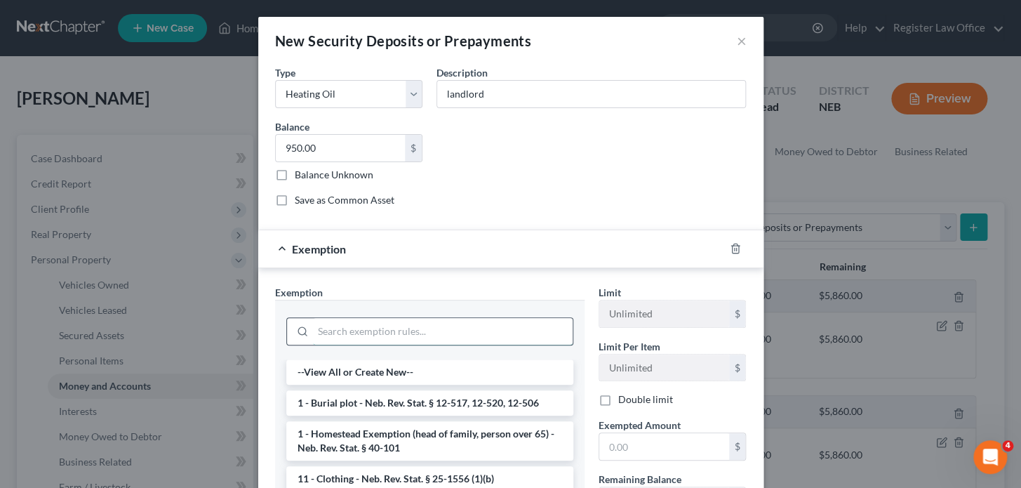
click at [364, 336] on input "search" at bounding box center [443, 331] width 260 height 27
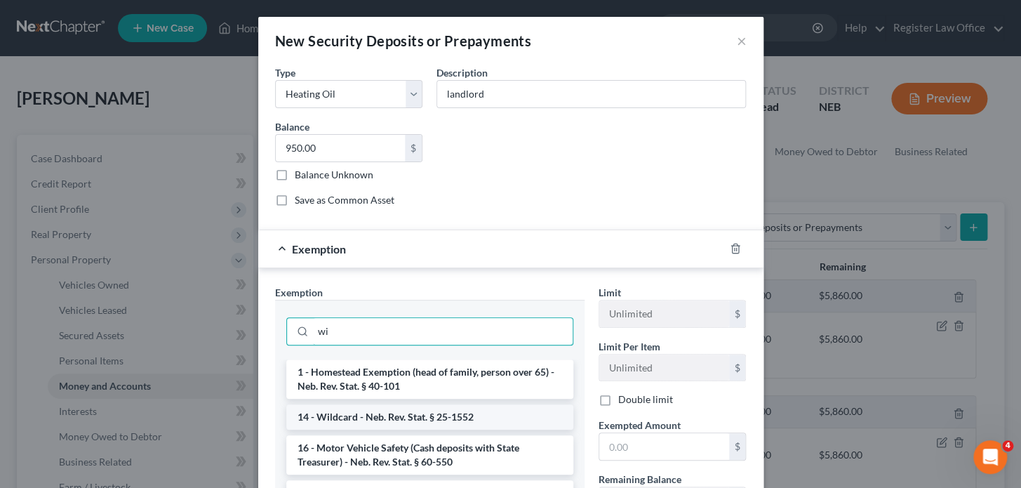
type input "wi"
drag, startPoint x: 363, startPoint y: 414, endPoint x: 449, endPoint y: 426, distance: 87.2
click at [364, 414] on li "14 - Wildcard - Neb. Rev. Stat. § 25-1552" at bounding box center [429, 416] width 287 height 25
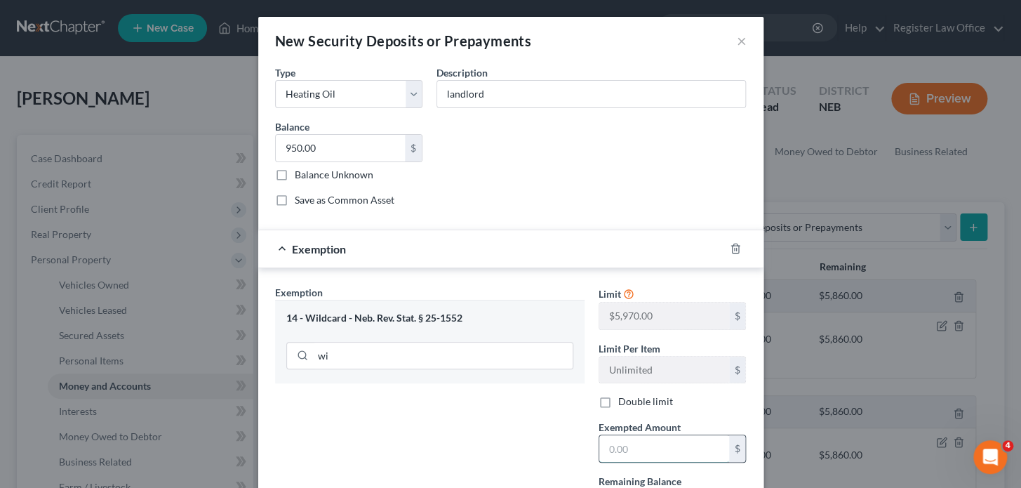
click at [608, 458] on input "text" at bounding box center [664, 448] width 130 height 27
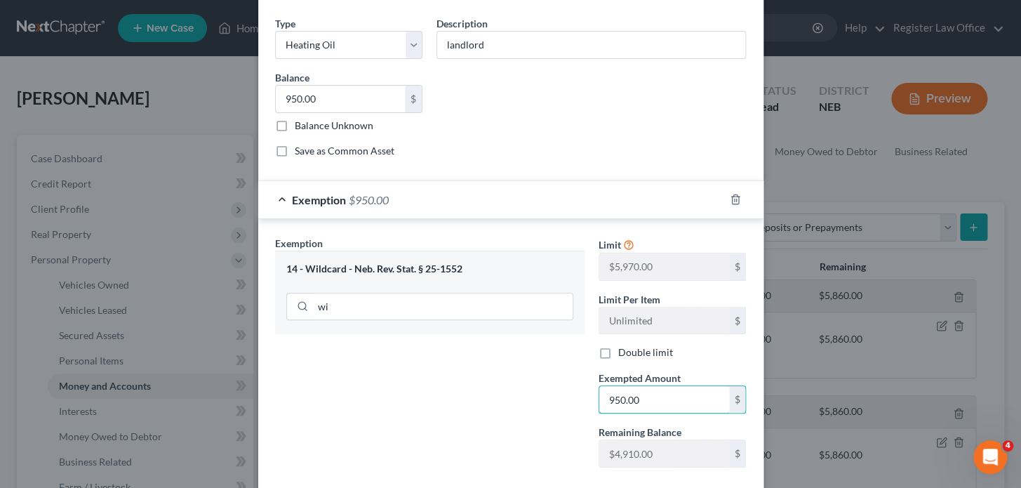
scroll to position [127, 0]
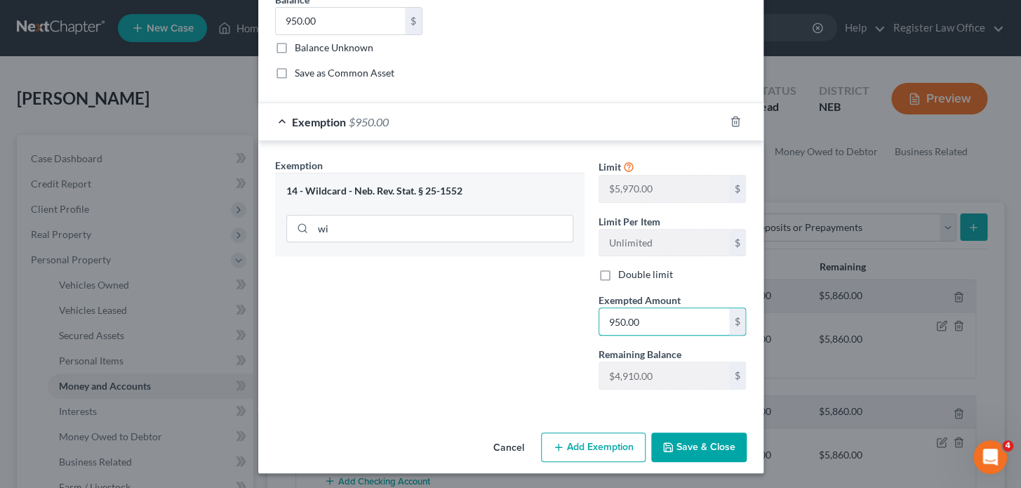
type input "950.00"
click at [694, 456] on button "Save & Close" at bounding box center [698, 446] width 95 height 29
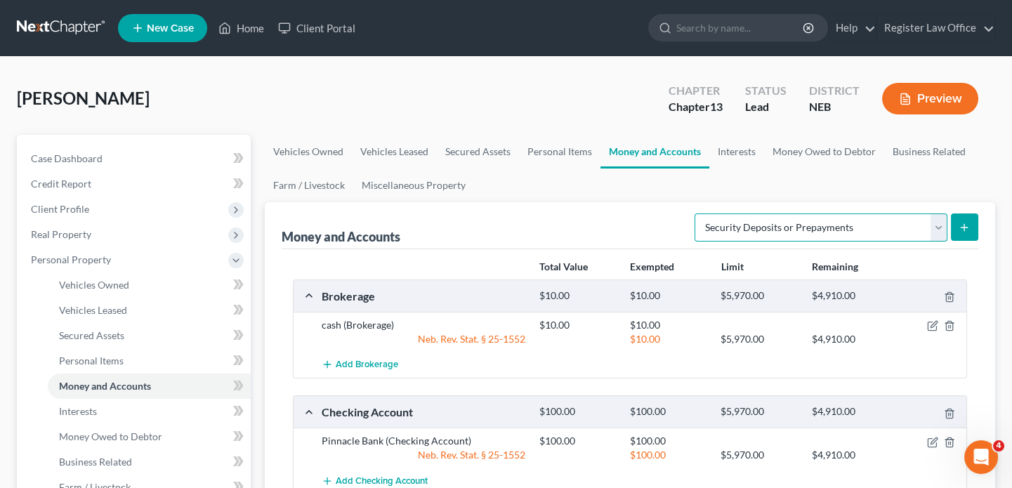
click at [798, 225] on select "Select Account Type Brokerage Cash on Hand Certificates of Deposit Checking Acc…" at bounding box center [820, 227] width 253 height 28
click at [741, 145] on link "Interests" at bounding box center [736, 152] width 55 height 34
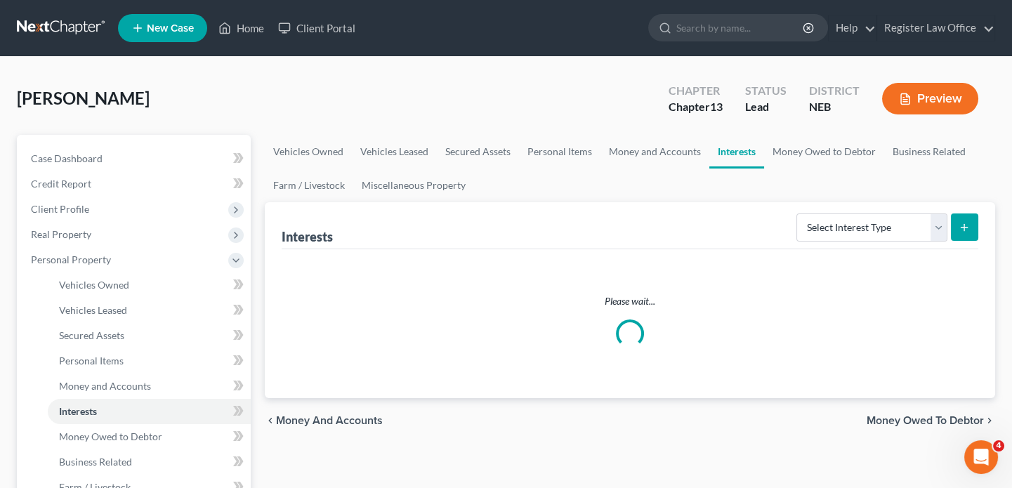
click at [739, 150] on link "Interests" at bounding box center [736, 152] width 55 height 34
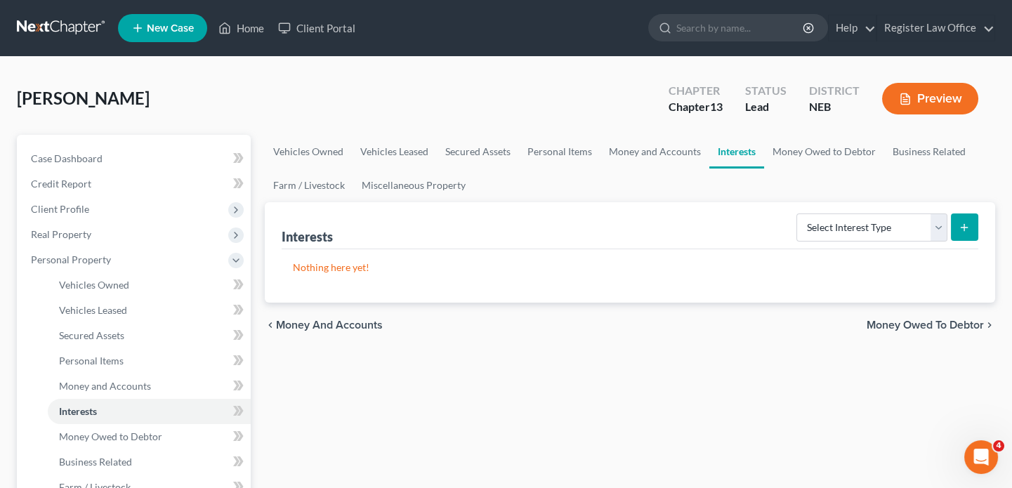
click at [739, 150] on link "Interests" at bounding box center [736, 152] width 55 height 34
click at [835, 224] on select "Select Interest Type 401K Annuity Bond Education IRA Government Bond Government…" at bounding box center [871, 227] width 151 height 28
select select "401k"
click at [797, 213] on select "Select Interest Type 401K Annuity Bond Education IRA Government Bond Government…" at bounding box center [871, 227] width 151 height 28
click at [966, 223] on icon "submit" at bounding box center [963, 227] width 11 height 11
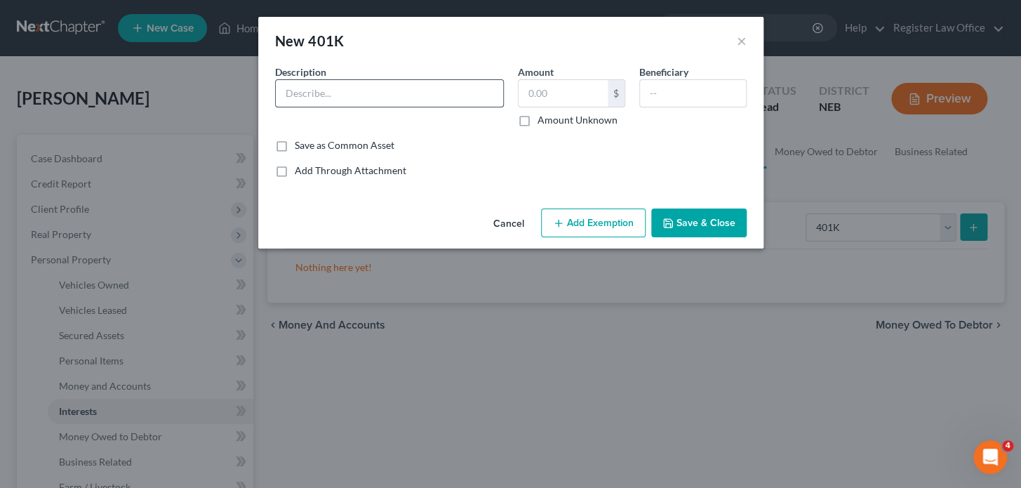
click at [338, 98] on input "text" at bounding box center [389, 93] width 227 height 27
type input "work 401K"
click at [537, 90] on input "text" at bounding box center [563, 93] width 89 height 27
type input "9"
type input "8,913"
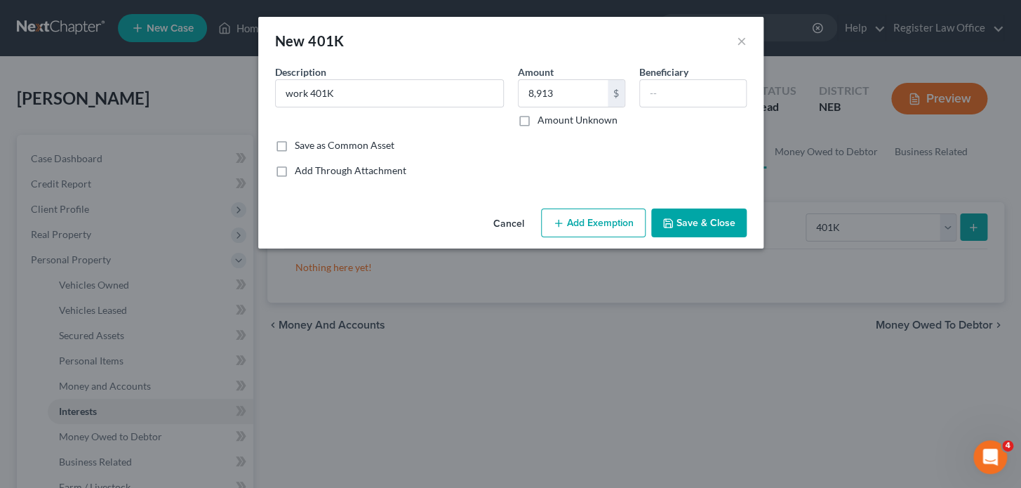
click at [631, 136] on div "Description * work 401K Amount 8,913 $ Amount Unknown Beneficiary" at bounding box center [511, 102] width 486 height 74
click at [662, 91] on input "text" at bounding box center [693, 93] width 106 height 27
type input "mom"
click at [602, 213] on button "Add Exemption" at bounding box center [593, 222] width 105 height 29
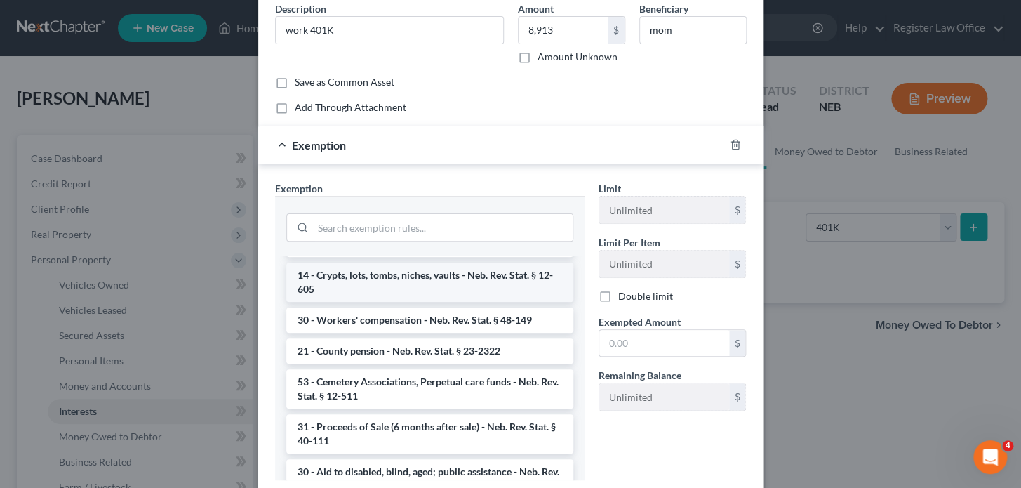
scroll to position [319, 0]
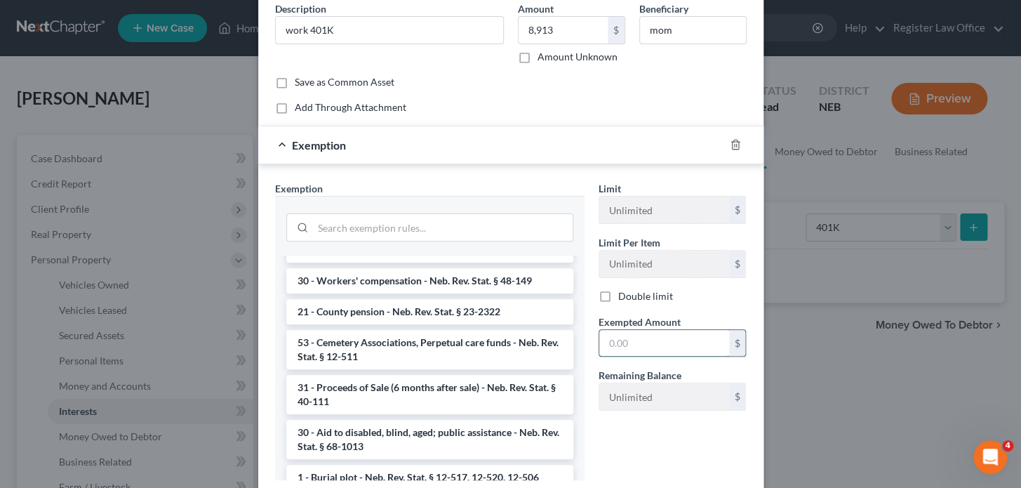
click at [616, 339] on input "text" at bounding box center [664, 343] width 130 height 27
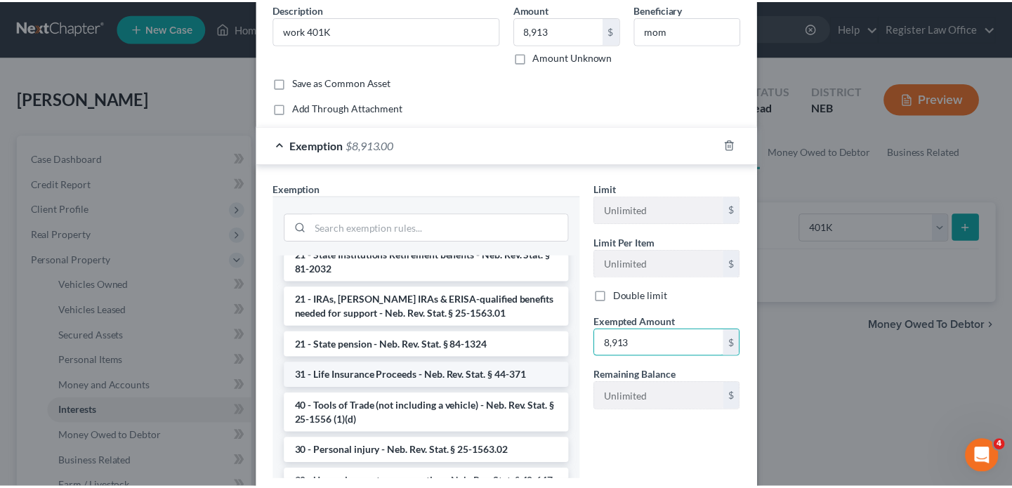
scroll to position [893, 0]
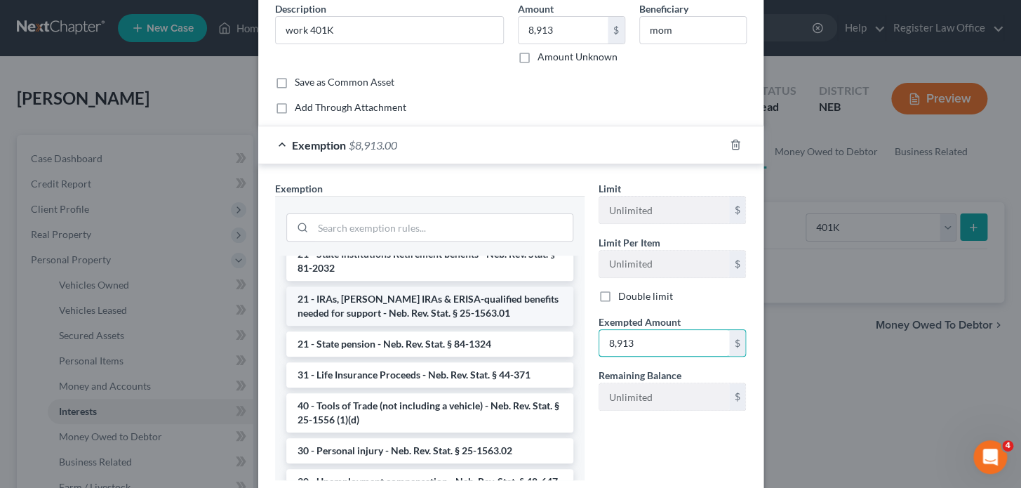
type input "8,913"
click at [339, 305] on li "21 - IRAs, [PERSON_NAME] IRAs & ERISA-qualified benefits needed for support - N…" at bounding box center [429, 305] width 287 height 39
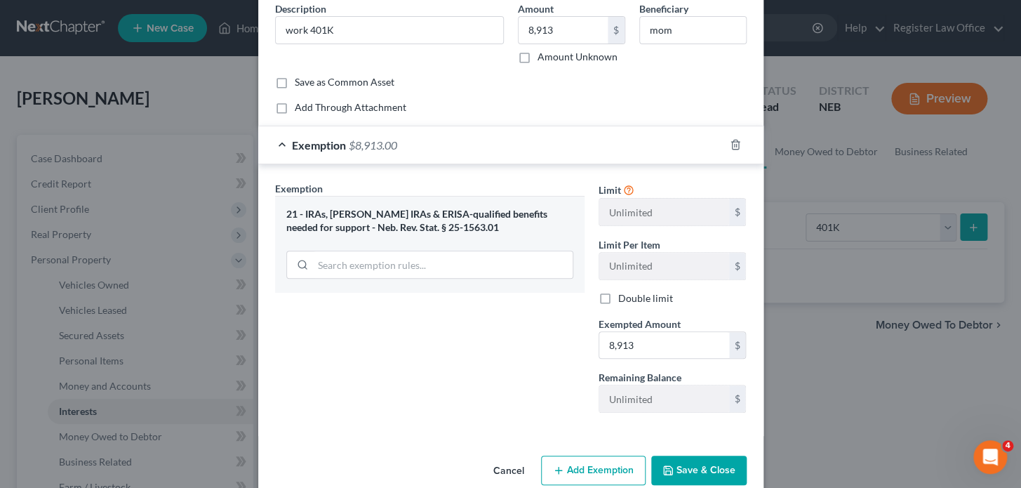
click at [688, 470] on button "Save & Close" at bounding box center [698, 470] width 95 height 29
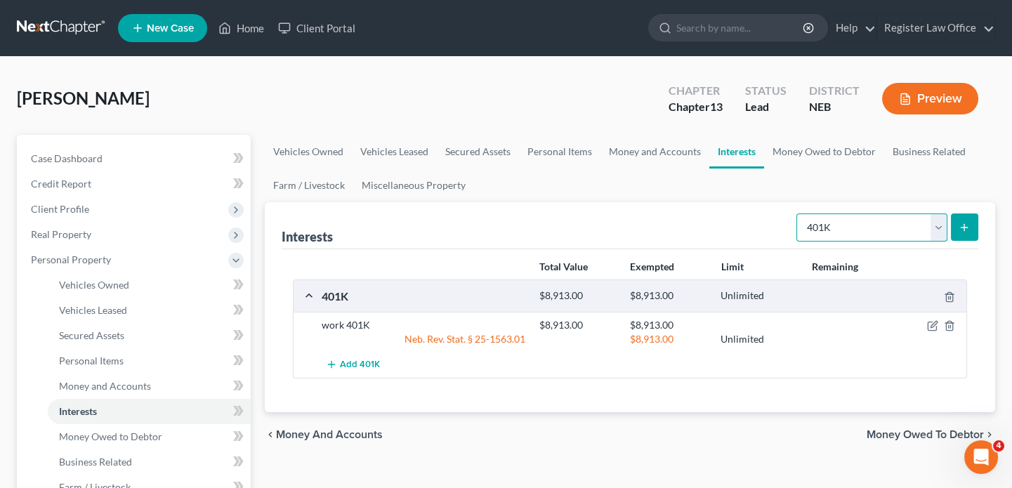
click at [821, 218] on select "Select Interest Type 401K Annuity Bond Education IRA Government Bond Government…" at bounding box center [871, 227] width 151 height 28
drag, startPoint x: 768, startPoint y: 195, endPoint x: 809, endPoint y: 161, distance: 53.4
click at [769, 194] on ul "Vehicles Owned Vehicles Leased Secured Assets Personal Items Money and Accounts…" at bounding box center [630, 168] width 730 height 67
click at [811, 152] on link "Money Owed to Debtor" at bounding box center [824, 152] width 120 height 34
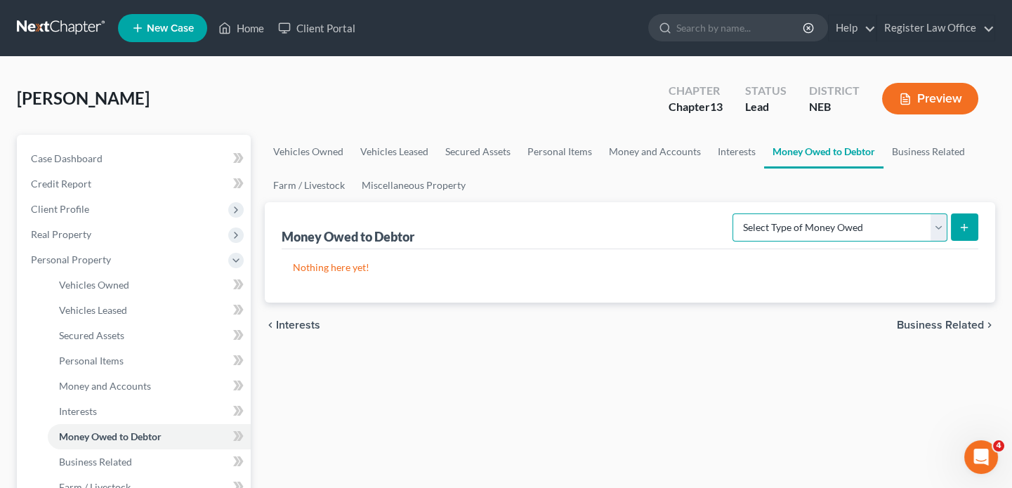
click at [835, 224] on select "Select Type of Money Owed Accounts Receivable Alimony Child Support Claims Agai…" at bounding box center [839, 227] width 215 height 28
drag, startPoint x: 663, startPoint y: 217, endPoint x: 710, endPoint y: 206, distance: 48.4
click at [665, 216] on div "Money Owed to Debtor Select Type of Money Owed Accounts Receivable Alimony Chil…" at bounding box center [629, 225] width 696 height 47
click at [908, 152] on link "Business Related" at bounding box center [928, 152] width 90 height 34
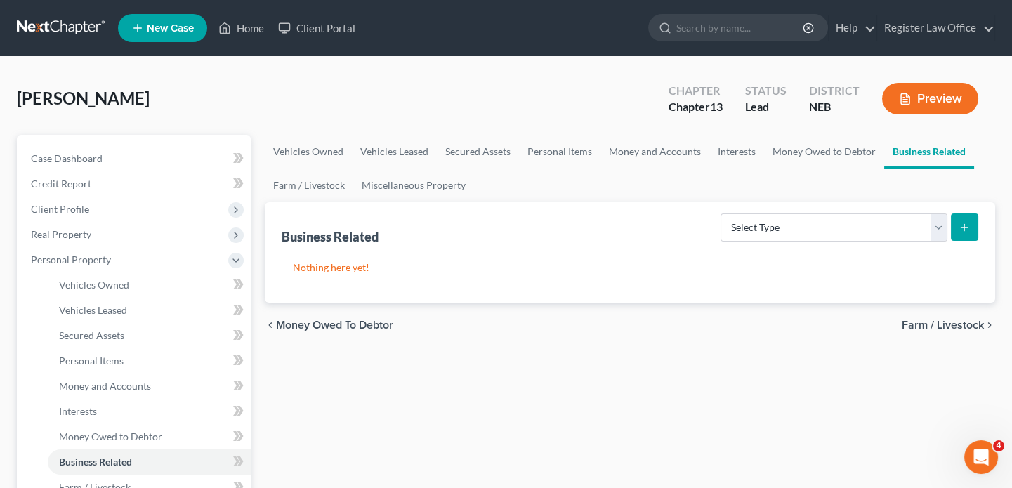
click at [931, 93] on button "Preview" at bounding box center [930, 99] width 96 height 32
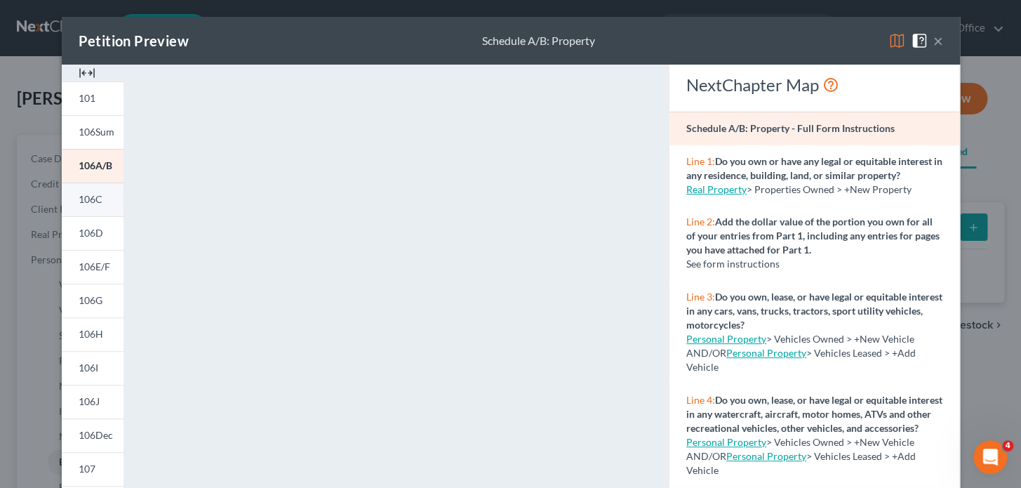
click at [88, 199] on span "106C" at bounding box center [91, 199] width 24 height 12
